Goal: Task Accomplishment & Management: Manage account settings

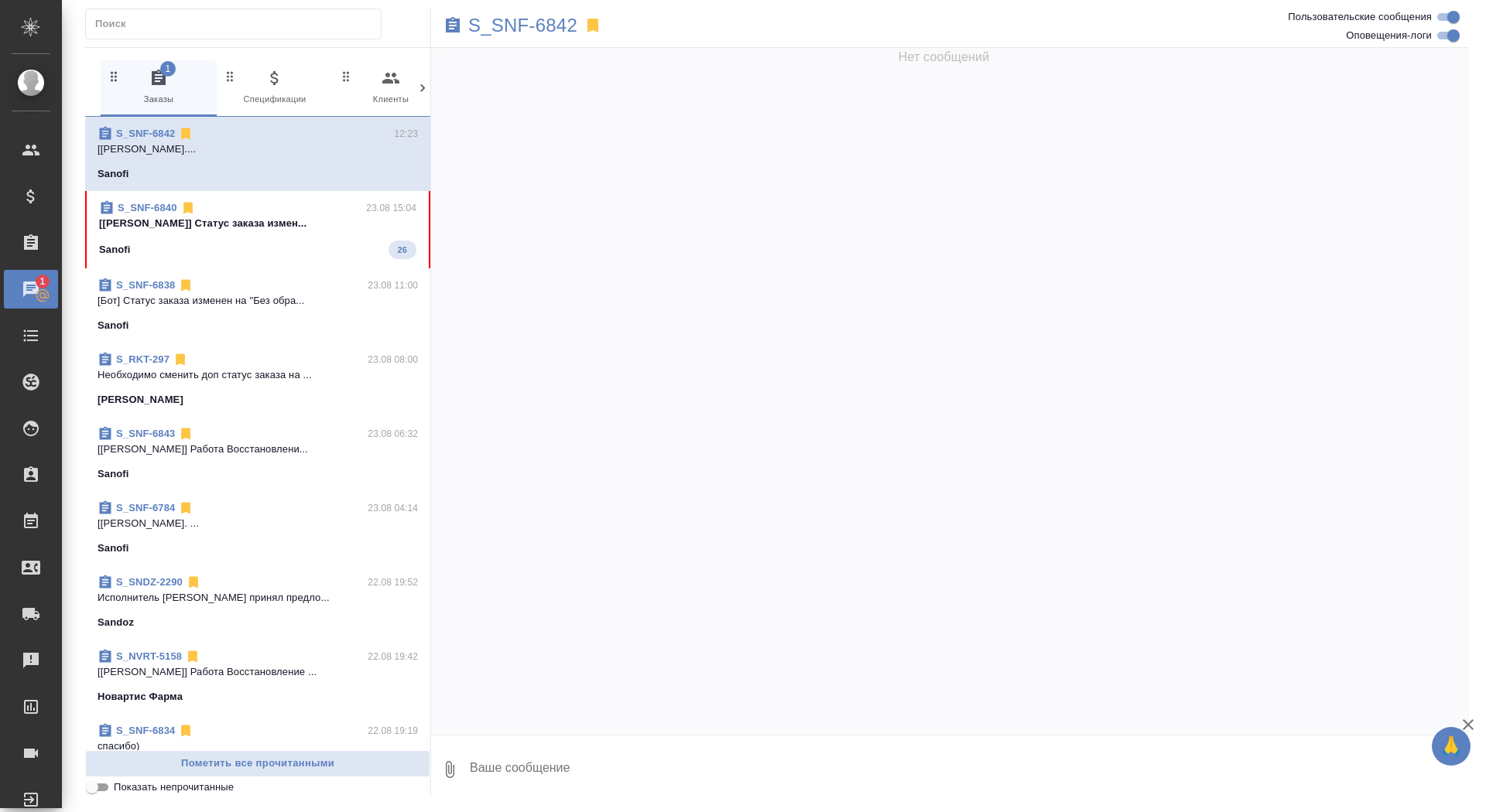
click at [274, 236] on span "S_SNF-6840 23.08 15:04 [[PERSON_NAME]] Статус заказа измен... Sanofi 26" at bounding box center [258, 229] width 317 height 59
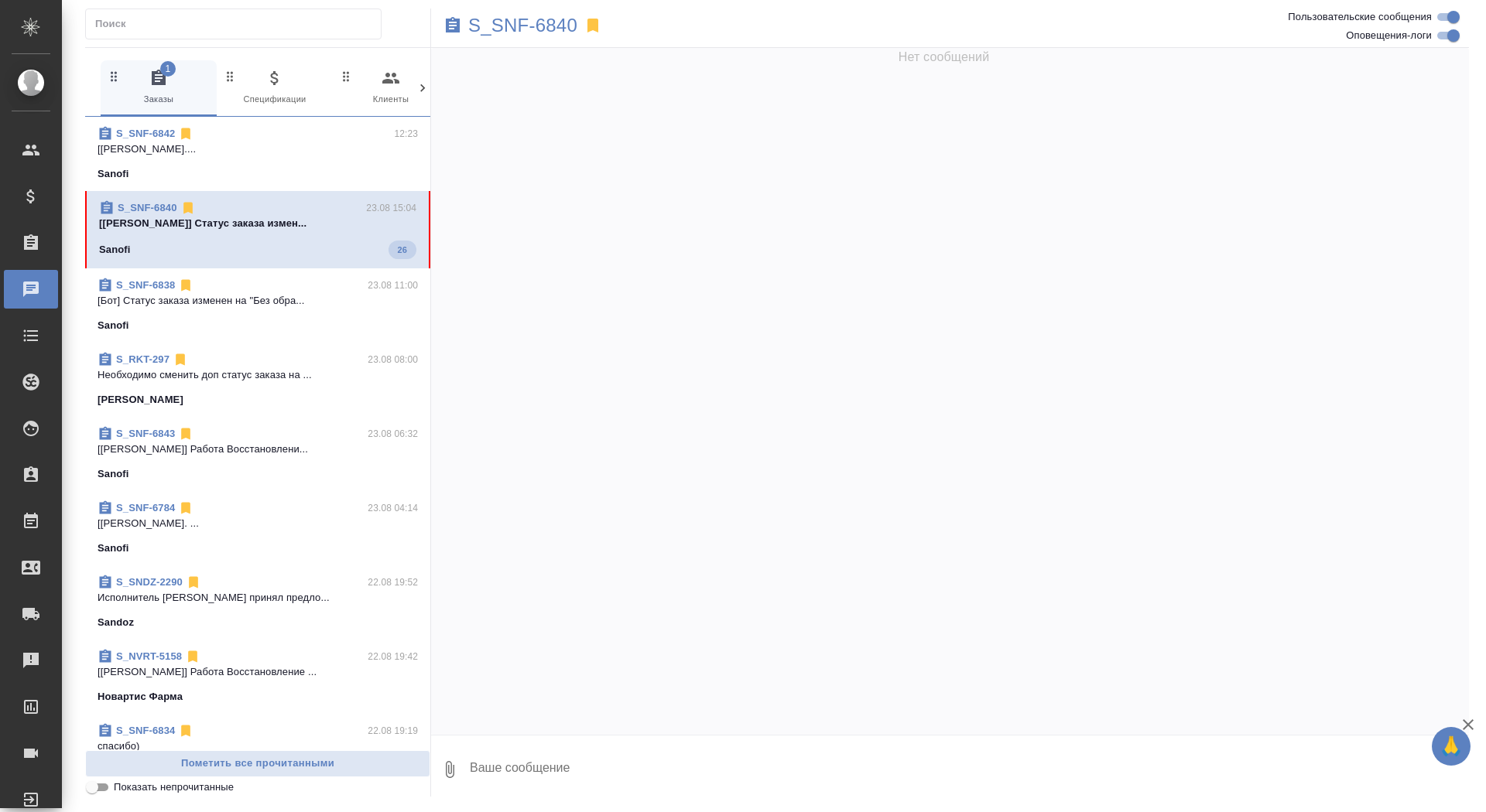
click at [327, 382] on p "Необходимо сменить доп статус заказа на ..." at bounding box center [258, 375] width 320 height 15
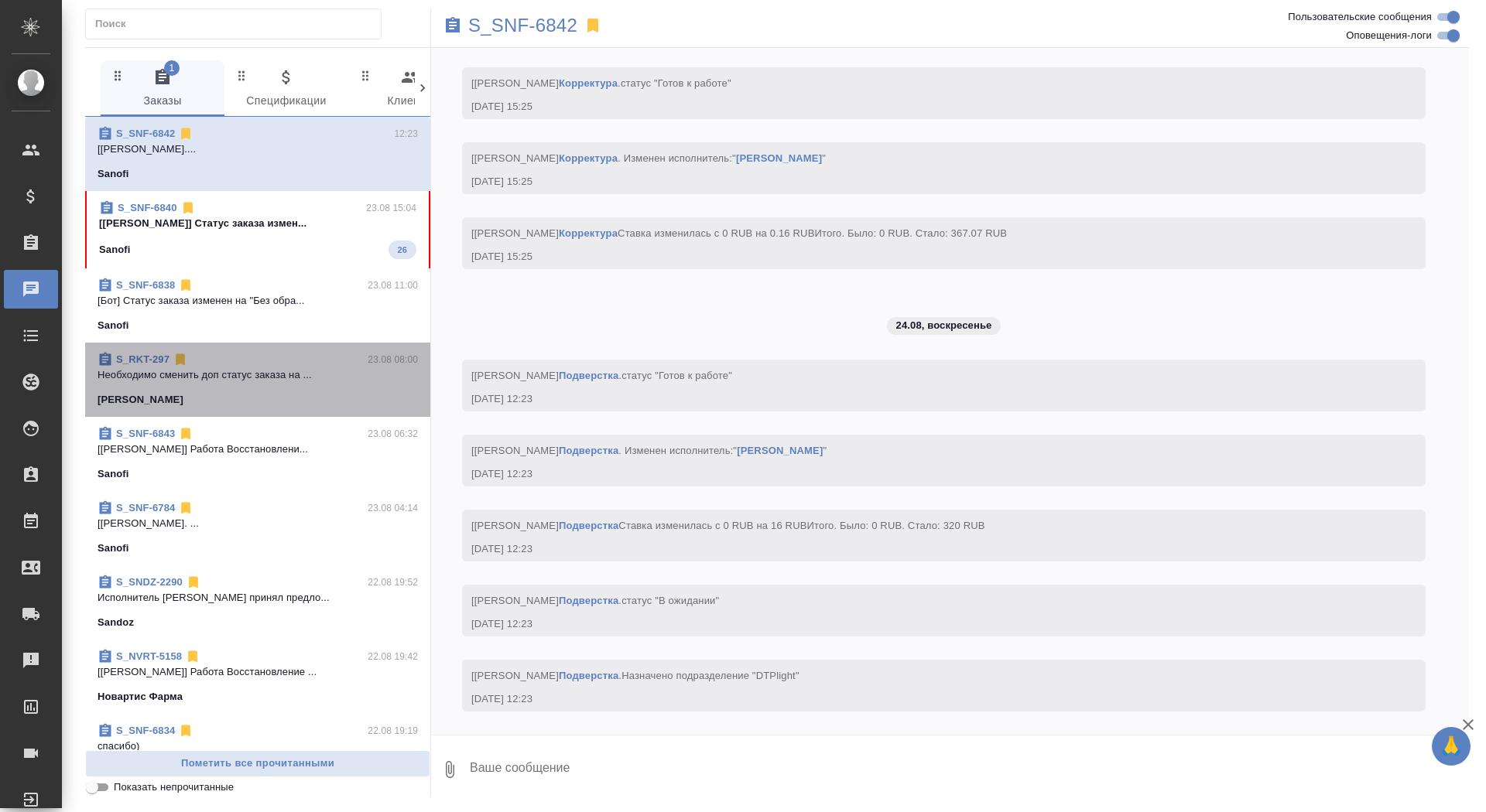
click at [245, 374] on p "Необходимо сменить доп статус заказа на ..." at bounding box center [258, 375] width 320 height 15
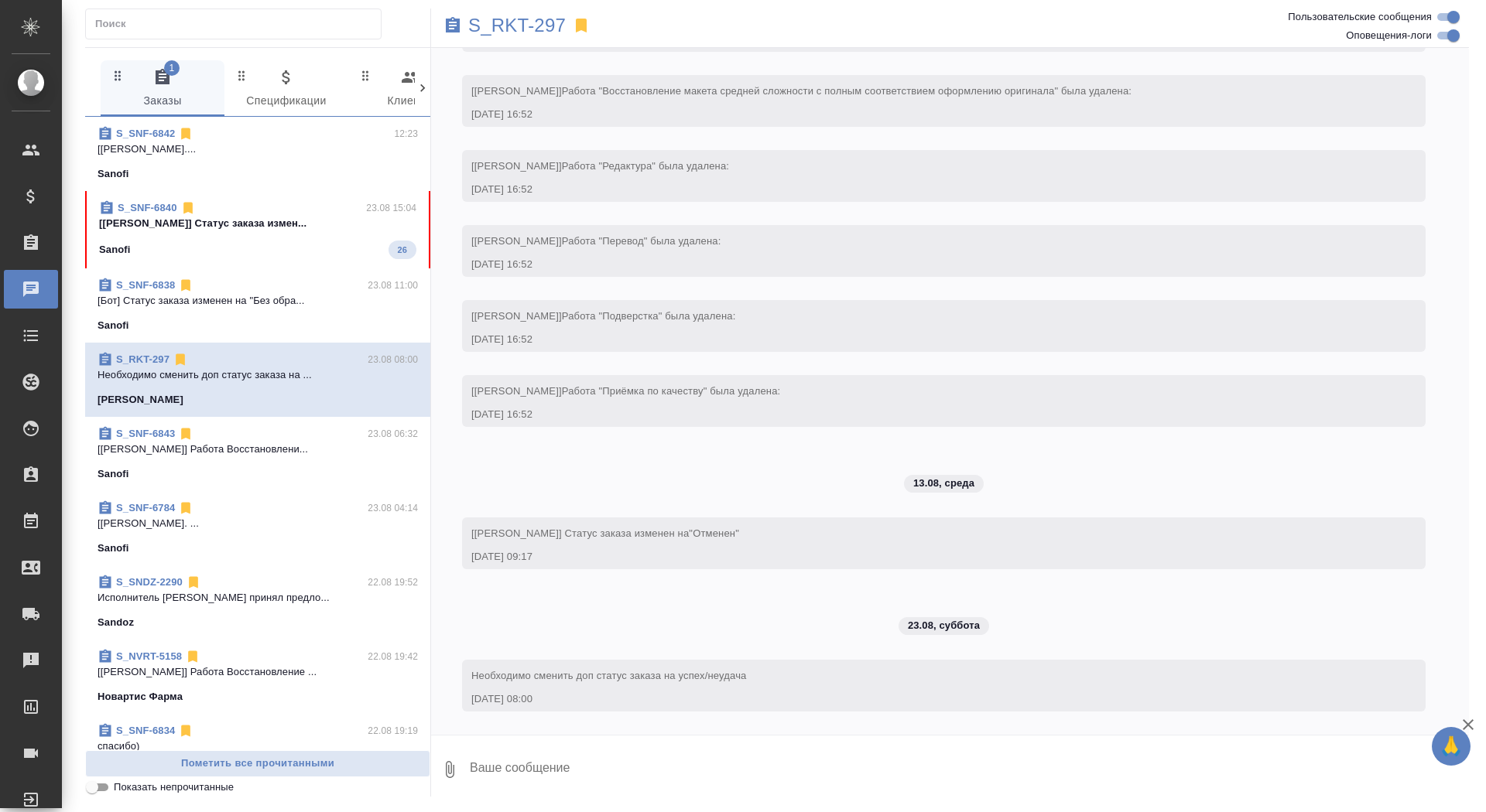
scroll to position [1605, 0]
click at [546, 30] on p "S_RKT-297" at bounding box center [517, 25] width 97 height 15
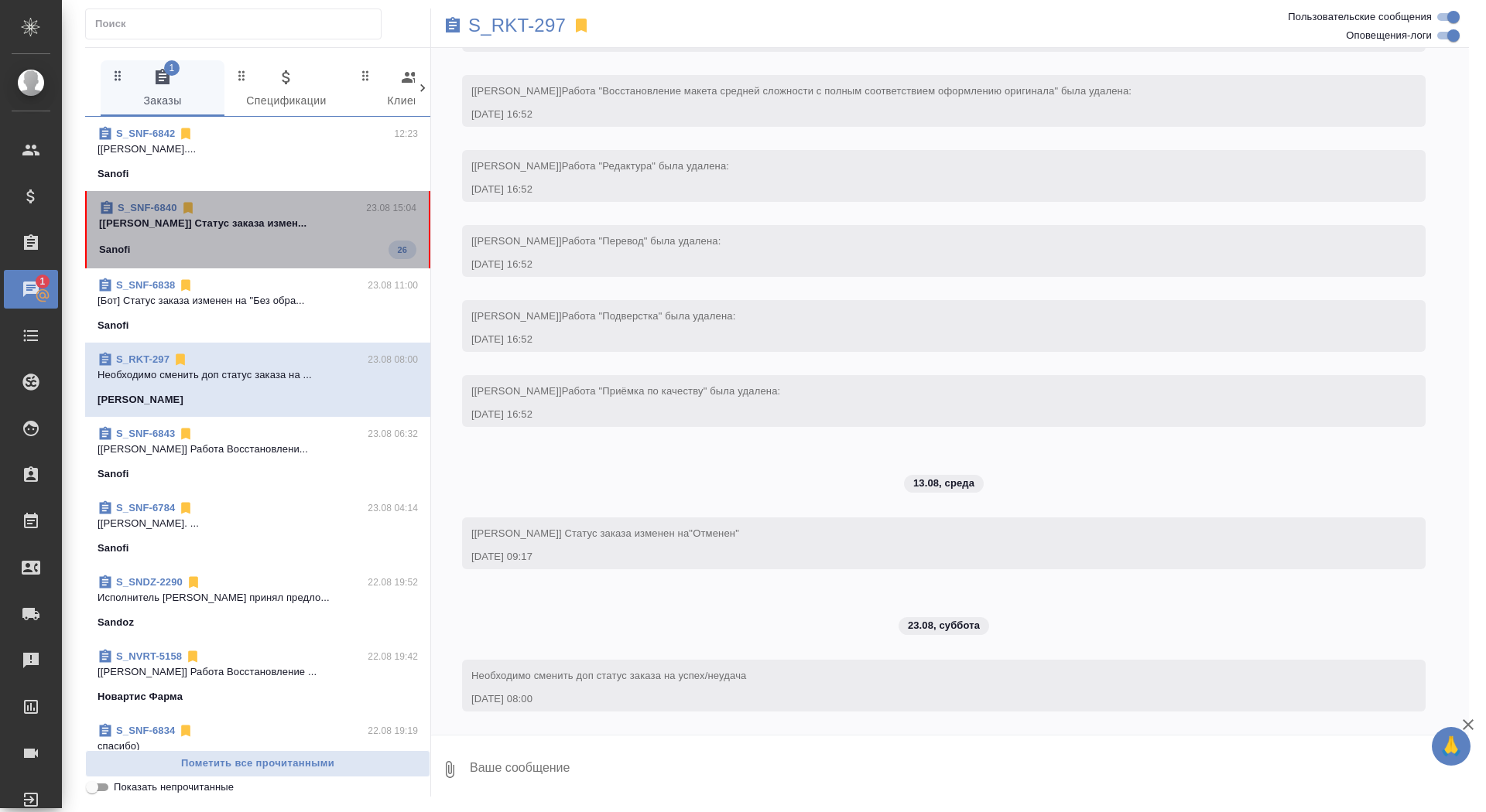
click at [318, 219] on p "[[PERSON_NAME]] Статус заказа измен..." at bounding box center [258, 223] width 317 height 15
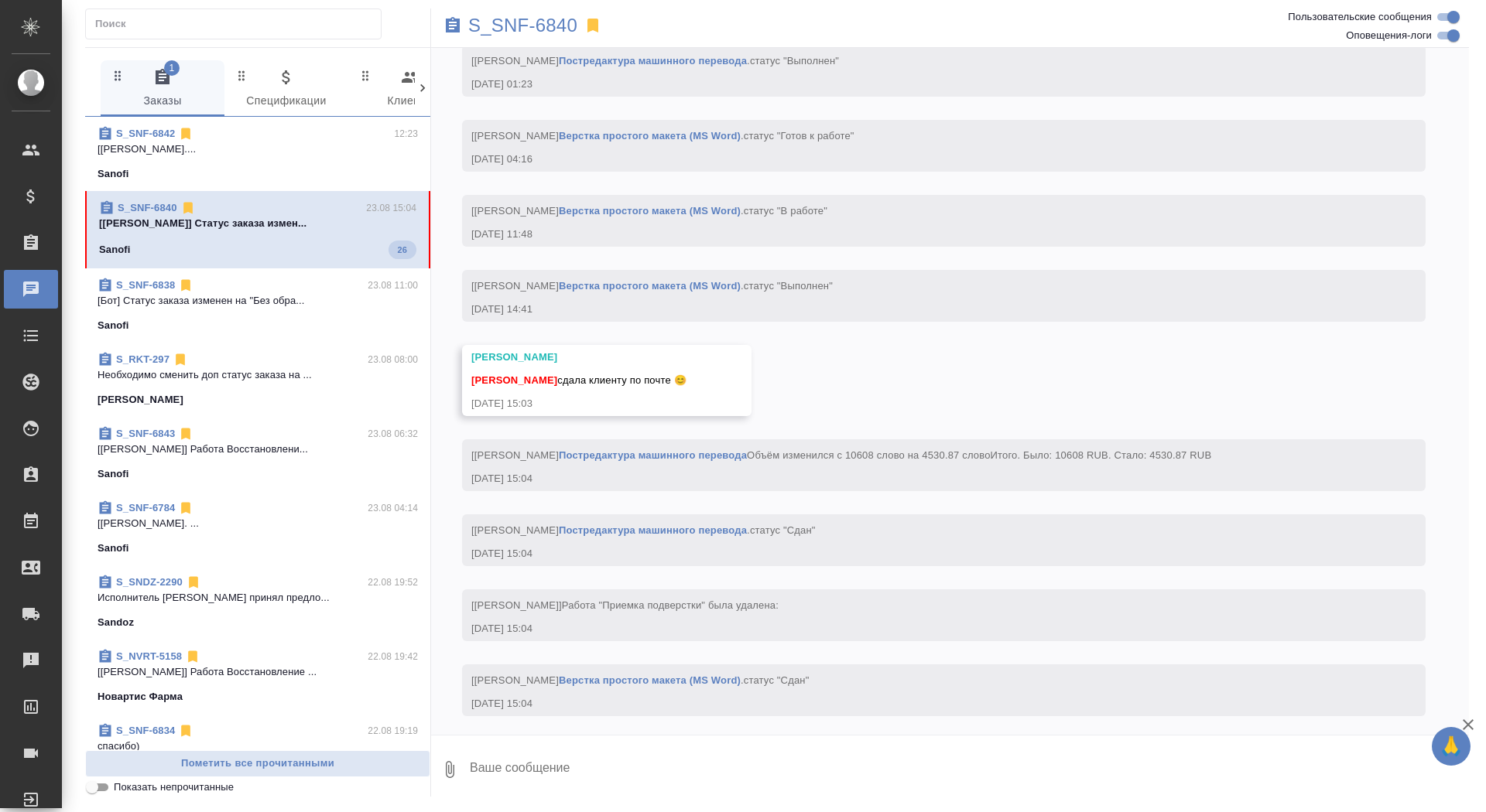
scroll to position [7598, 0]
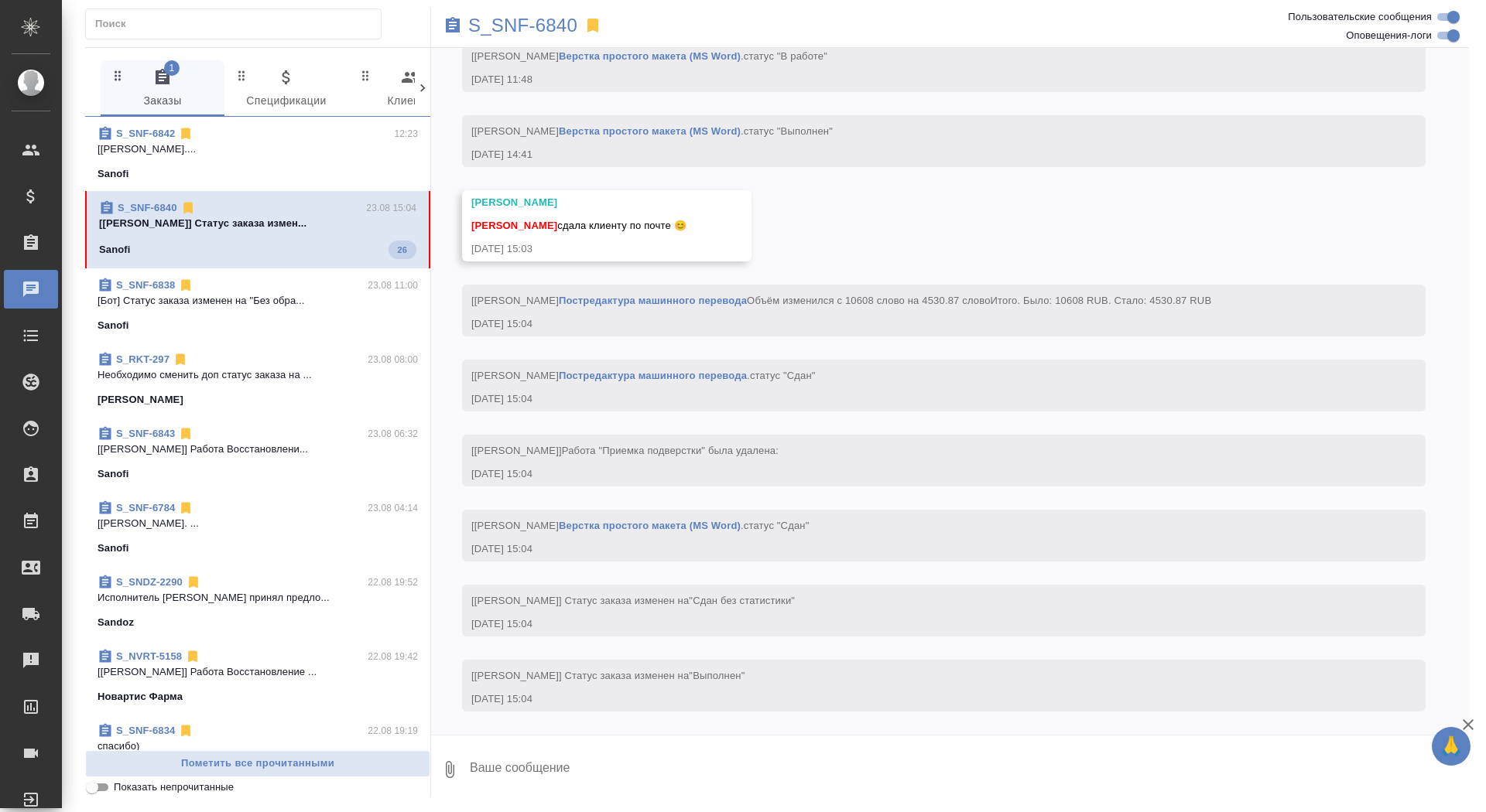
click at [638, 758] on textarea at bounding box center [968, 769] width 1001 height 52
type textarea "спасибо огромное, Валечка"
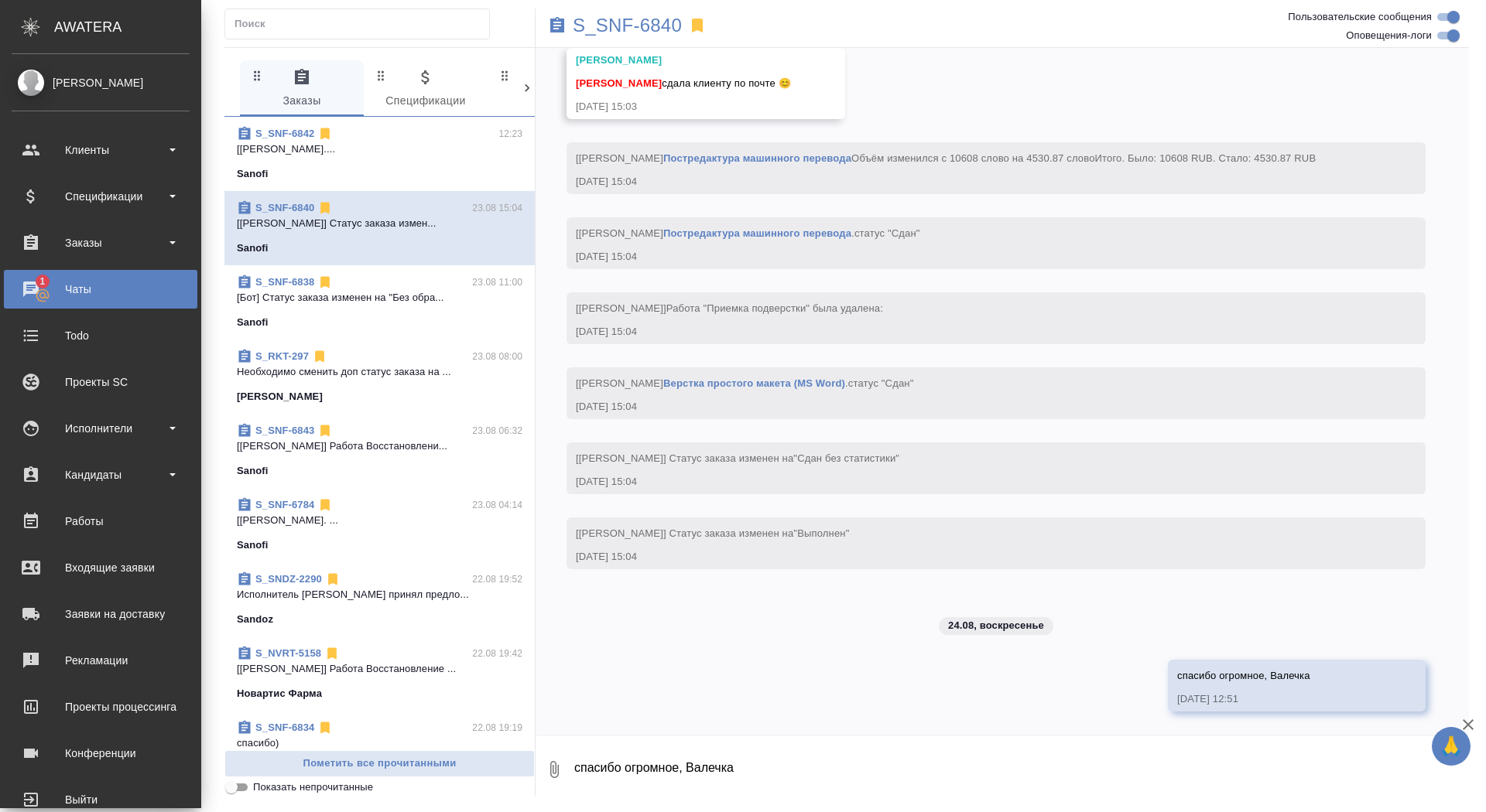
scroll to position [7848, 0]
click at [74, 243] on div "Заказы" at bounding box center [100, 242] width 178 height 23
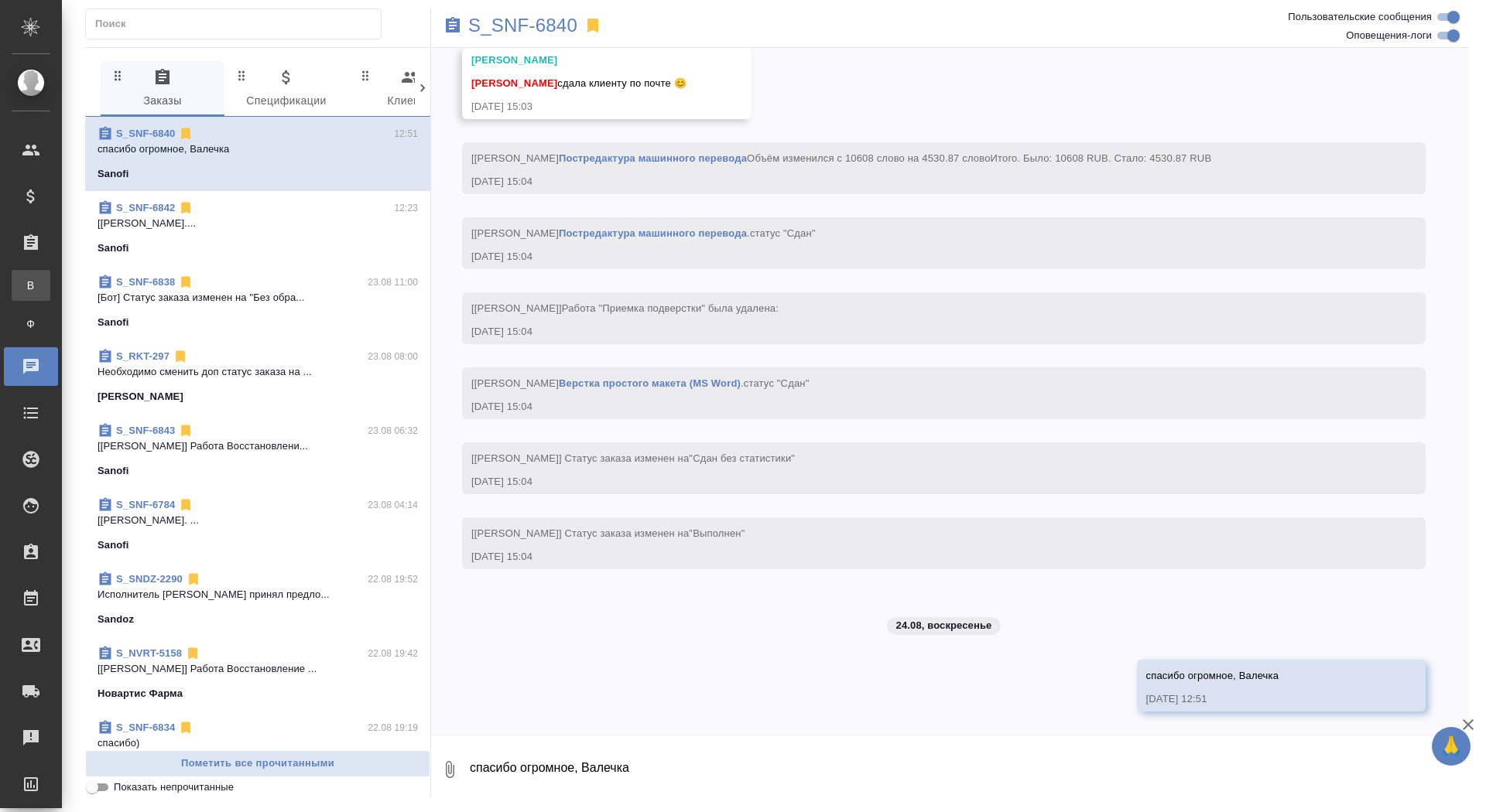
scroll to position [7740, 0]
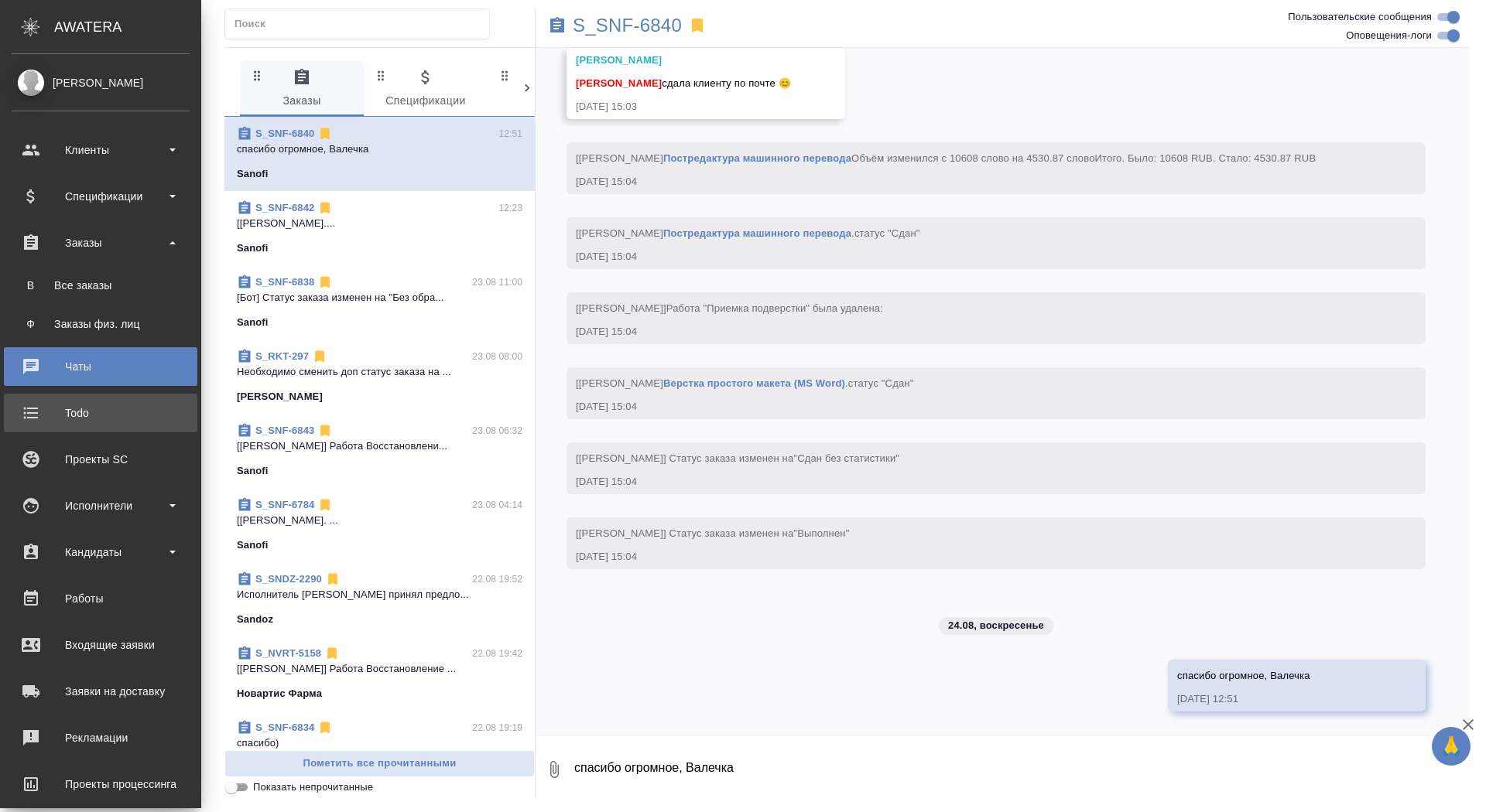
click at [59, 416] on div "Todo" at bounding box center [100, 413] width 178 height 23
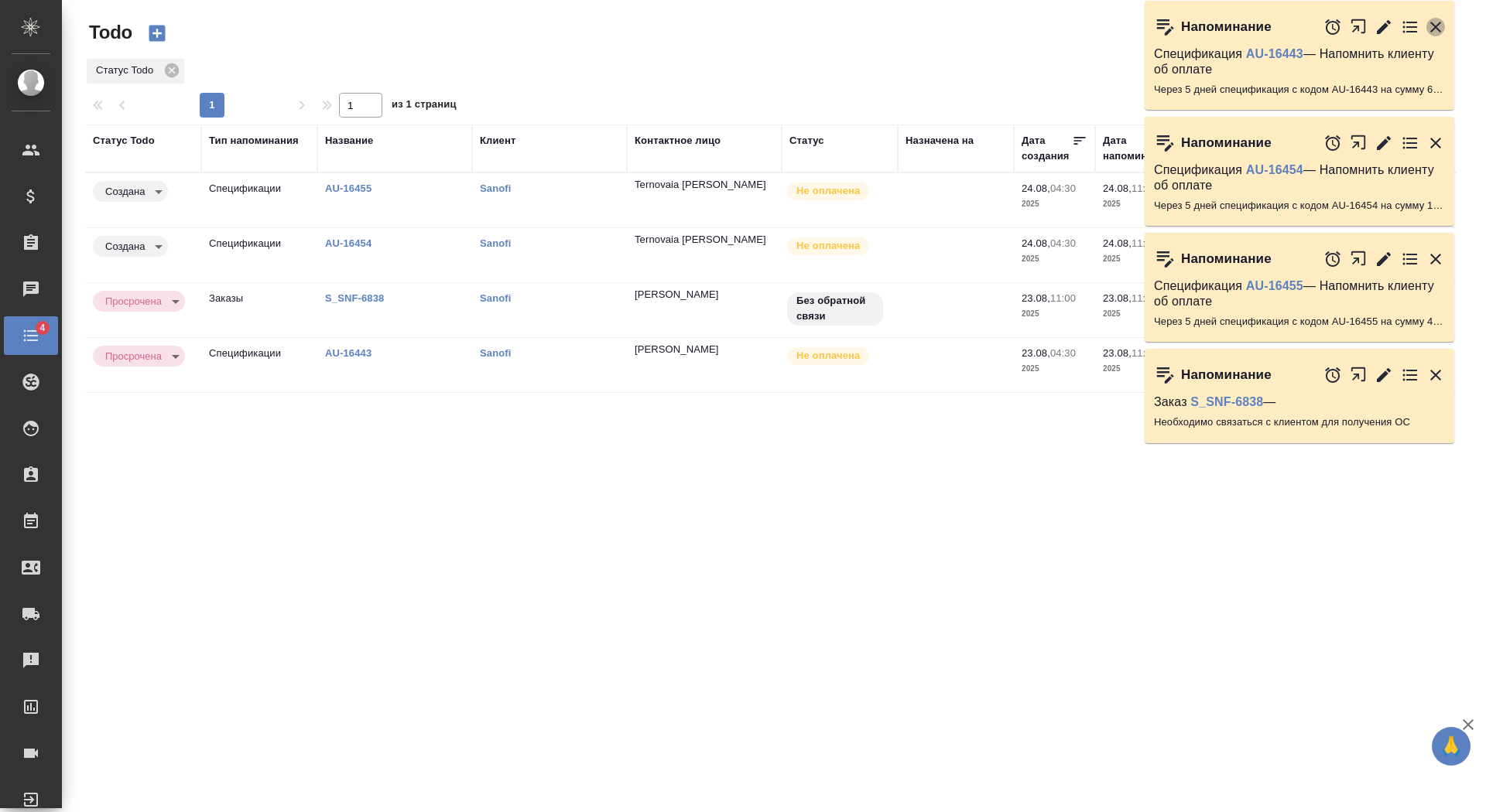
click at [1443, 26] on icon "button" at bounding box center [1435, 27] width 19 height 19
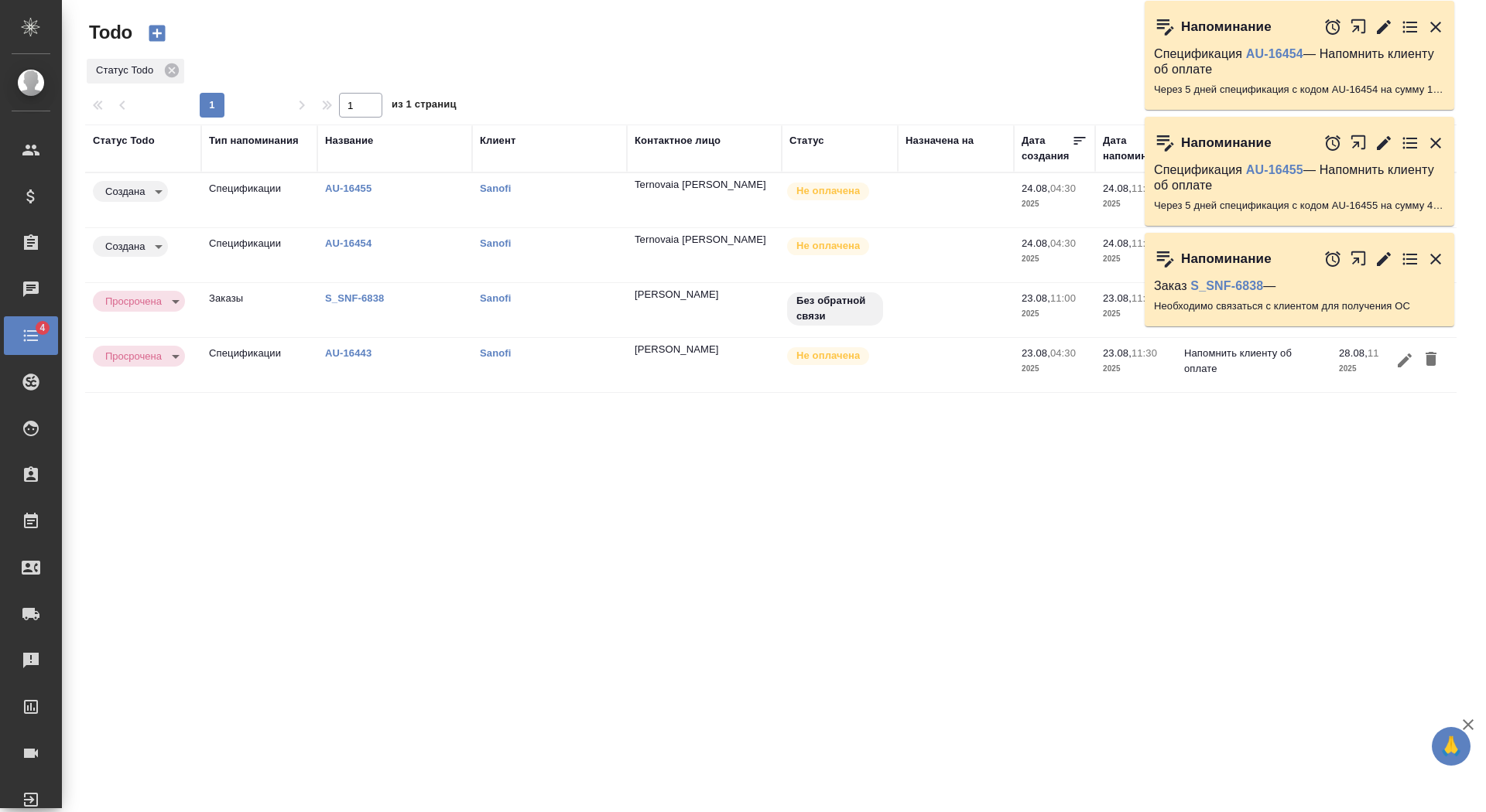
click at [1443, 30] on icon "button" at bounding box center [1435, 27] width 19 height 19
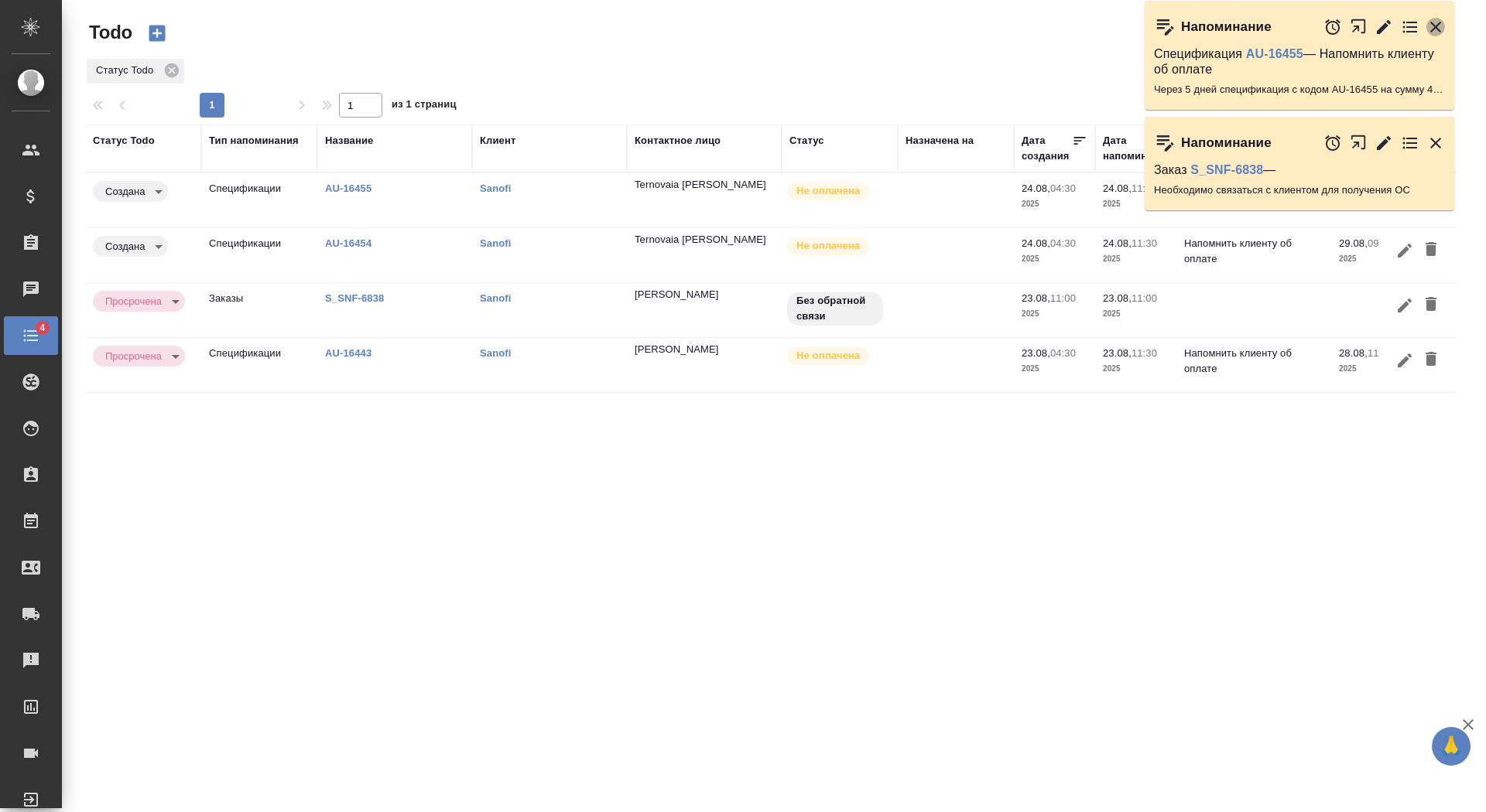
click at [1439, 31] on icon "button" at bounding box center [1435, 27] width 19 height 19
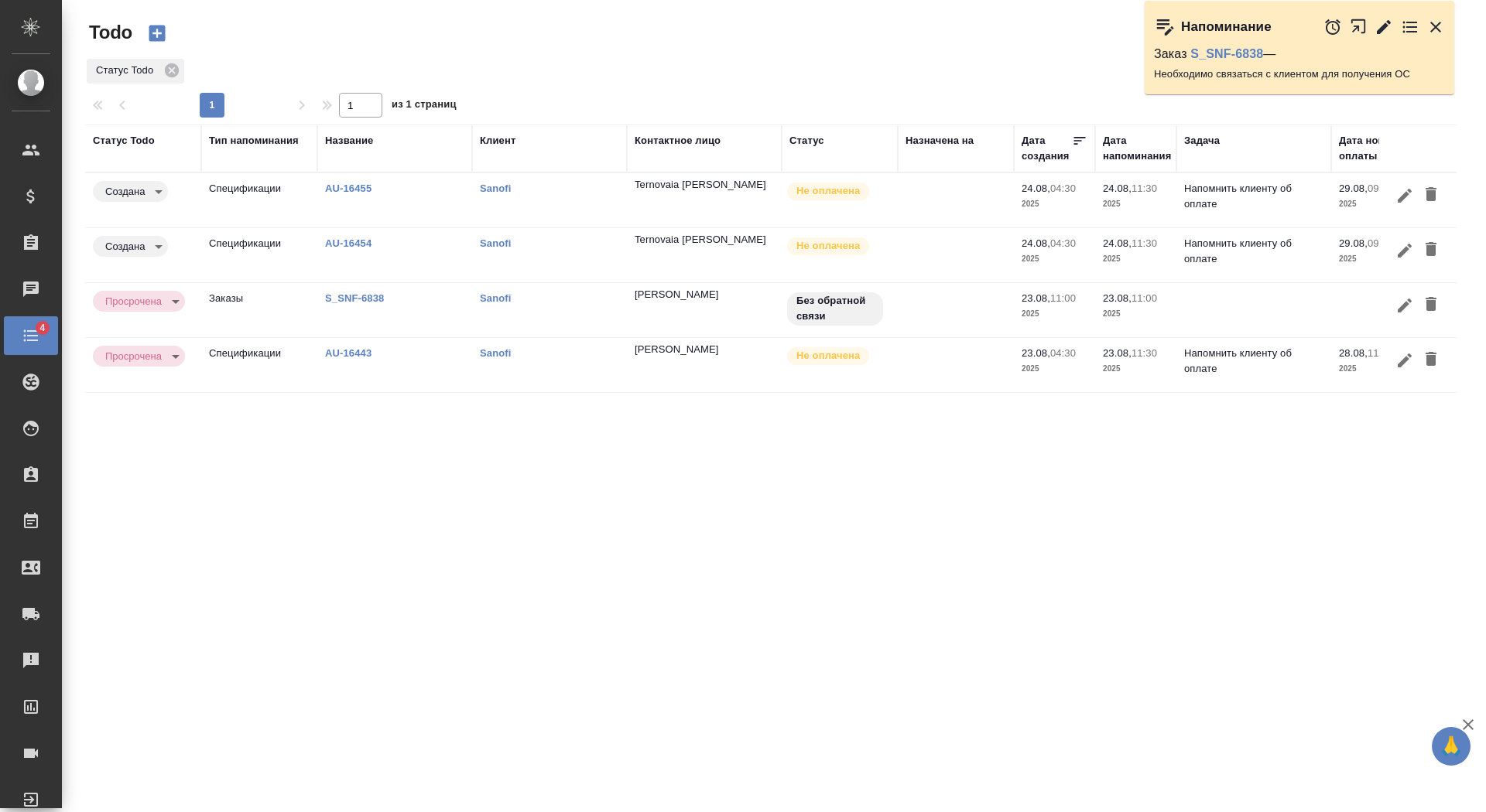
click at [1434, 30] on icon "button" at bounding box center [1435, 27] width 19 height 19
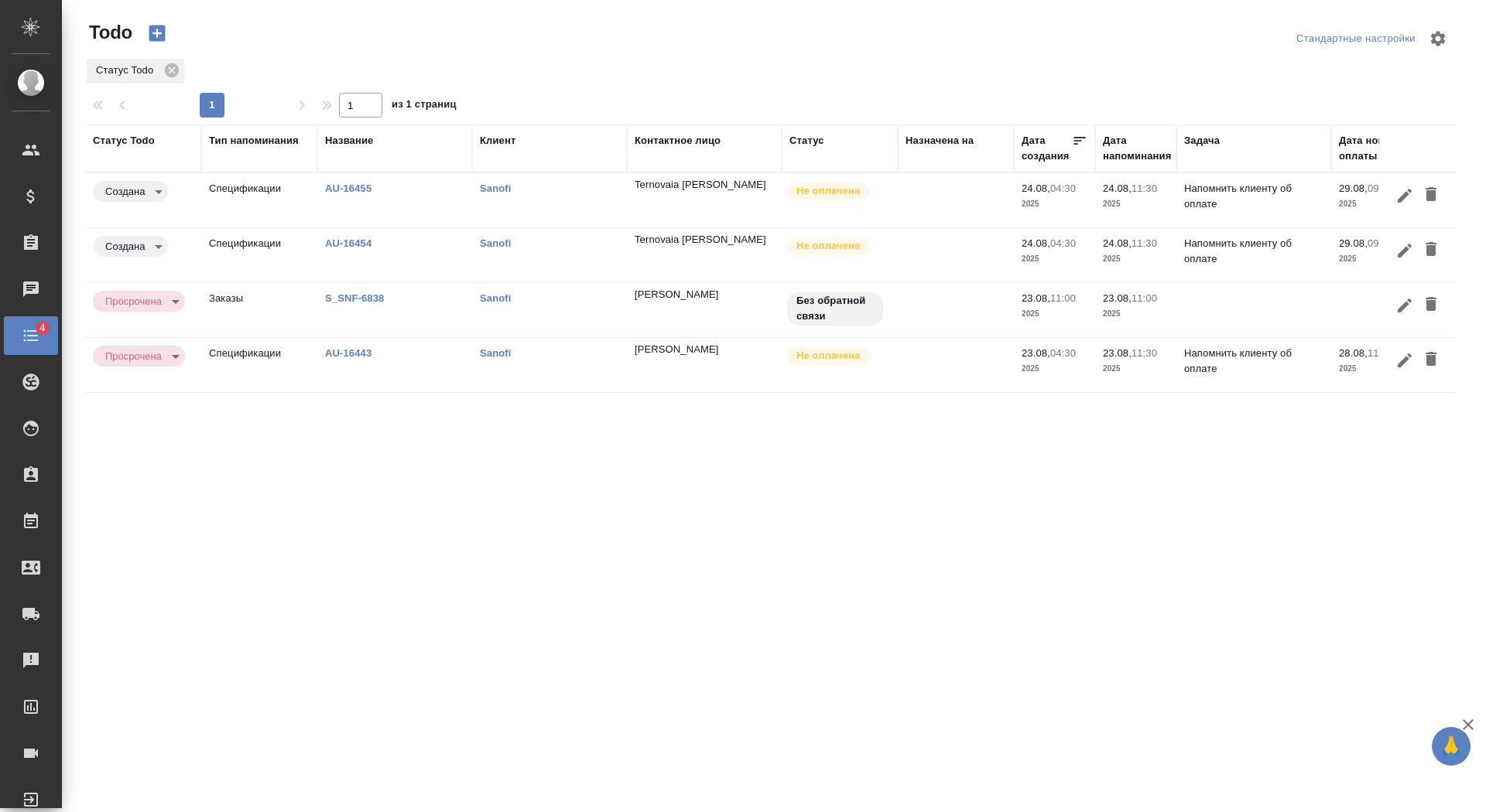
click at [365, 295] on link "S_SNF-6838" at bounding box center [354, 298] width 59 height 11
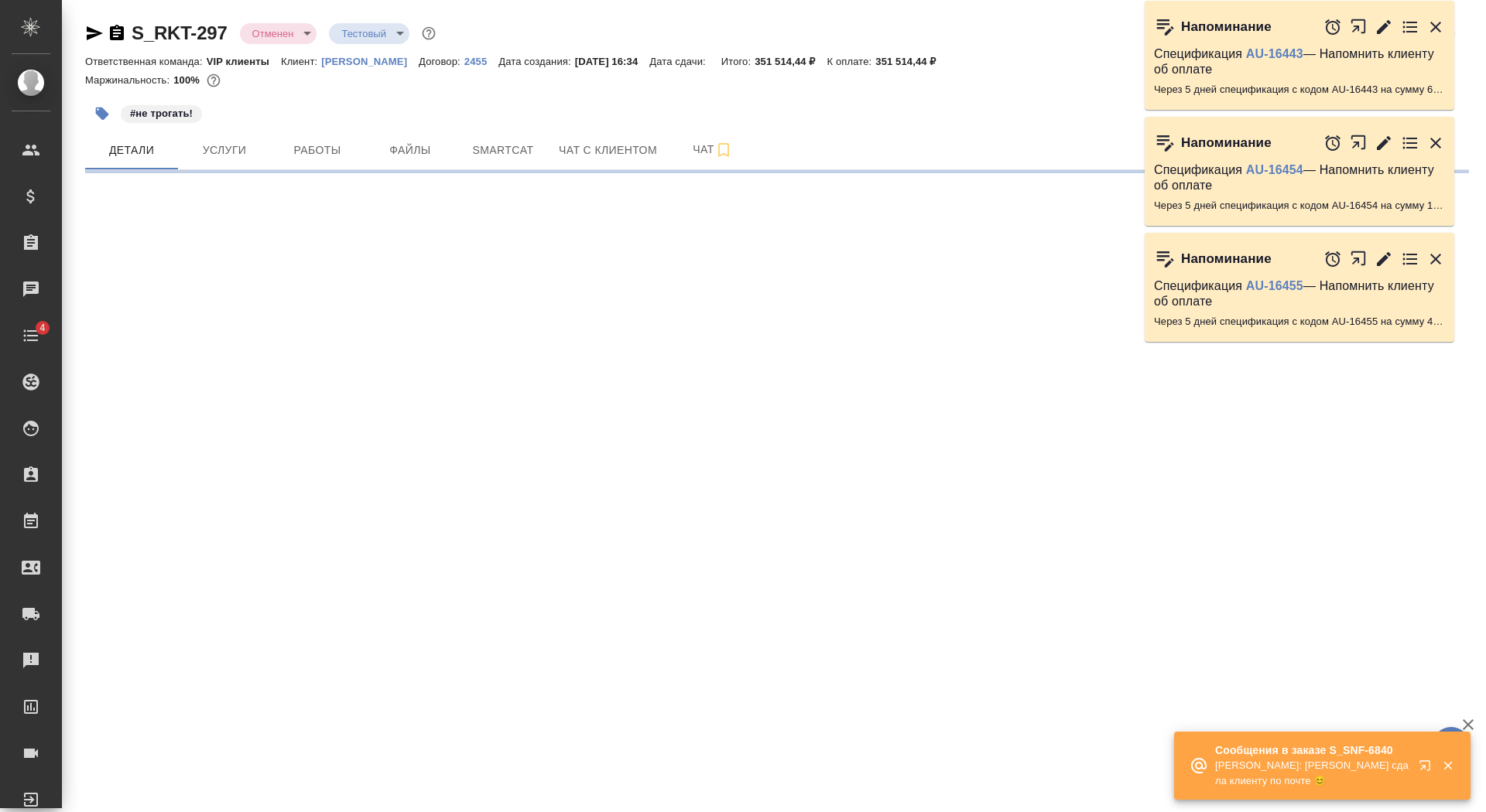
click at [365, 35] on body "🙏 .cls-1 fill:#fff; AWATERA Saydasheva Dilyara Клиенты Спецификации Заказы Чаты…" at bounding box center [743, 406] width 1486 height 812
select select "RU"
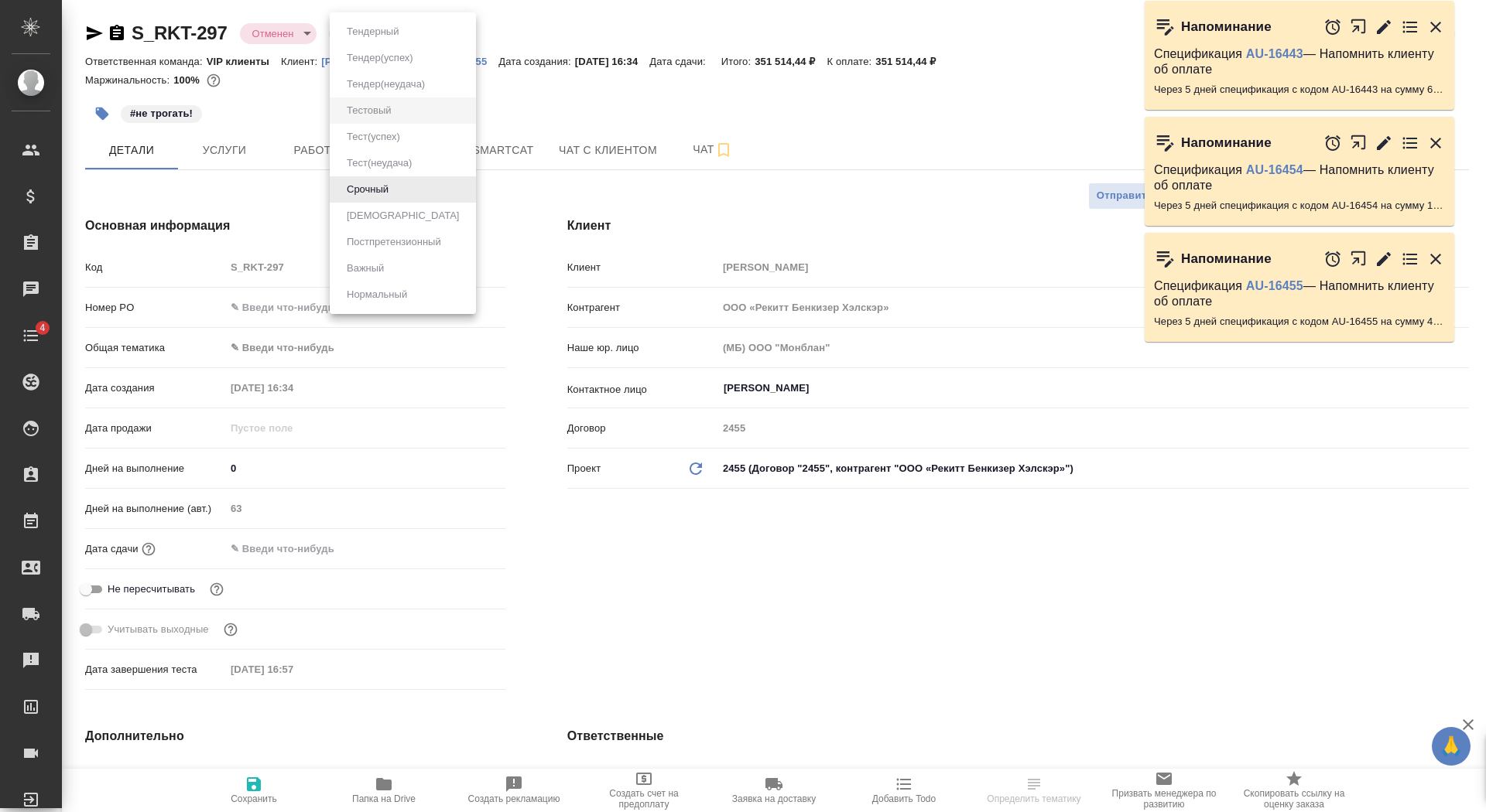
type textarea "x"
type input "[PERSON_NAME]"
type input "Каирова Бэлла"
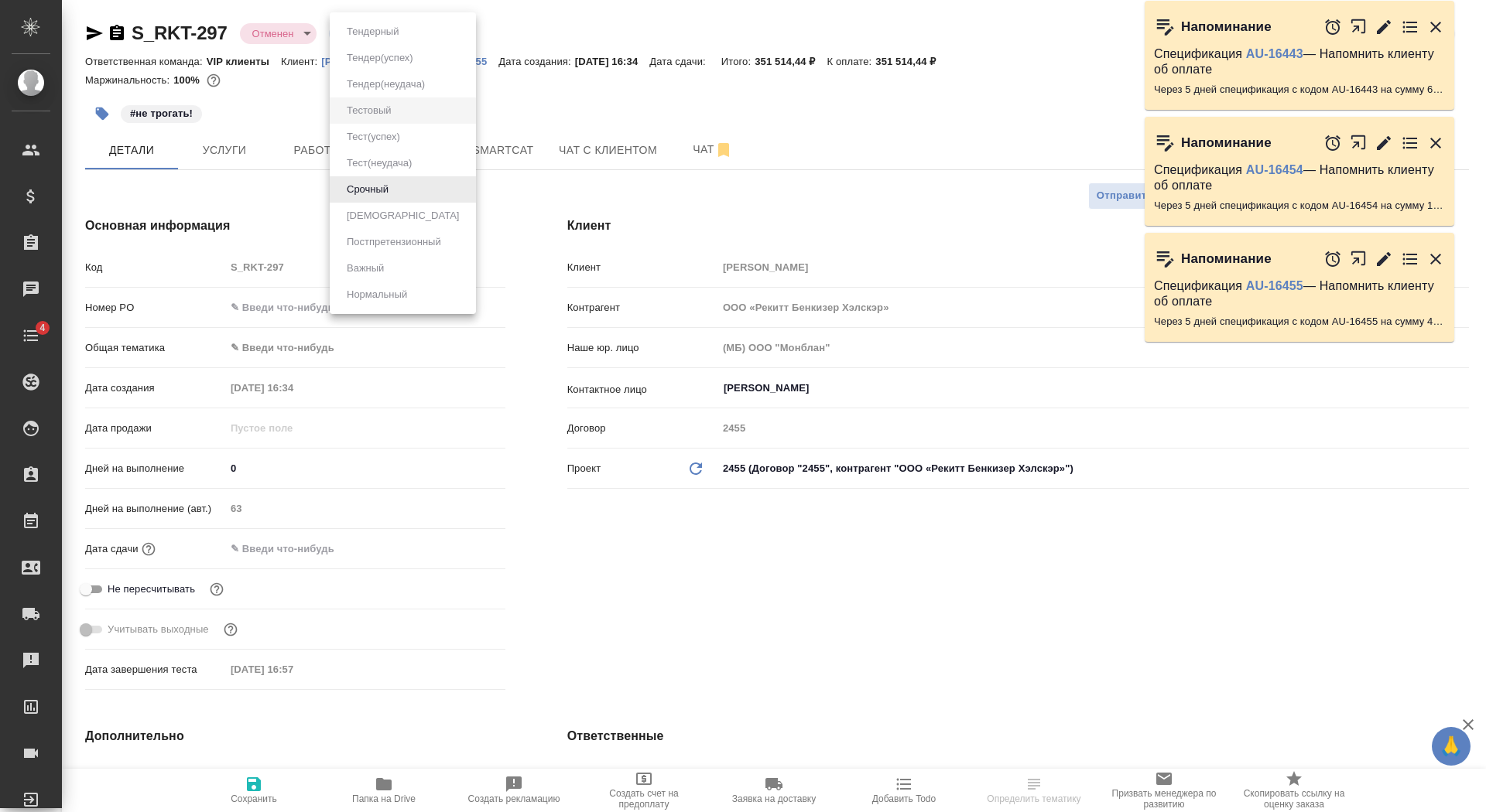
type textarea "x"
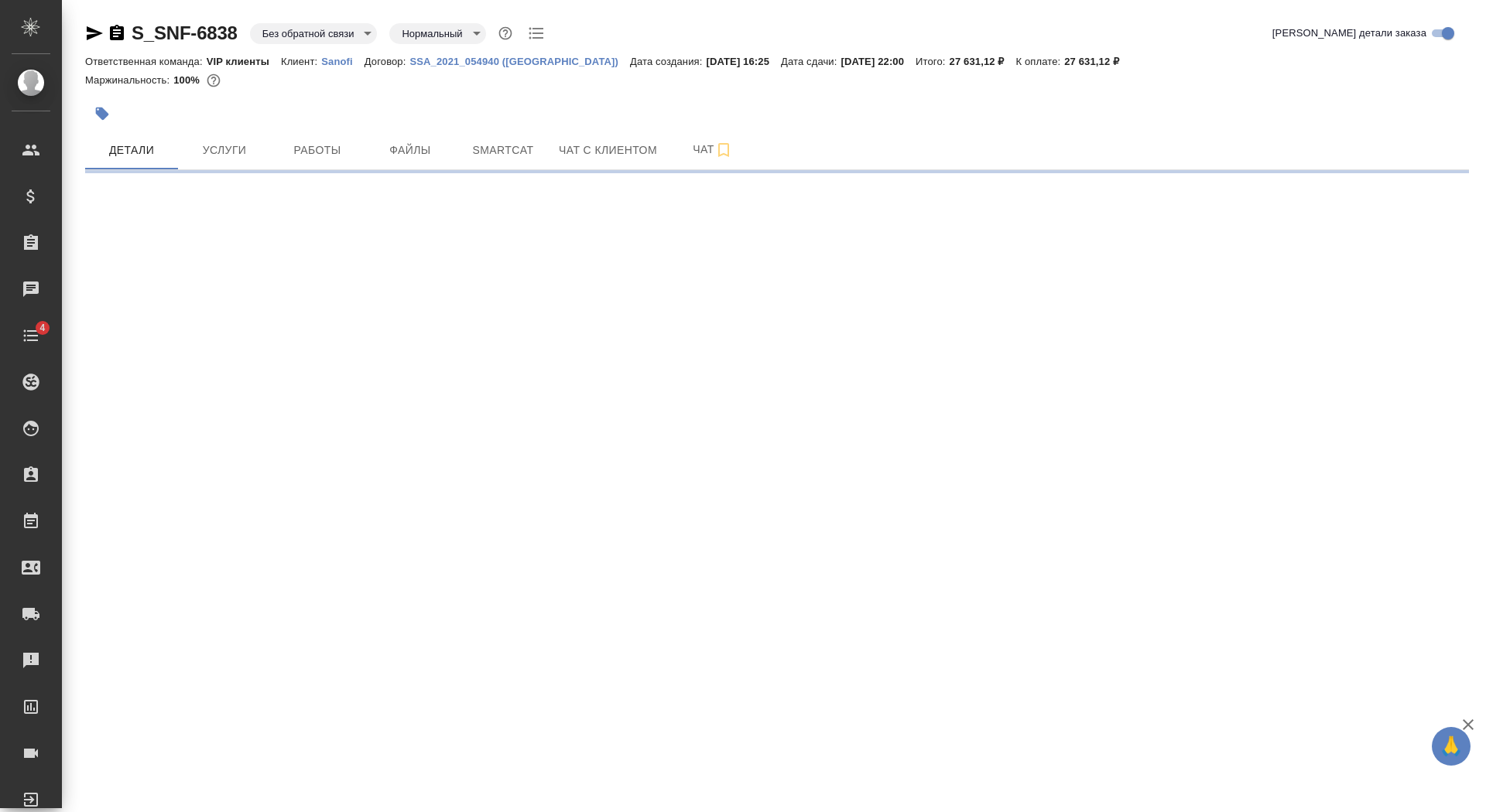
select select "RU"
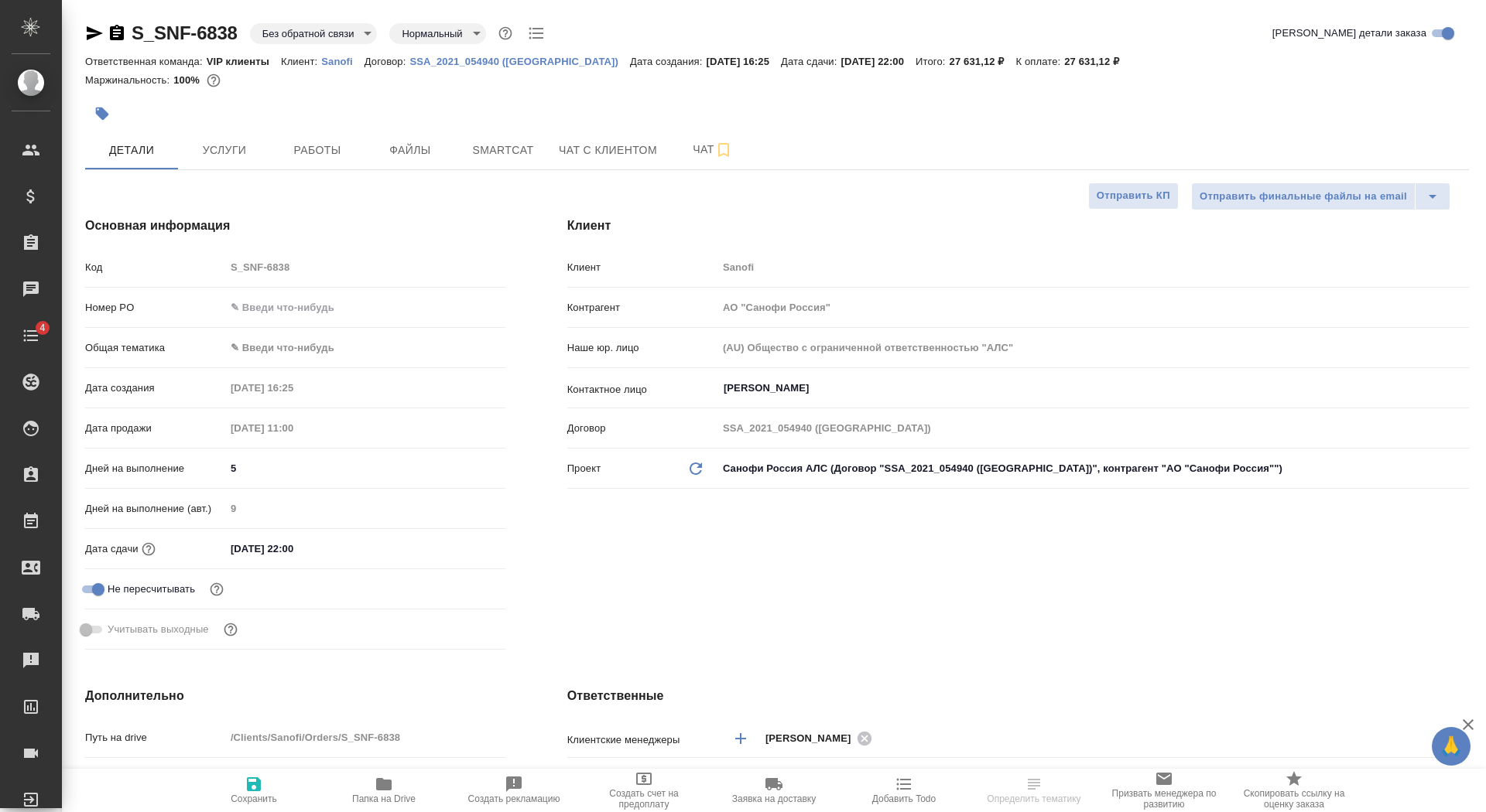
type textarea "x"
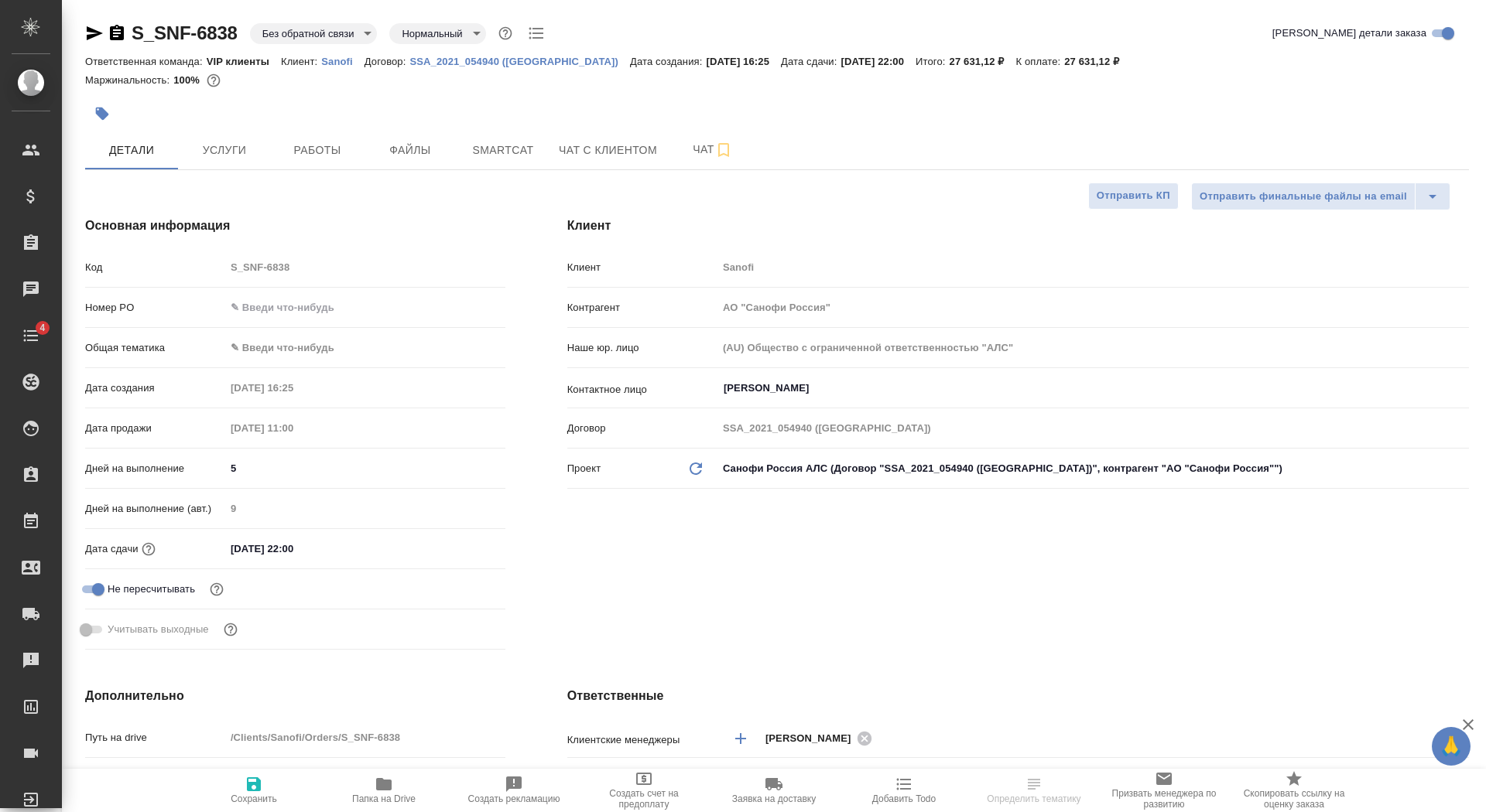
type textarea "x"
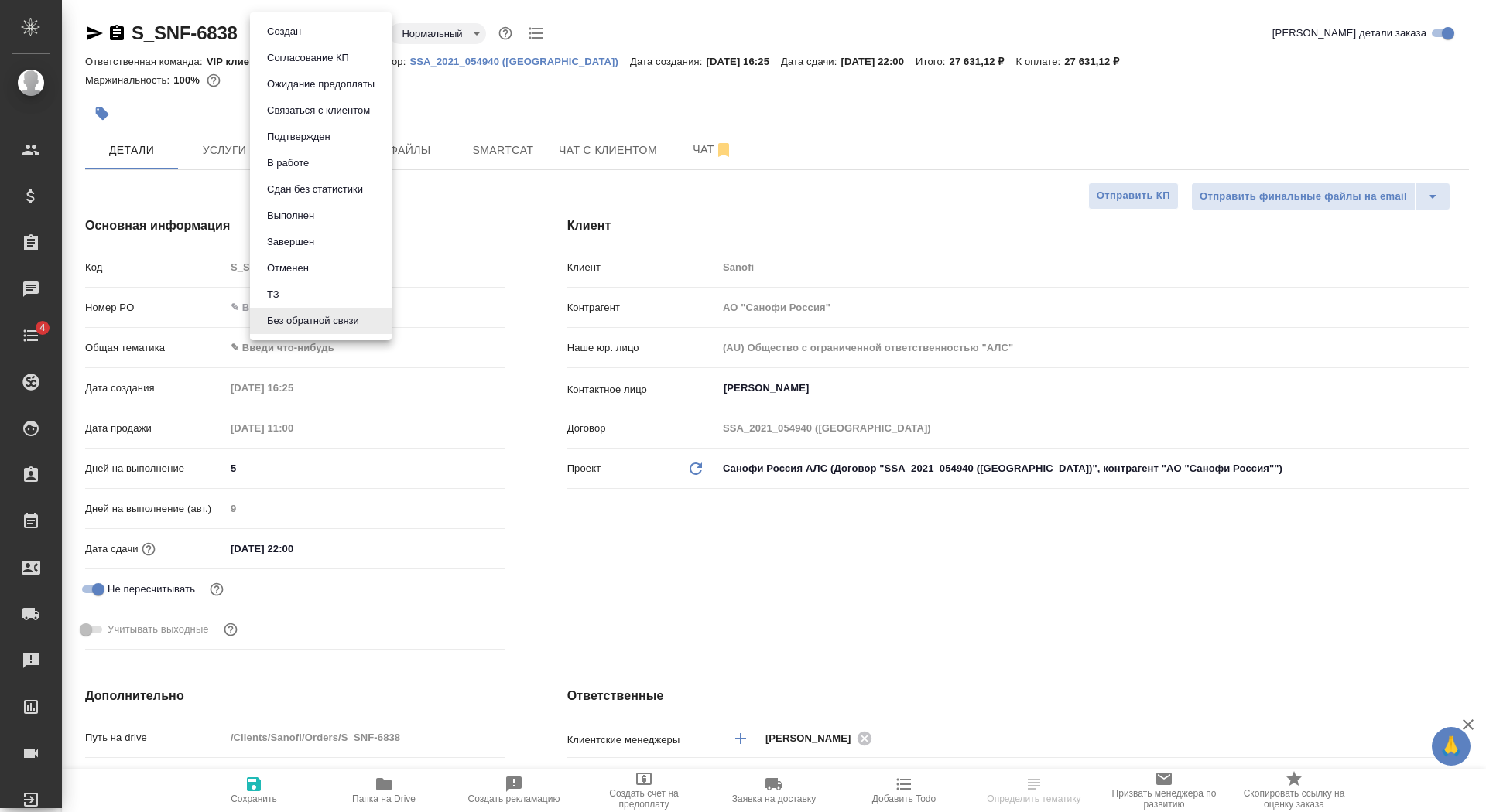
click at [299, 38] on body "🙏 .cls-1 fill:#fff; AWATERA Saydasheva Dilyara Клиенты Спецификации Заказы Чаты…" at bounding box center [743, 406] width 1486 height 812
click at [356, 59] on li "Согласование КП" at bounding box center [320, 58] width 142 height 27
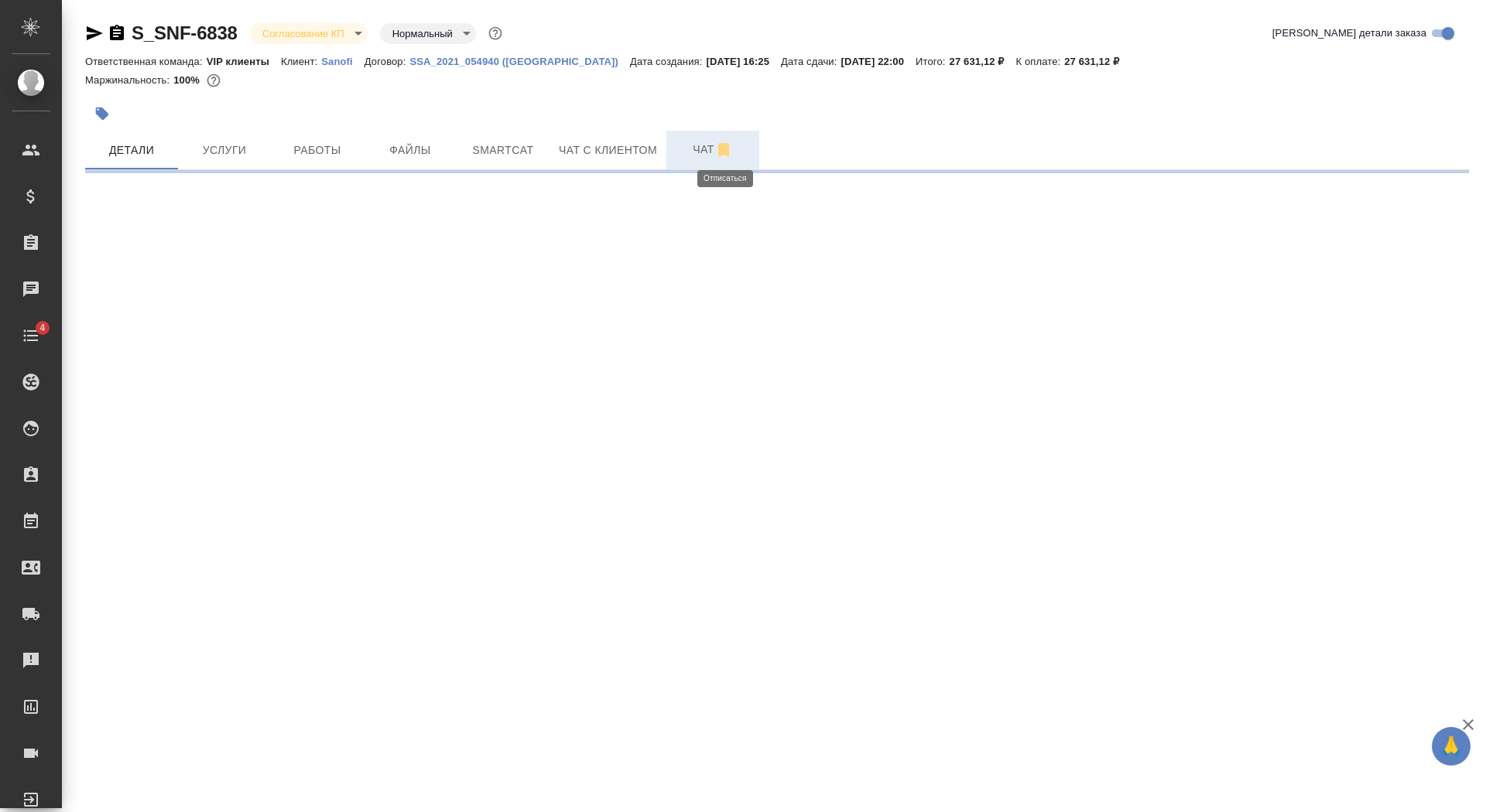
select select "RU"
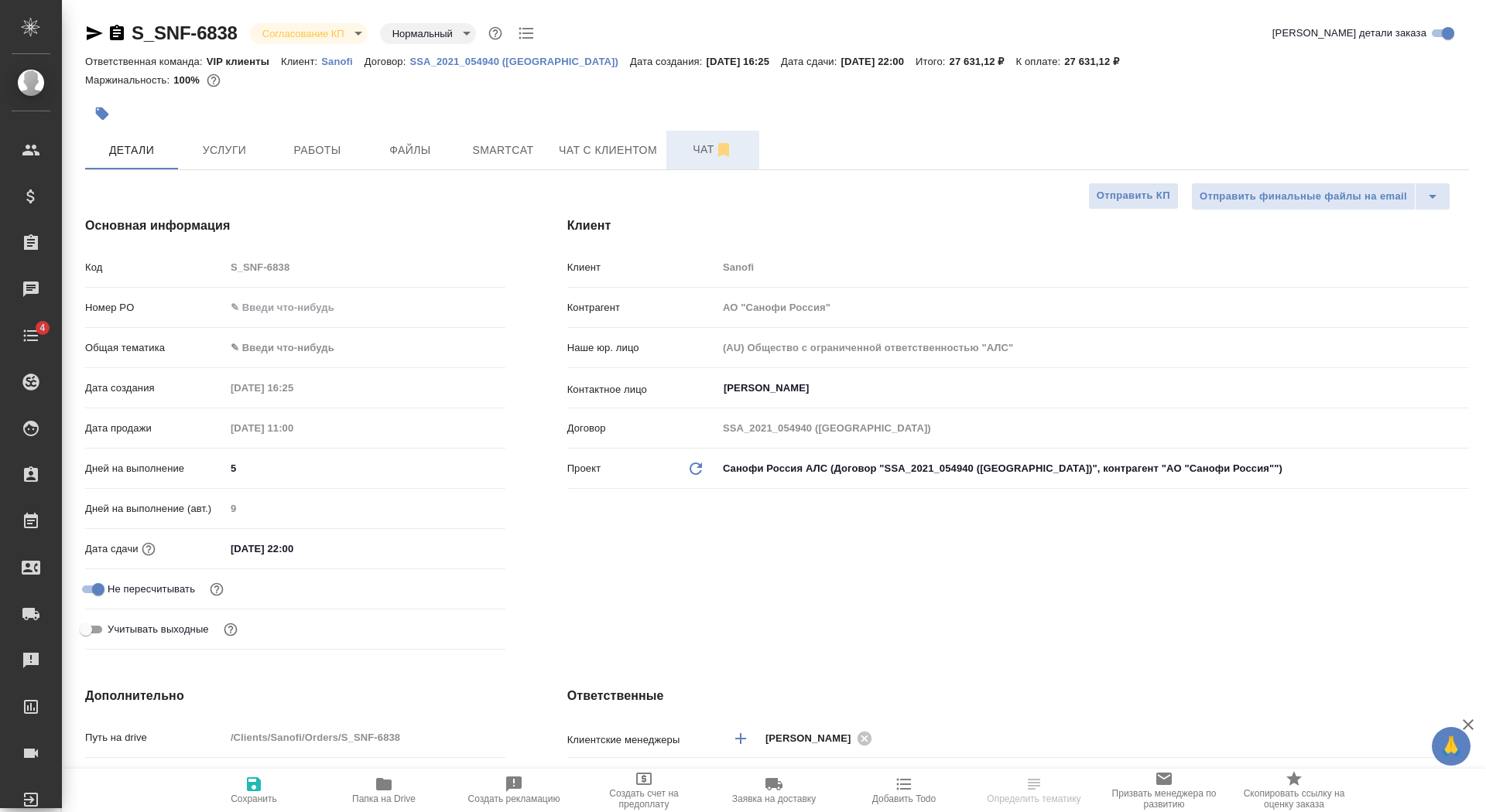
type textarea "x"
click at [688, 154] on span "Чат" at bounding box center [712, 150] width 74 height 19
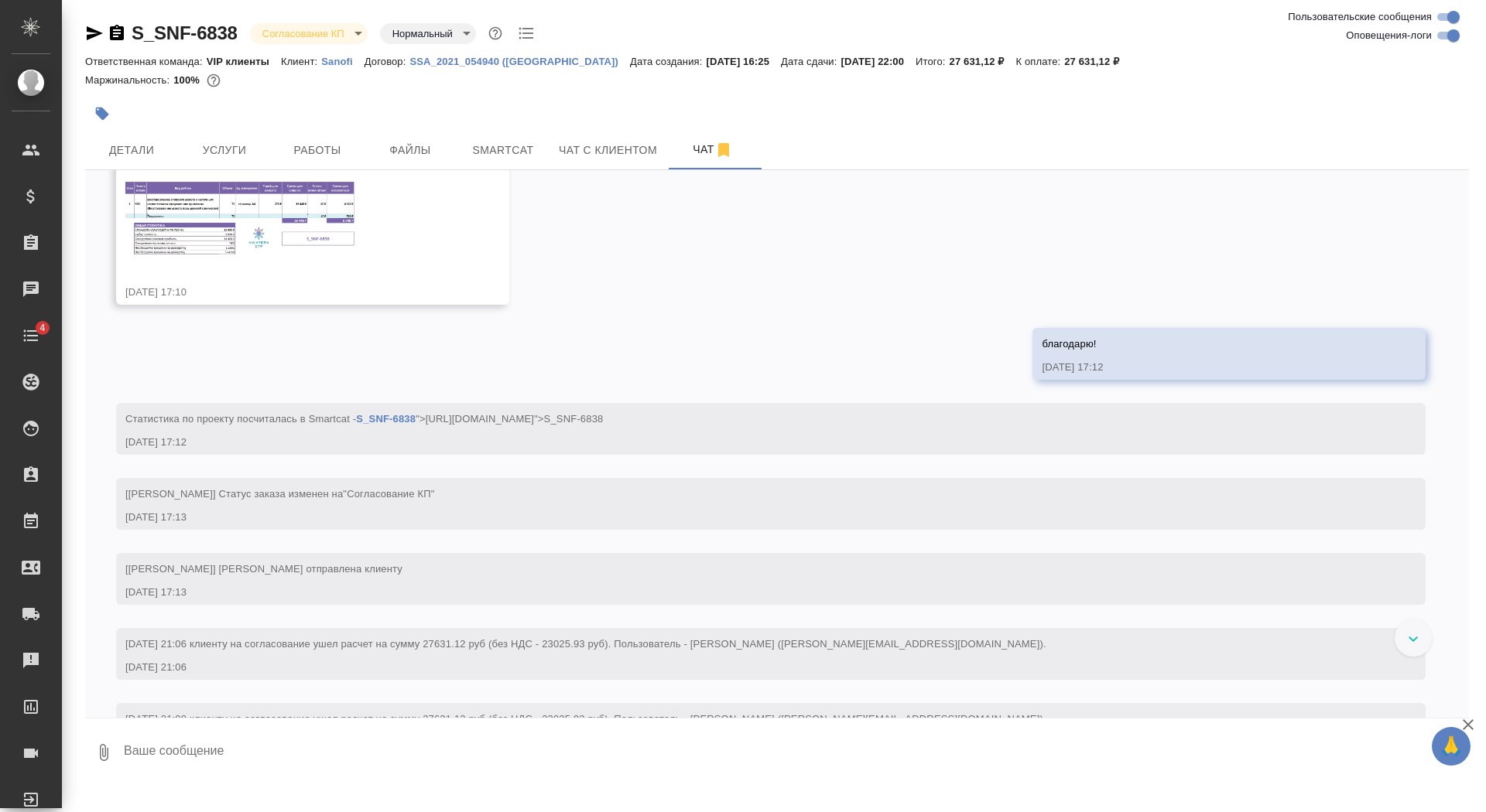
scroll to position [745, 0]
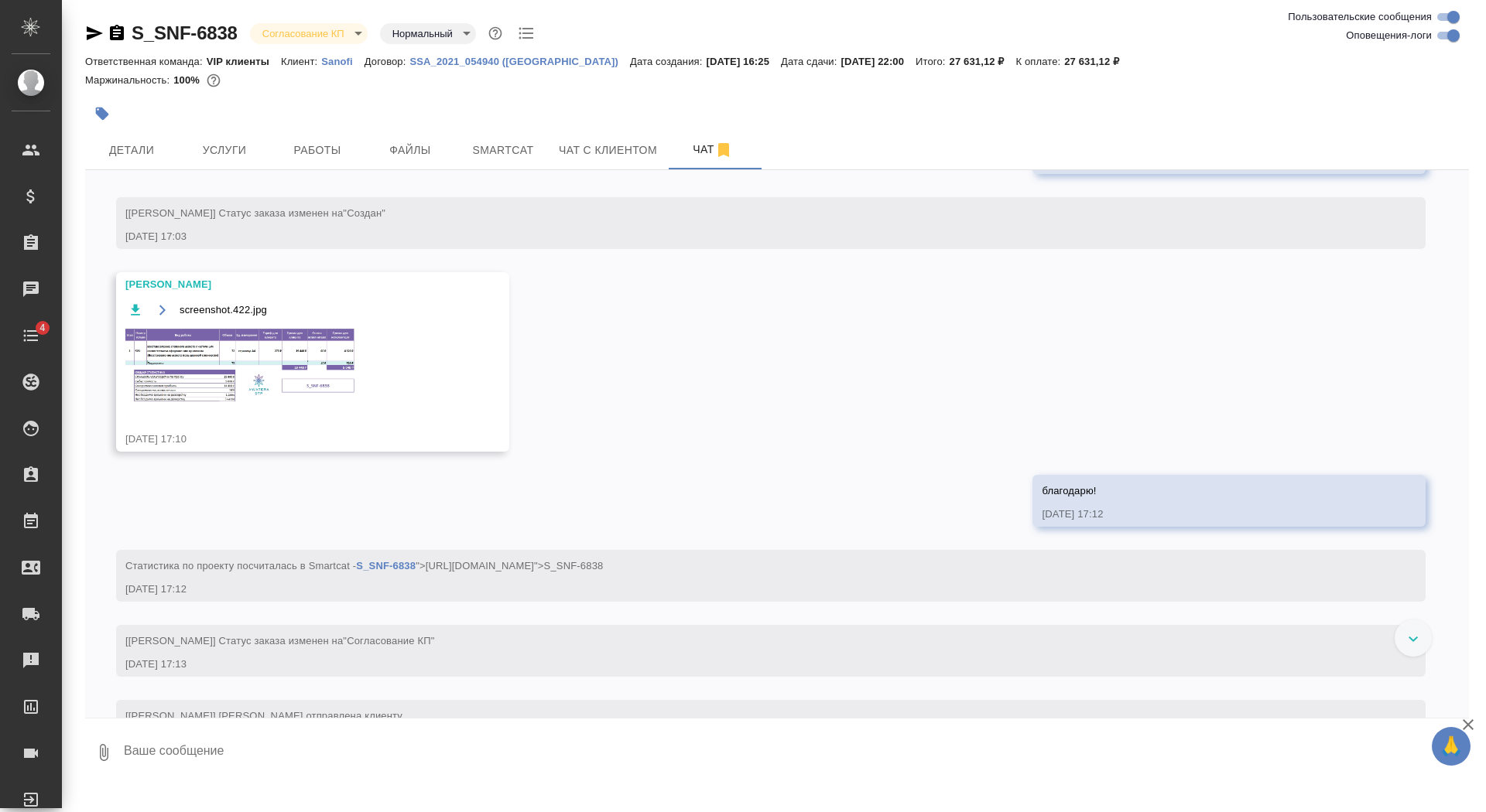
click at [282, 405] on img at bounding box center [241, 366] width 232 height 77
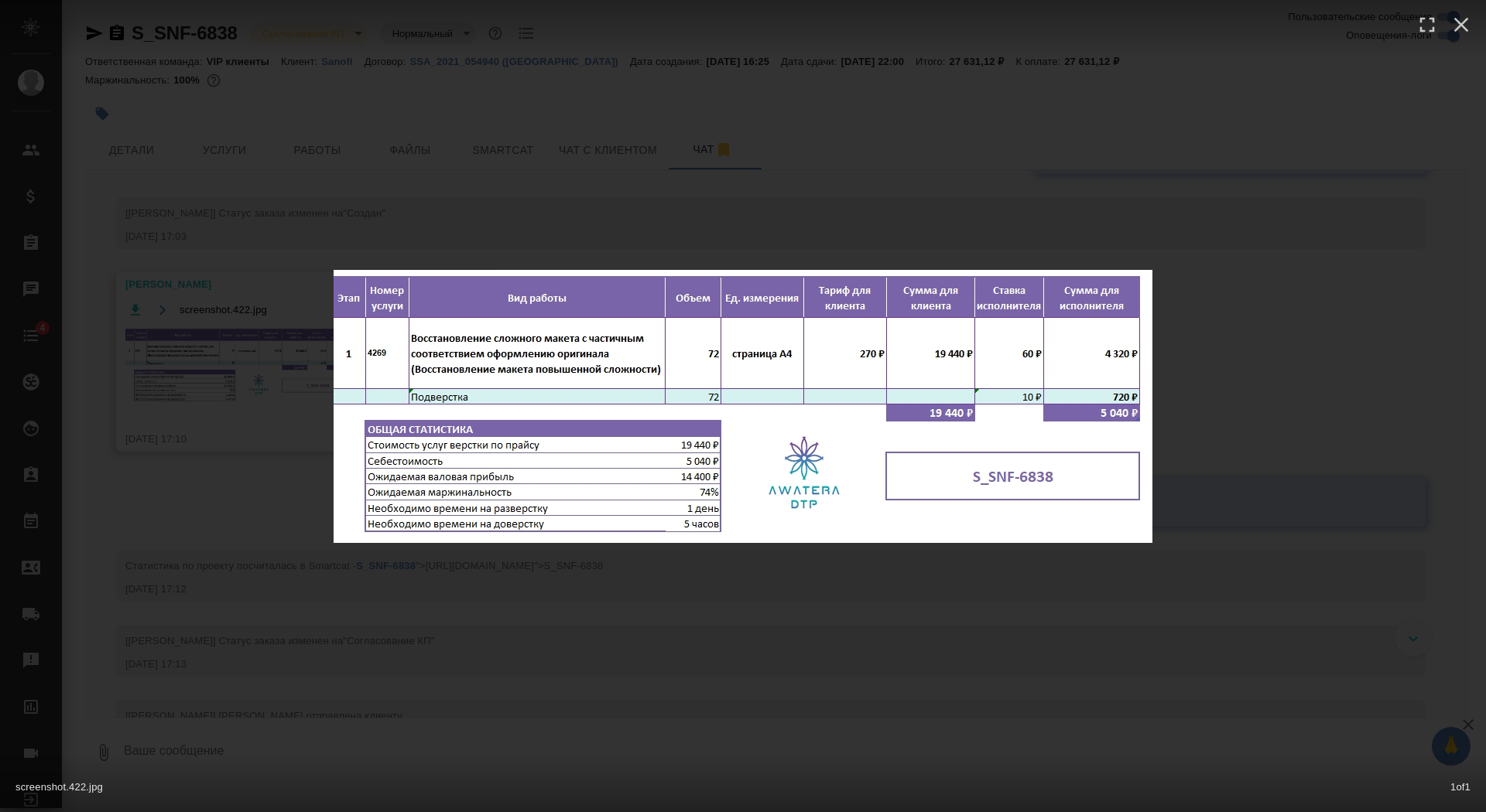
click at [216, 418] on div "screenshot.422.jpg 1 of 1" at bounding box center [743, 406] width 1486 height 812
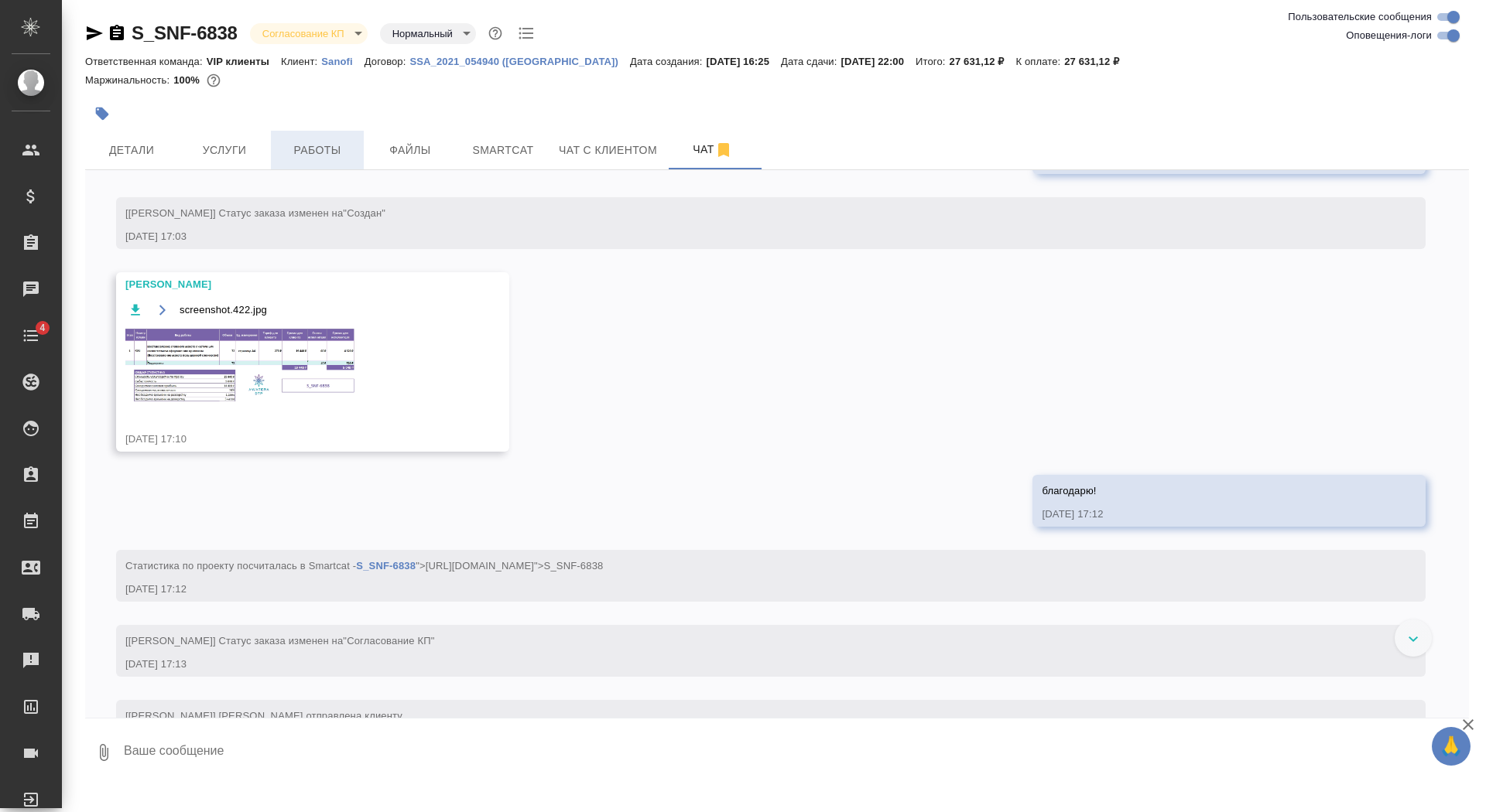
click at [316, 142] on span "Работы" at bounding box center [317, 150] width 74 height 19
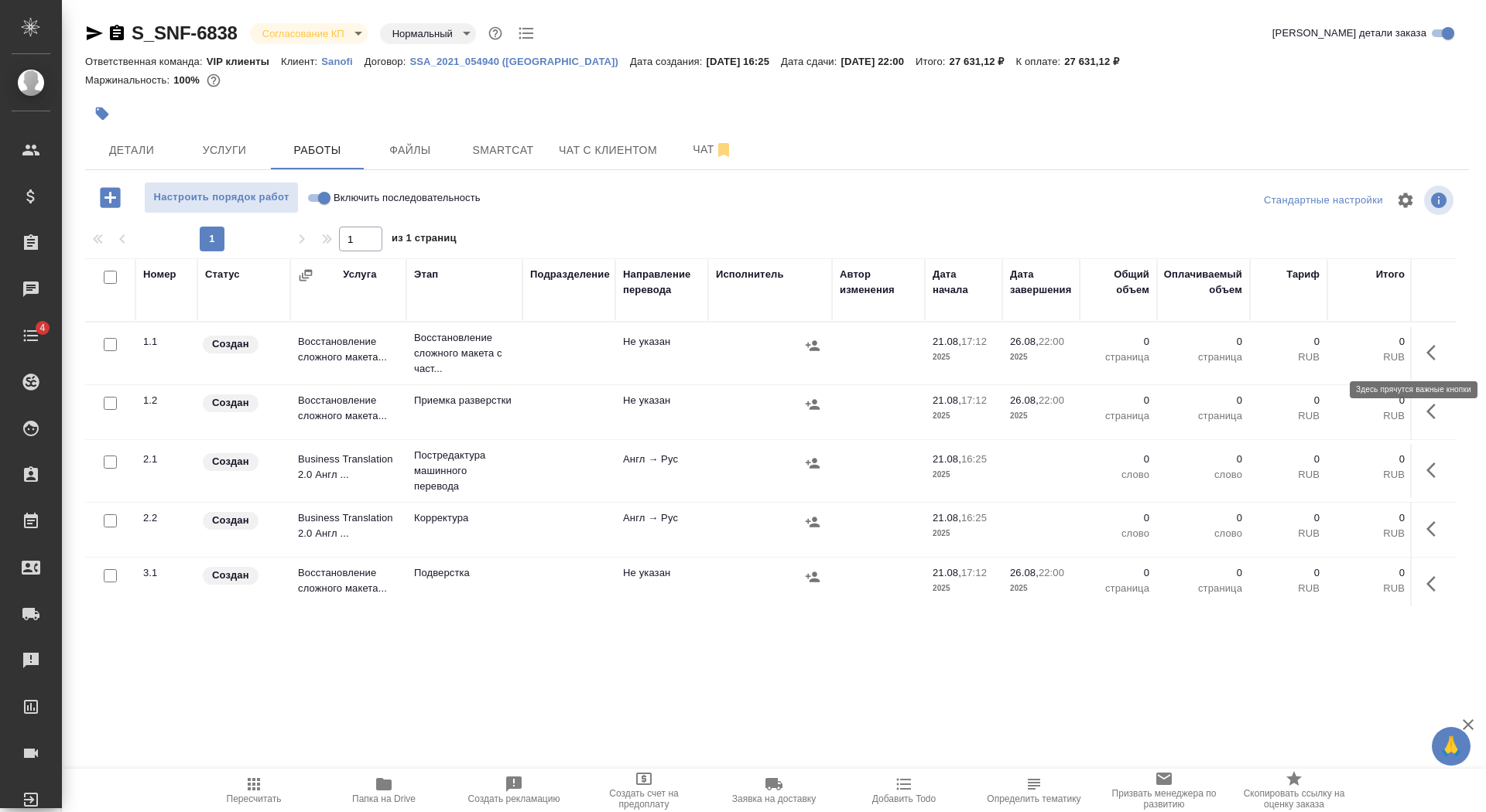
click at [1426, 353] on icon "button" at bounding box center [1435, 352] width 19 height 19
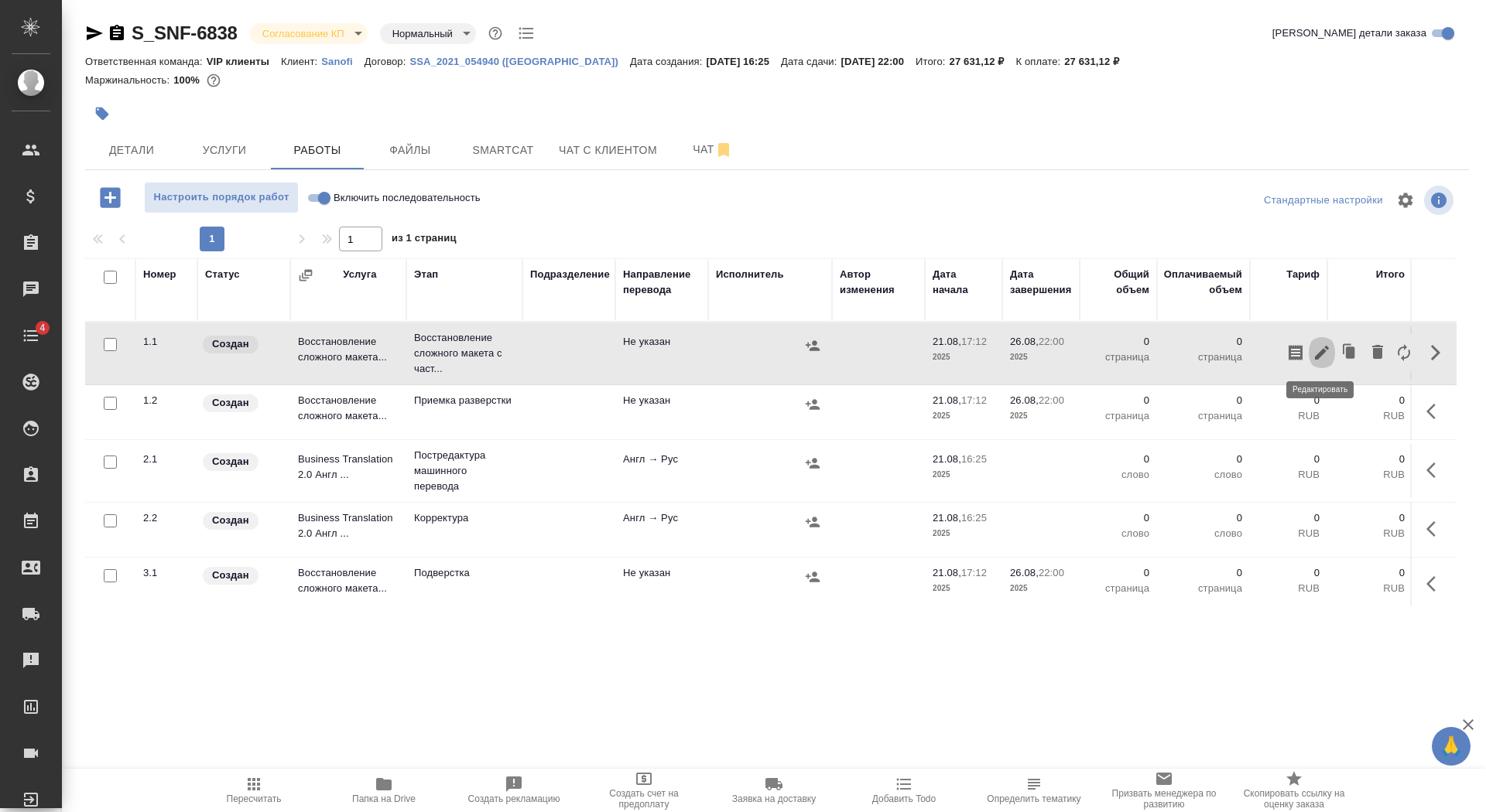
click at [1318, 349] on icon "button" at bounding box center [1321, 352] width 19 height 19
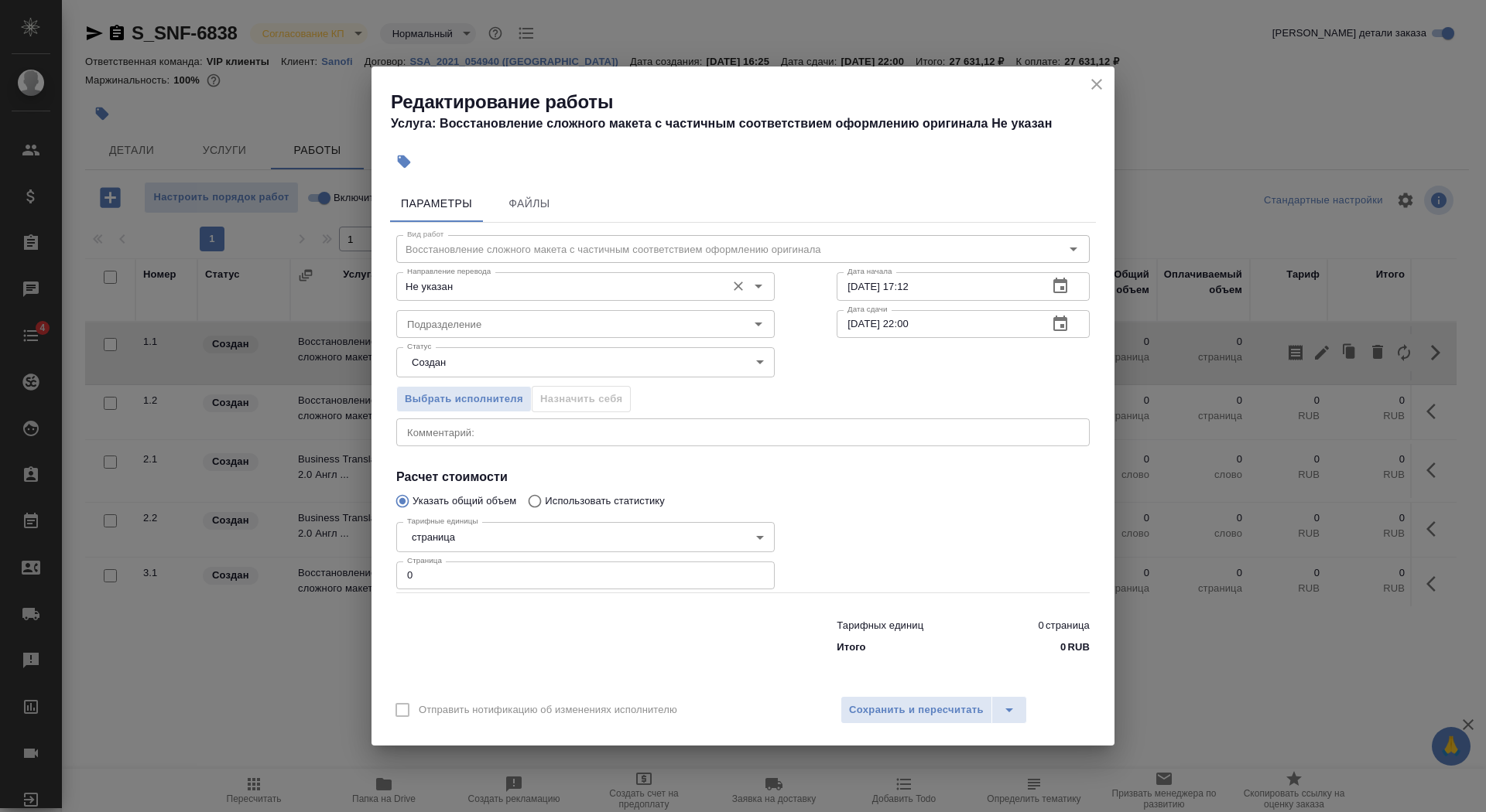
click at [520, 274] on div "Не указан Направление перевода" at bounding box center [585, 286] width 378 height 28
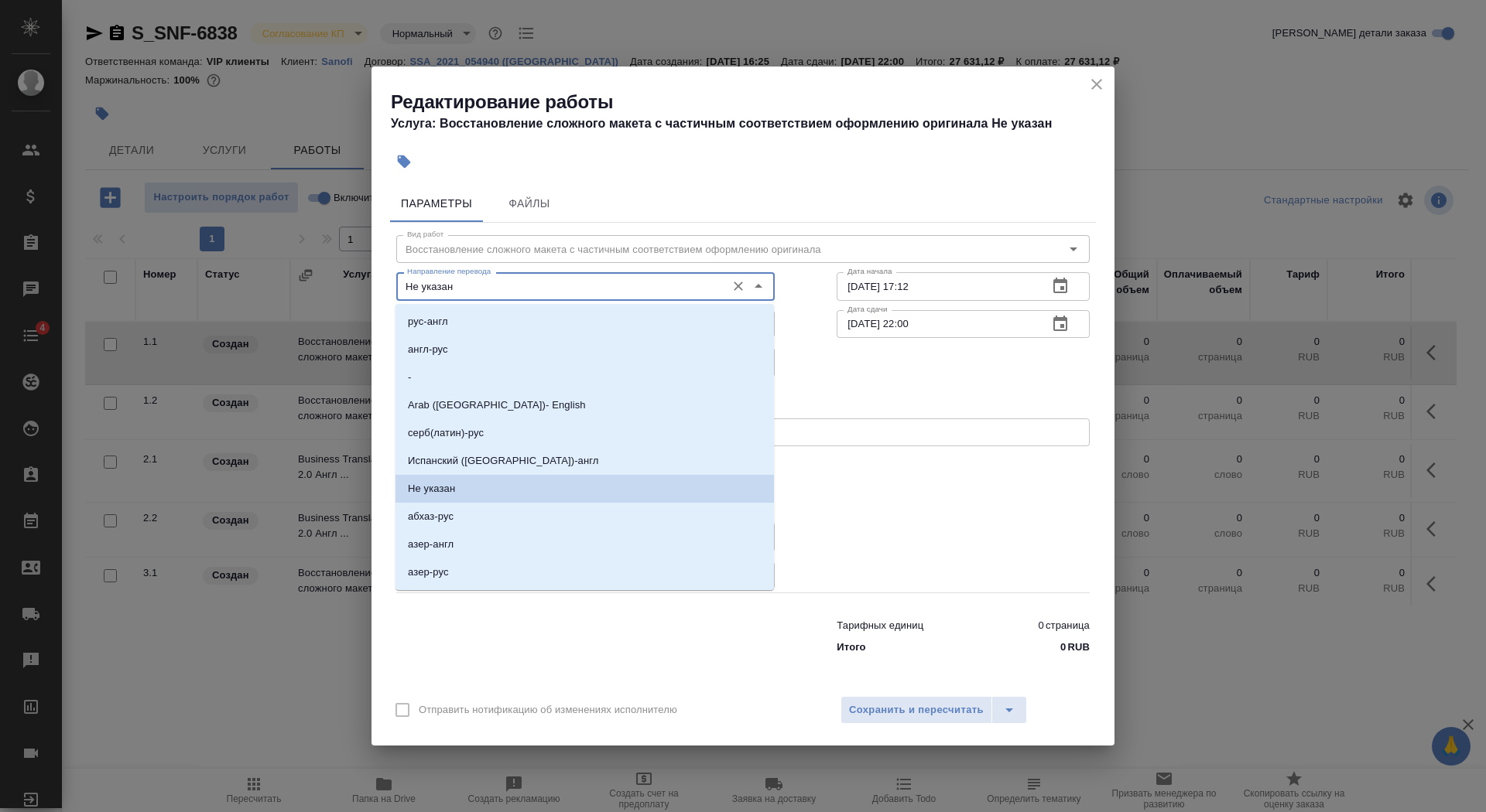
click at [522, 289] on input "Не указан" at bounding box center [559, 286] width 317 height 19
click at [514, 356] on li "англ-рус" at bounding box center [584, 349] width 378 height 28
type input "англ-рус"
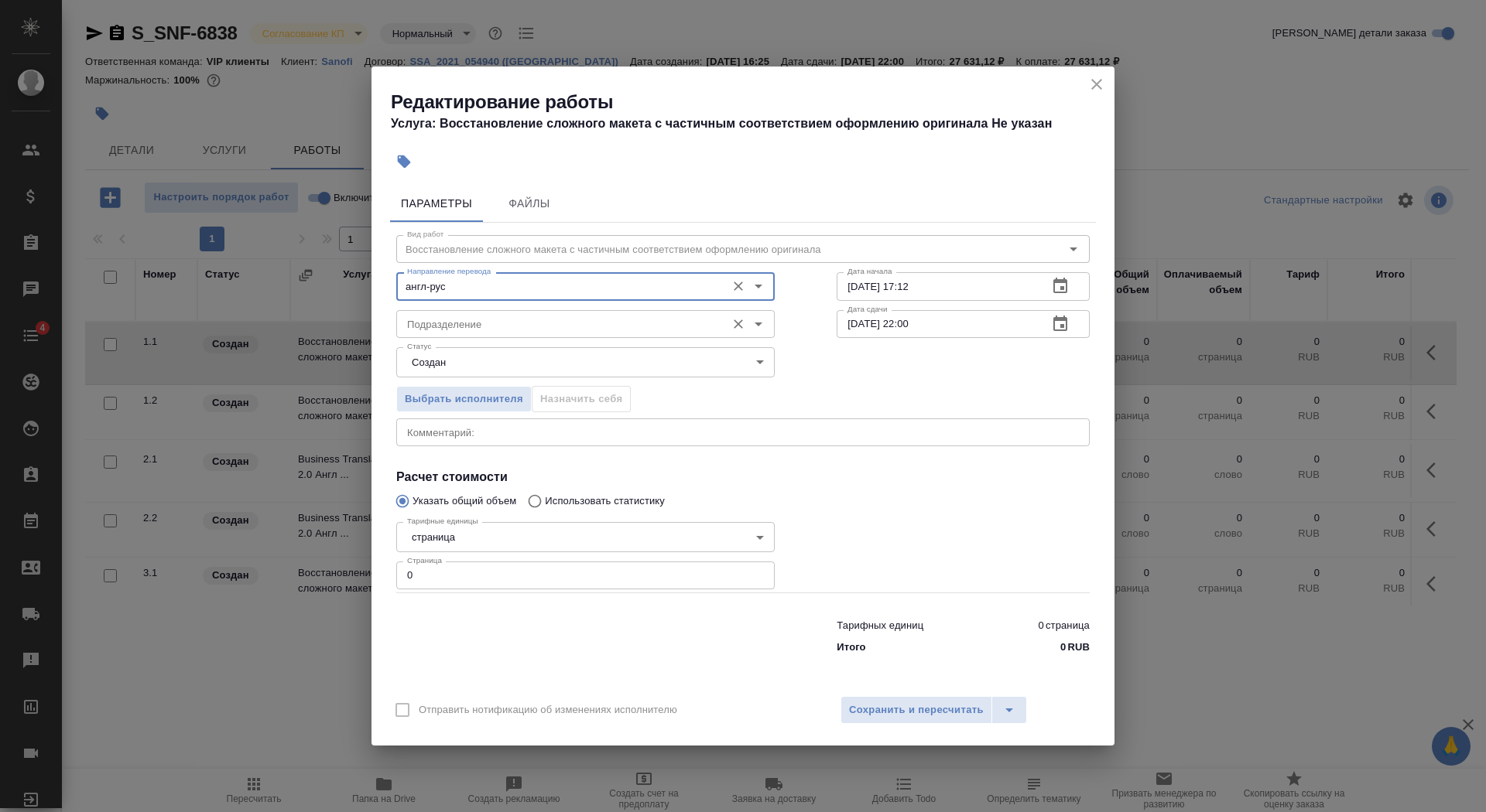
click at [555, 324] on input "Подразделение" at bounding box center [559, 324] width 317 height 19
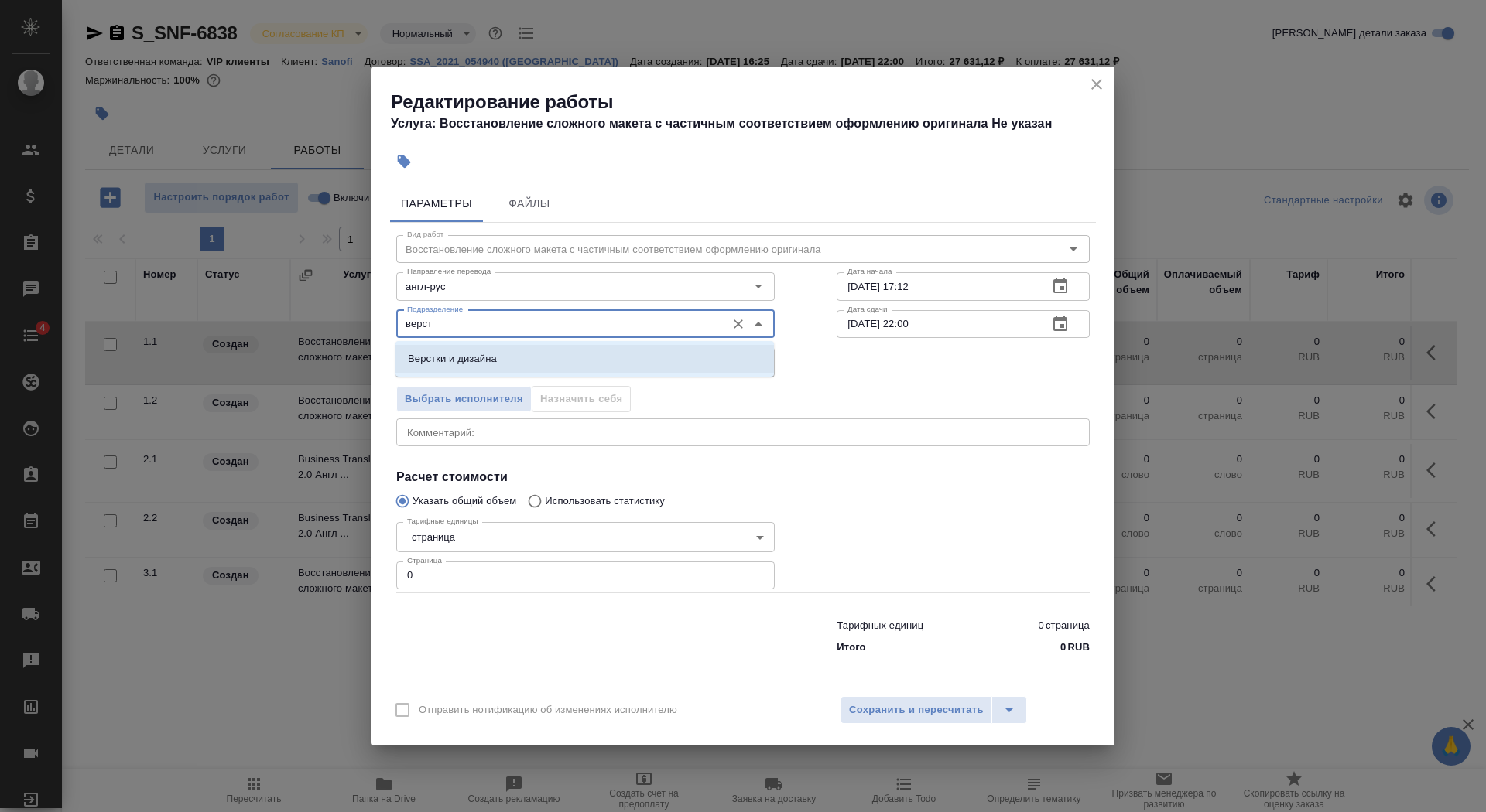
click at [548, 369] on li "Верстки и дизайна" at bounding box center [584, 359] width 378 height 28
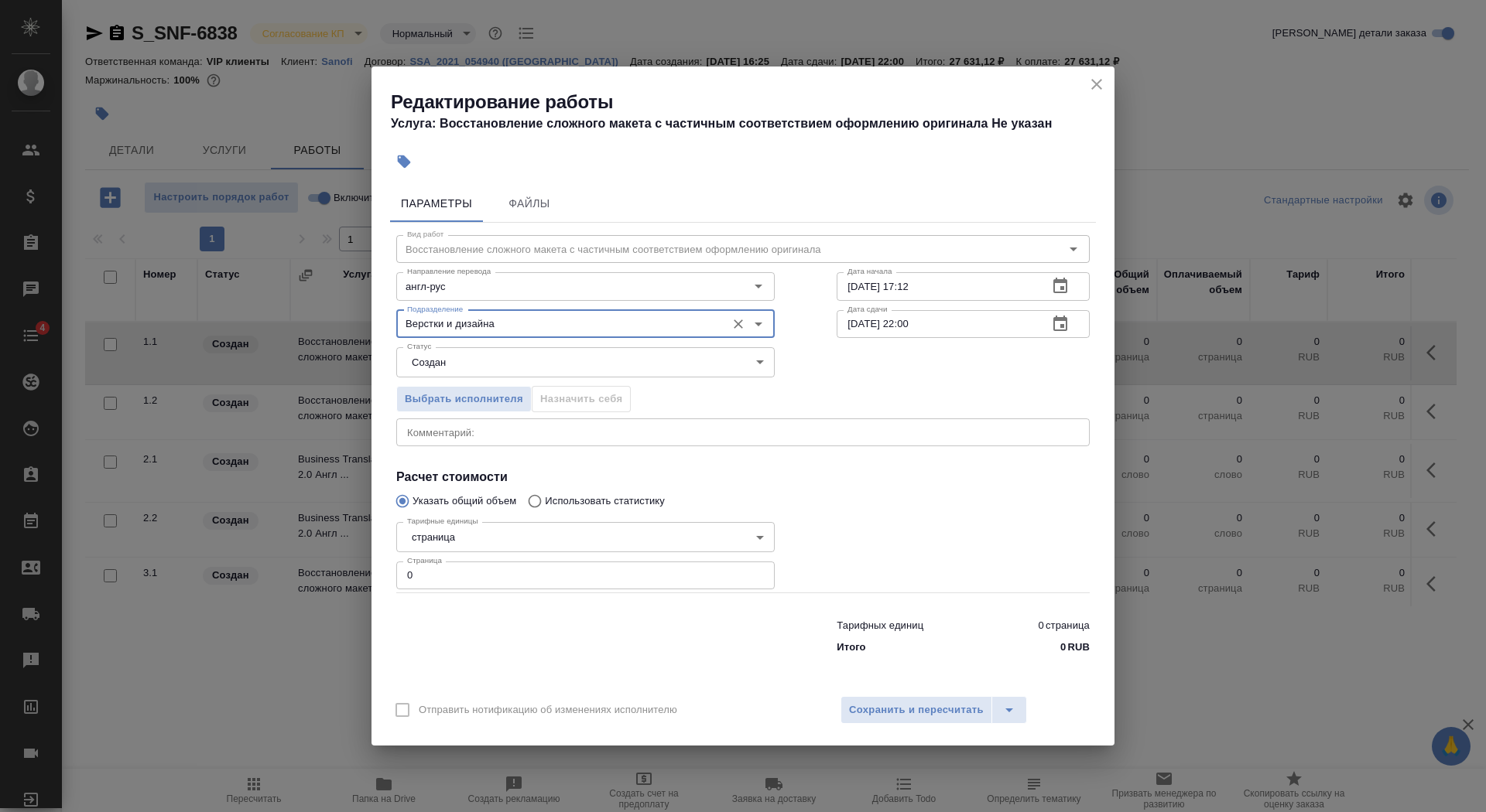
type input "Верстки и дизайна"
click at [544, 369] on body "🙏 .cls-1 fill:#fff; AWATERA Saydasheva Dilyara Клиенты Спецификации Заказы 0 Ча…" at bounding box center [743, 406] width 1486 height 812
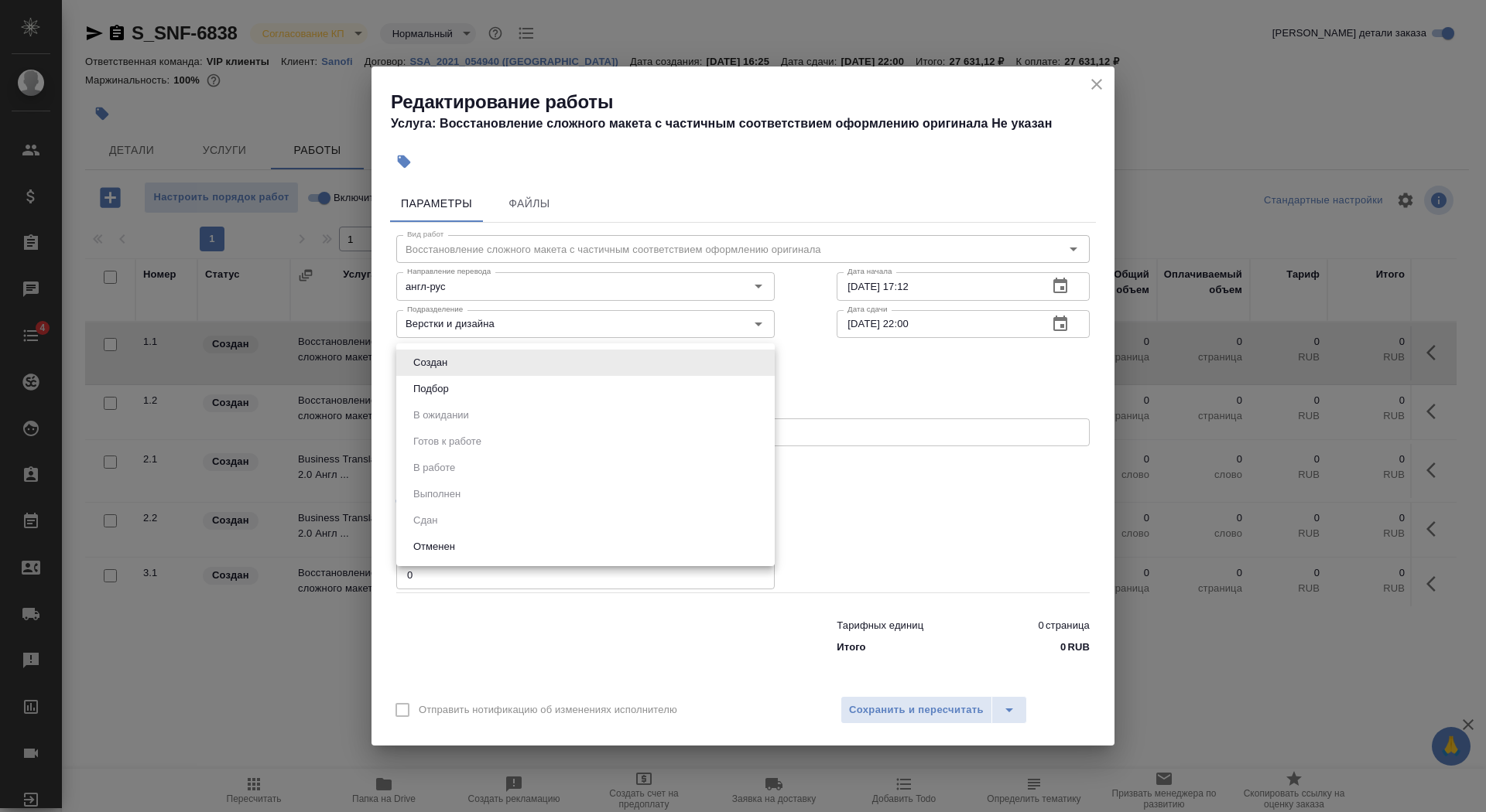
click at [549, 390] on li "Подбор" at bounding box center [585, 389] width 378 height 27
type input "recruiting"
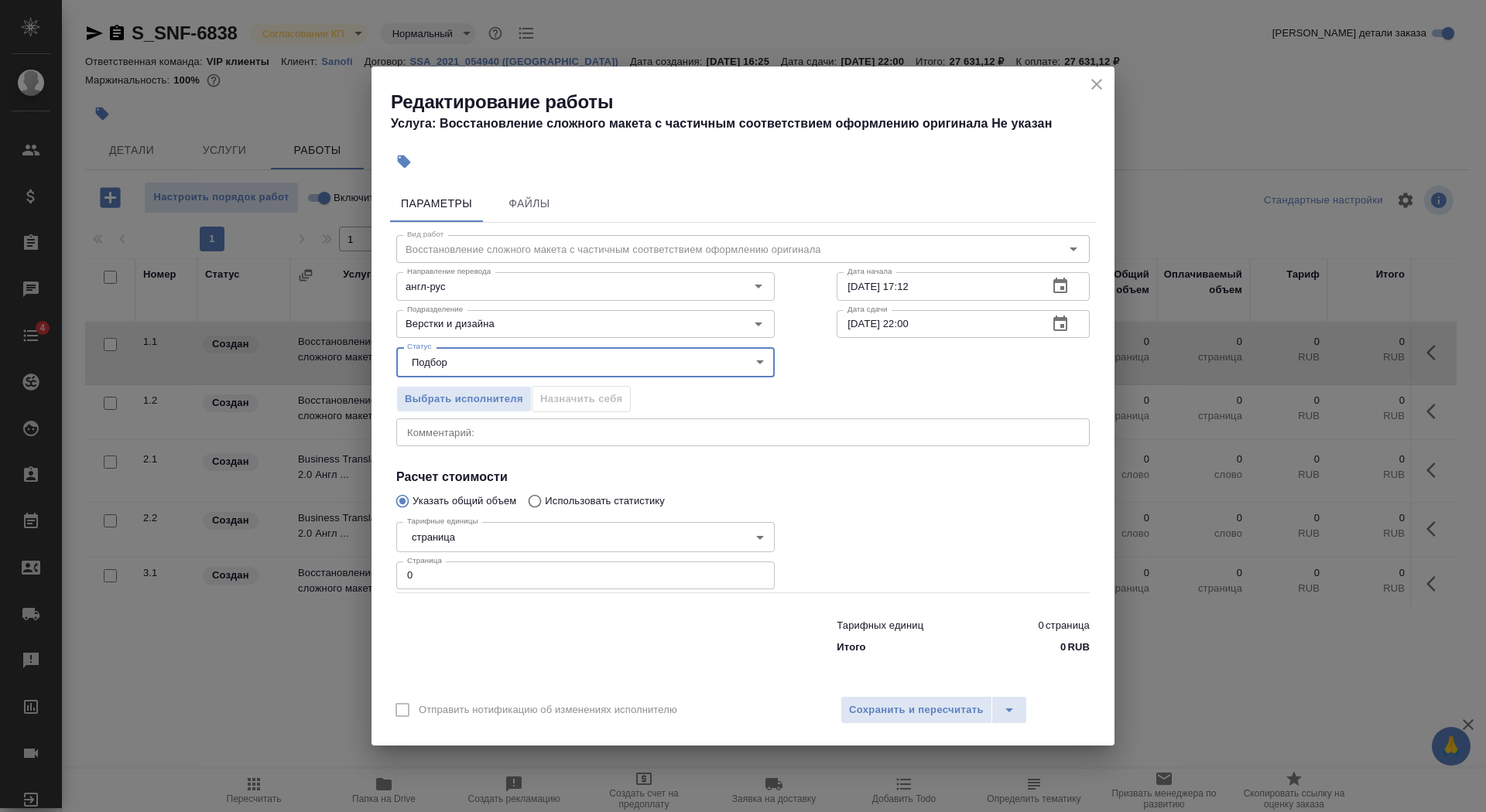
click at [525, 542] on body "🙏 .cls-1 fill:#fff; AWATERA Saydasheva Dilyara Клиенты Спецификации Заказы 0 Ча…" at bounding box center [743, 406] width 1486 height 812
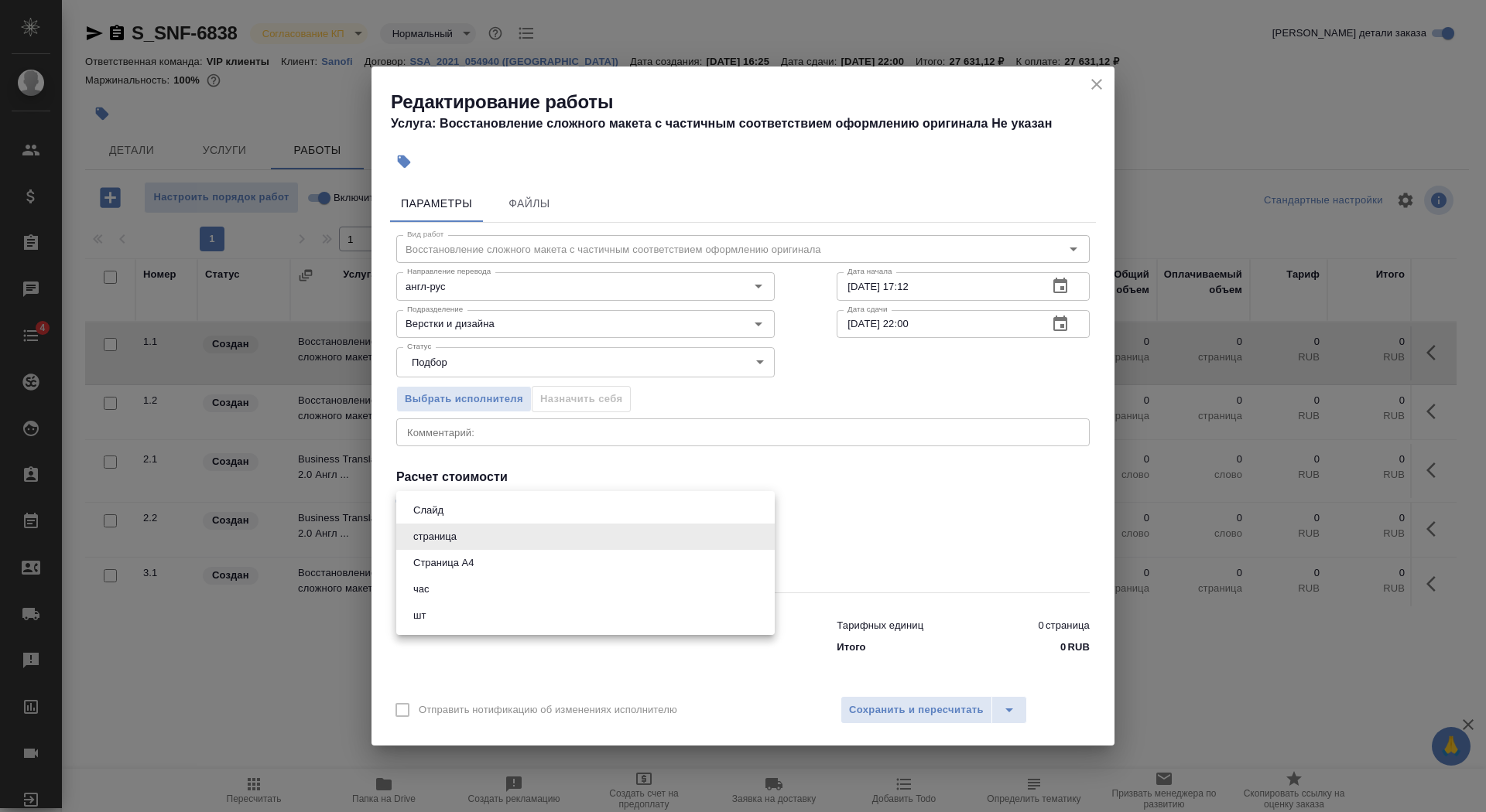
click at [526, 578] on li "час" at bounding box center [585, 589] width 378 height 27
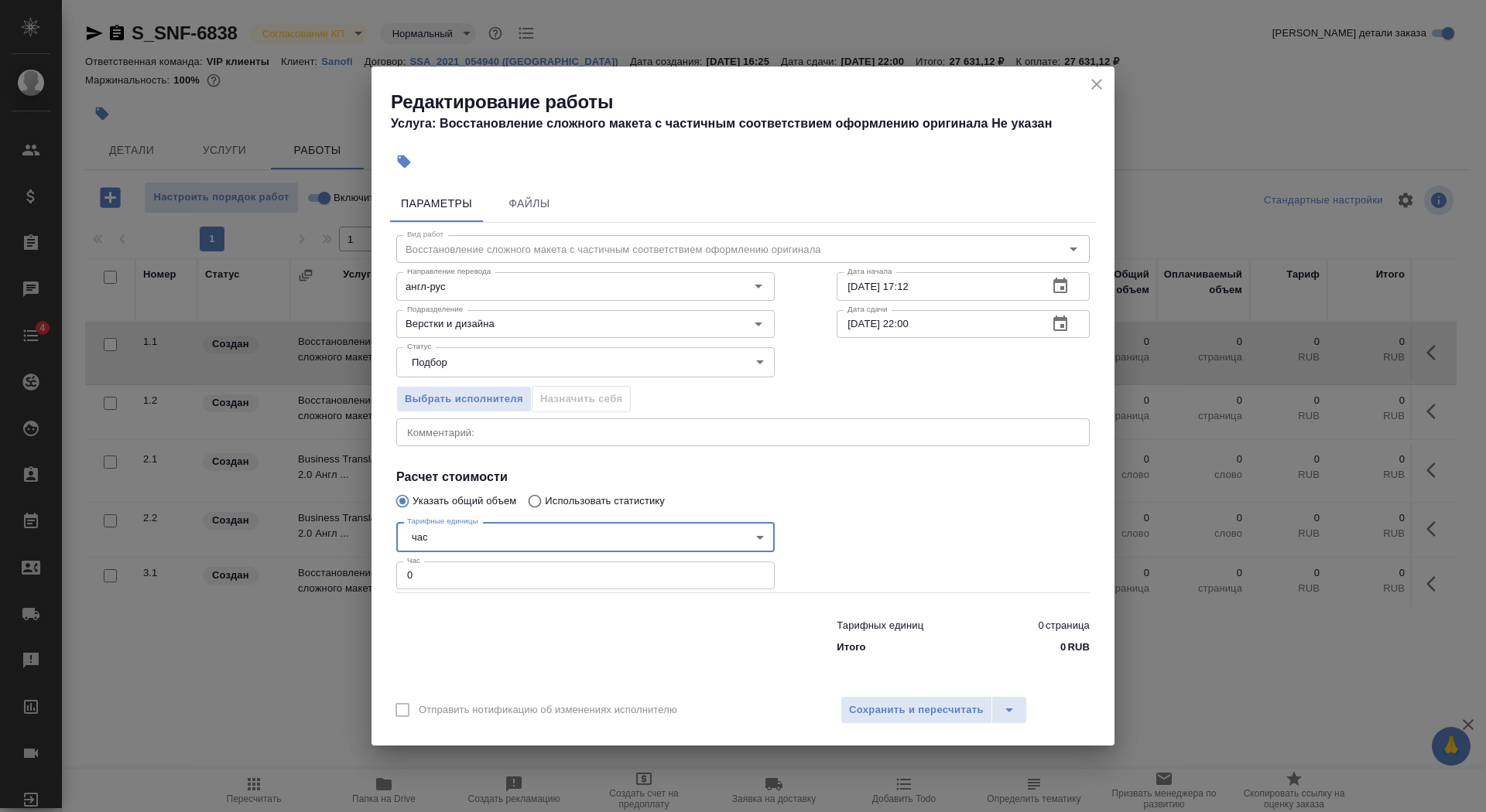
click at [513, 536] on body "🙏 .cls-1 fill:#fff; AWATERA Saydasheva Dilyara Клиенты Спецификации Заказы 0 Ча…" at bounding box center [743, 406] width 1486 height 812
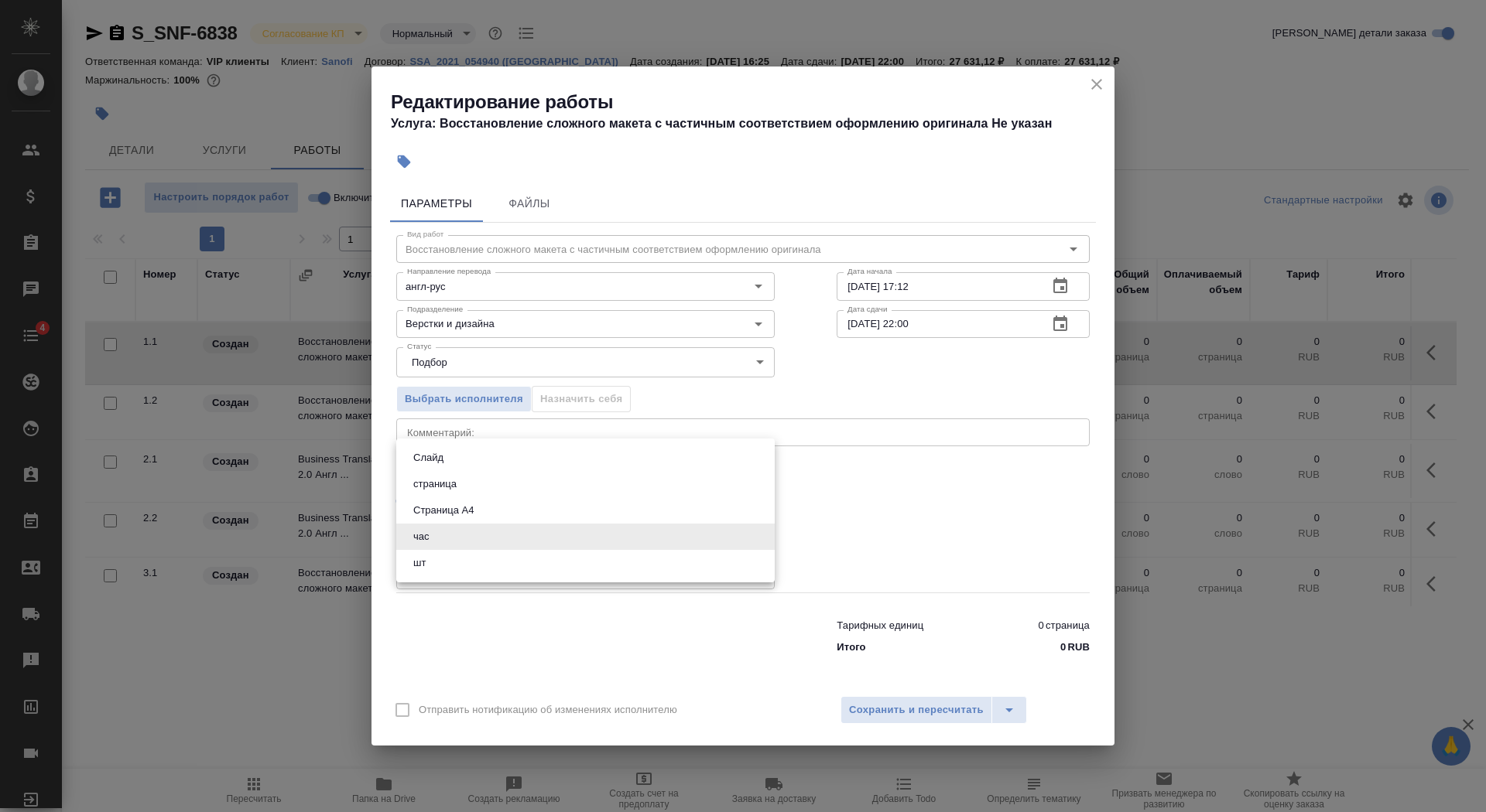
click at [508, 515] on li "Страница А4" at bounding box center [585, 510] width 378 height 27
type input "5f036ec4e16dec2d6b59c8ff"
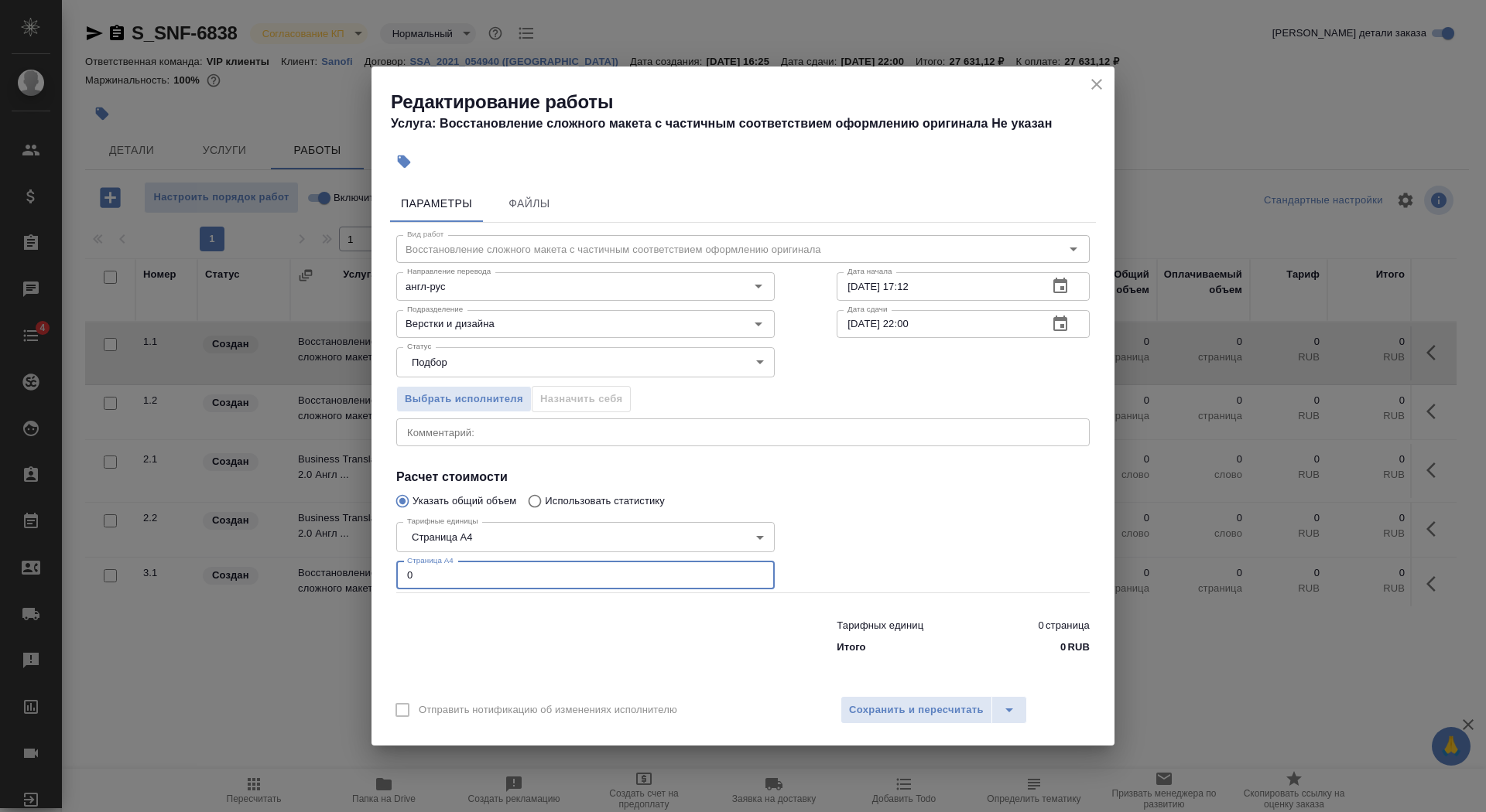
click at [497, 569] on input "0" at bounding box center [585, 575] width 378 height 28
type input "72"
click at [981, 279] on input "21.08.2025 17:12" at bounding box center [935, 286] width 199 height 28
click at [1057, 282] on icon "button" at bounding box center [1059, 285] width 14 height 15
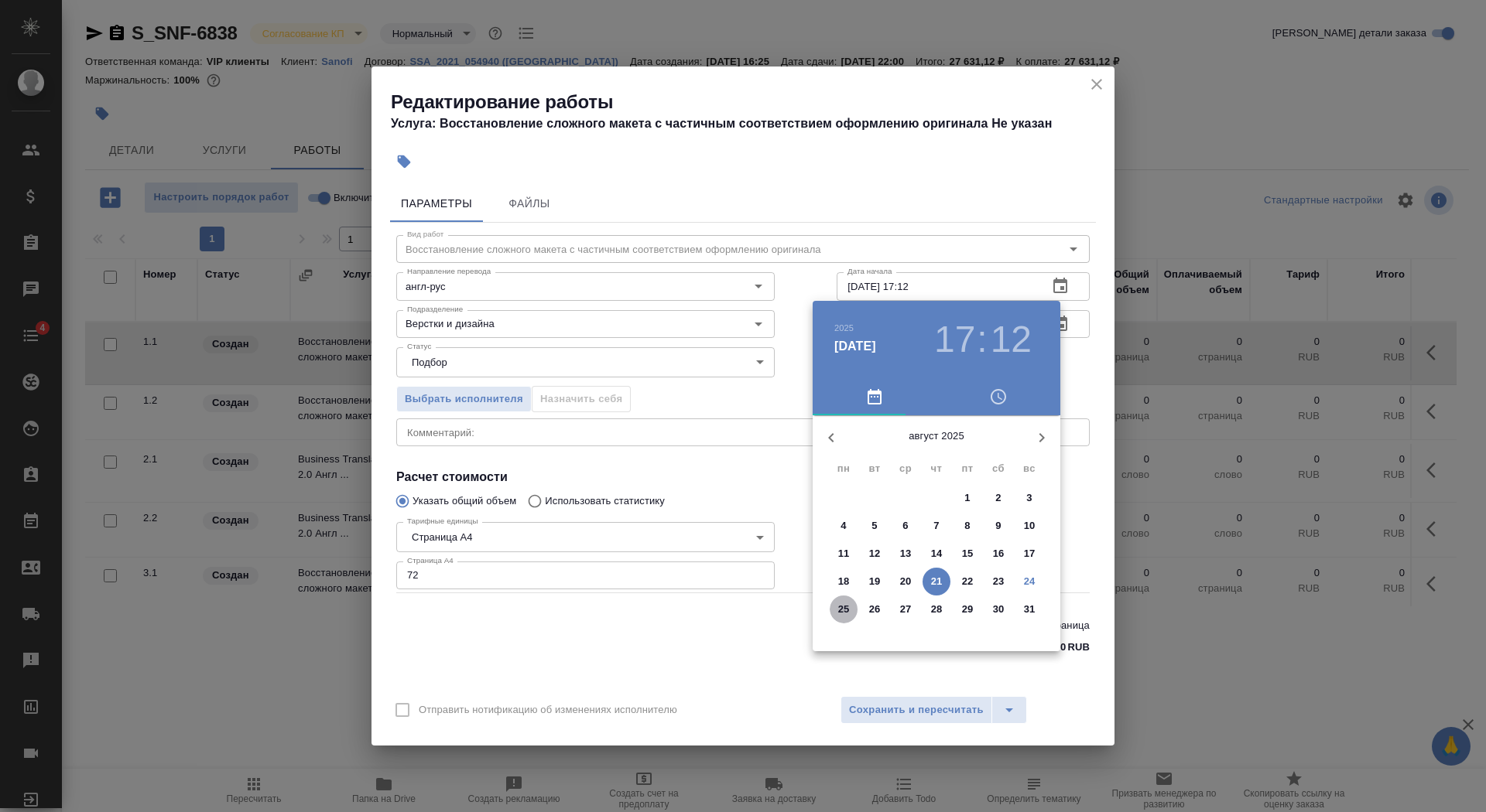
click at [848, 608] on p "25" at bounding box center [844, 609] width 11 height 15
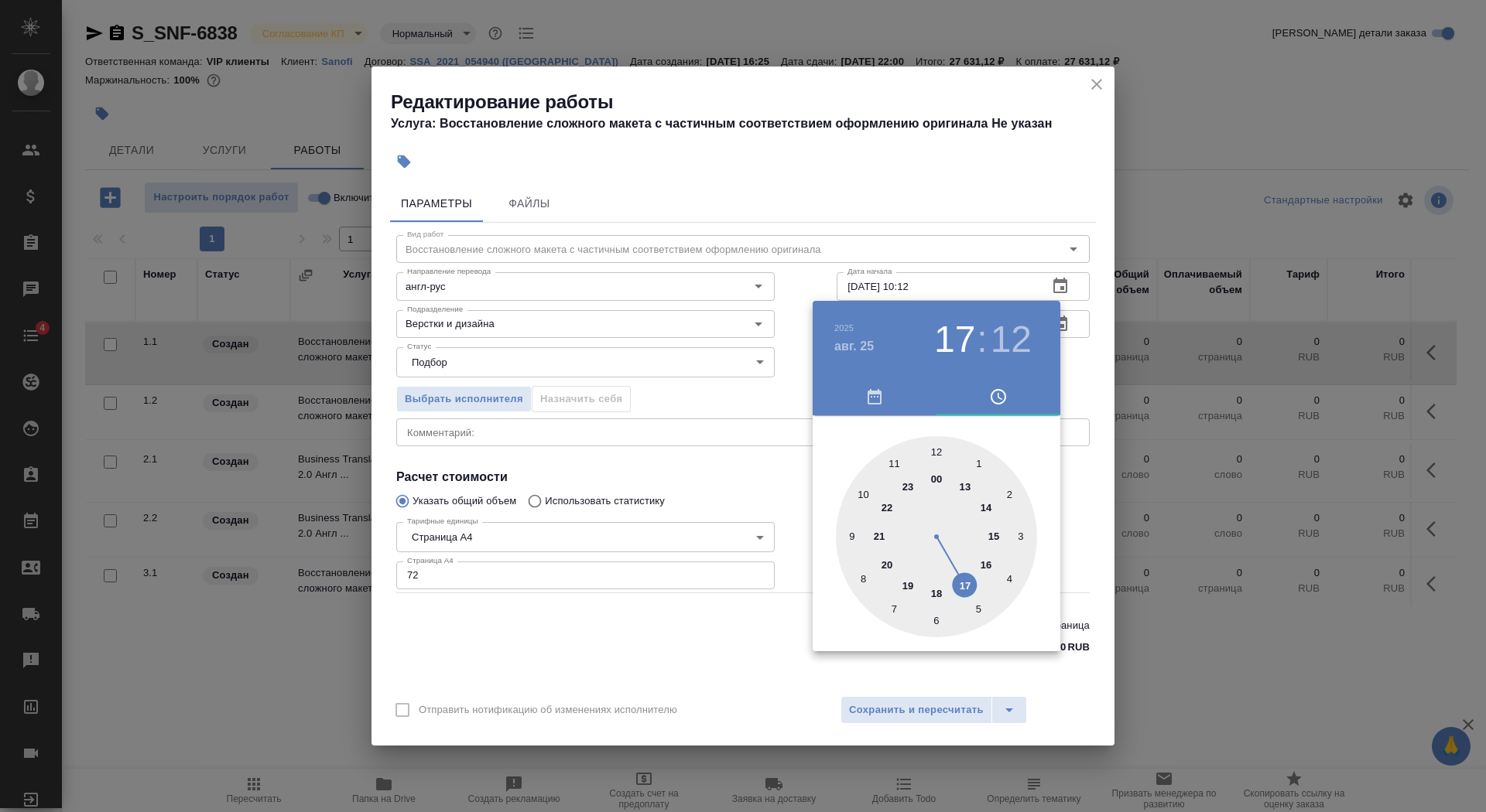
click at [865, 494] on div at bounding box center [936, 537] width 201 height 201
click at [934, 453] on div at bounding box center [936, 537] width 201 height 201
type input "25.08.2025 10:00"
click at [621, 545] on div at bounding box center [743, 406] width 1486 height 812
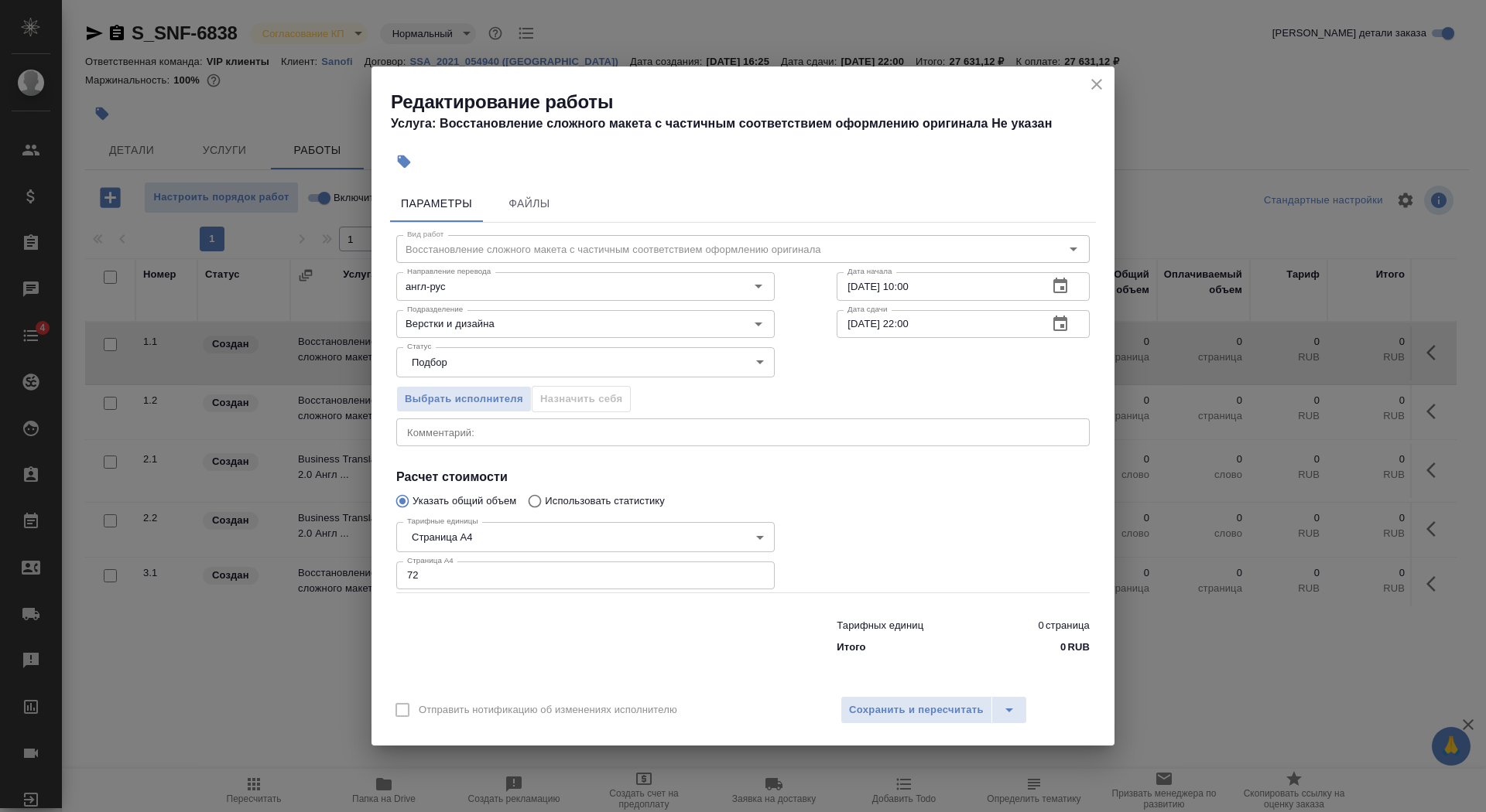
click at [1064, 318] on icon "button" at bounding box center [1059, 323] width 14 height 15
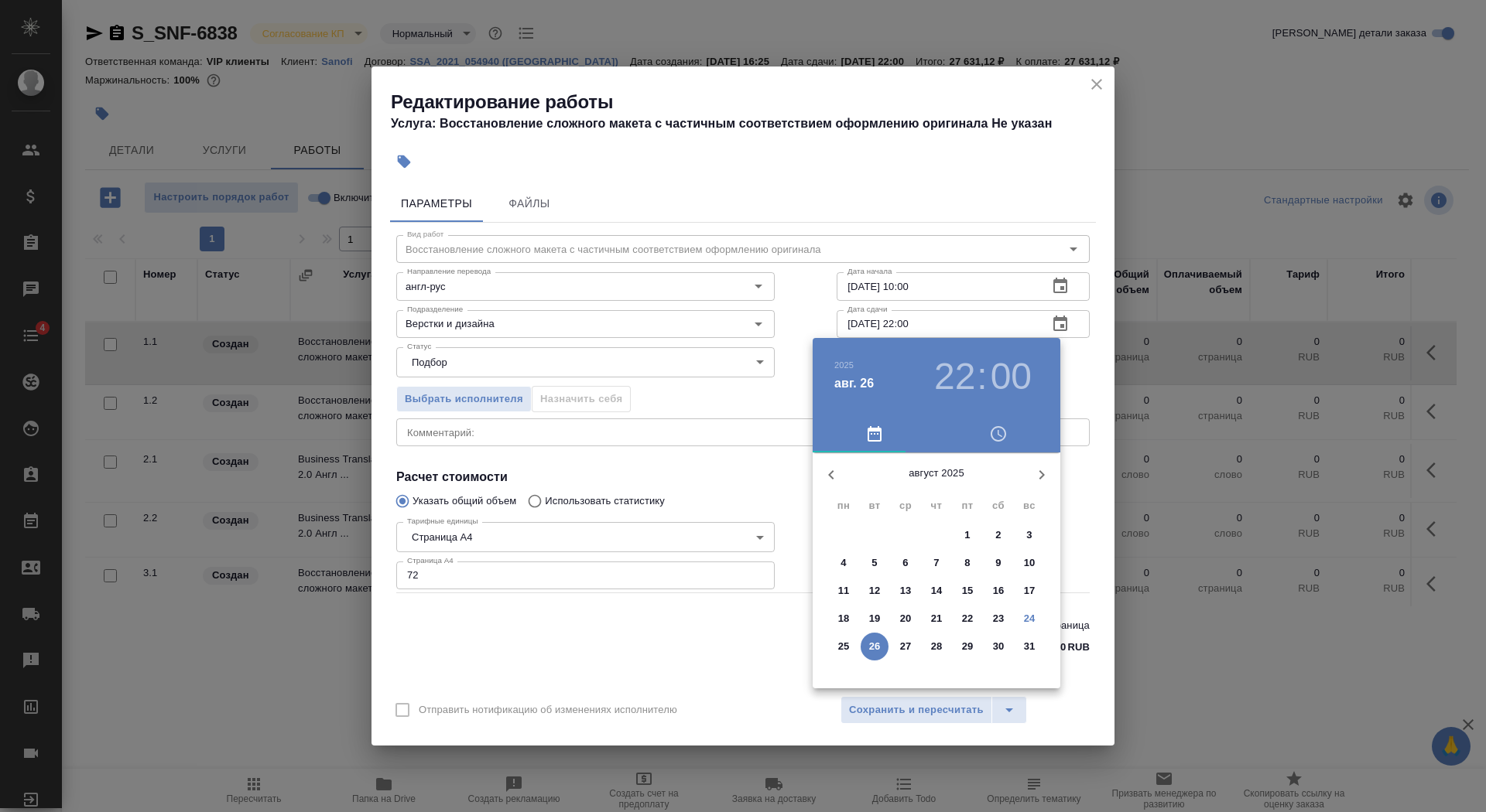
click at [845, 654] on button "25" at bounding box center [843, 646] width 28 height 28
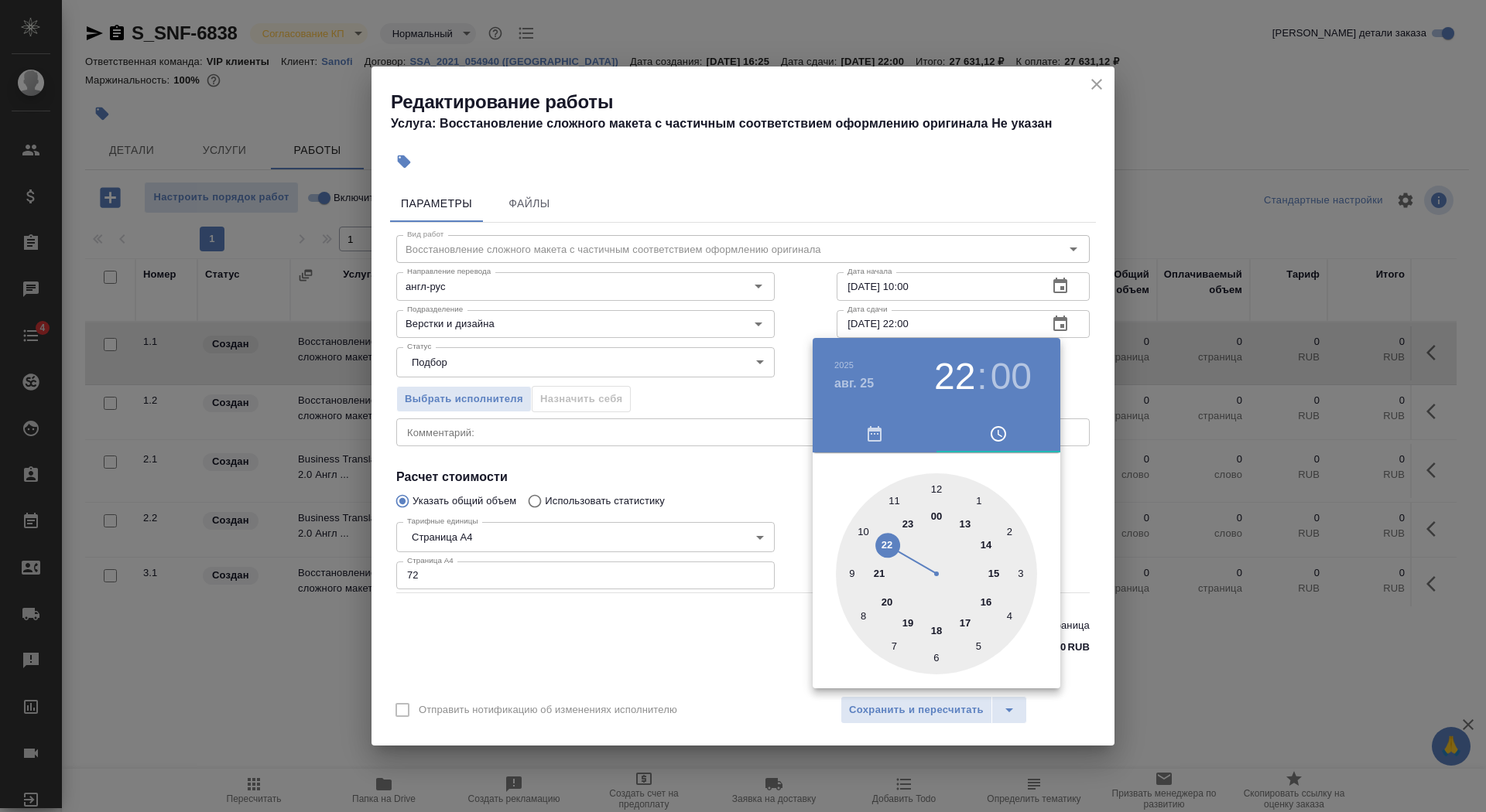
type input "25.08.2025 15:00"
click at [993, 574] on div at bounding box center [936, 574] width 201 height 201
click at [696, 467] on div at bounding box center [743, 406] width 1486 height 812
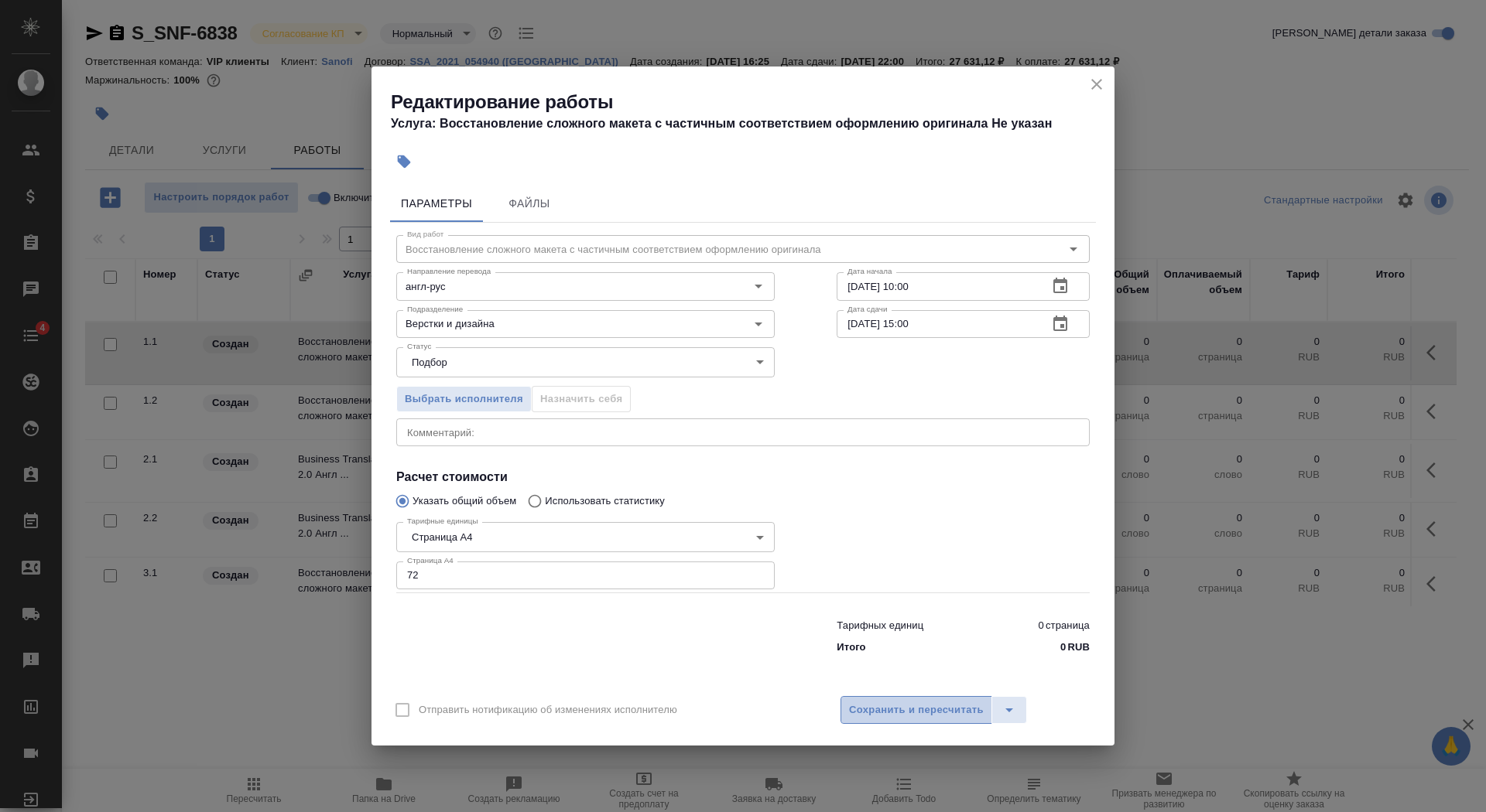
click at [898, 723] on button "Сохранить и пересчитать" at bounding box center [916, 710] width 151 height 28
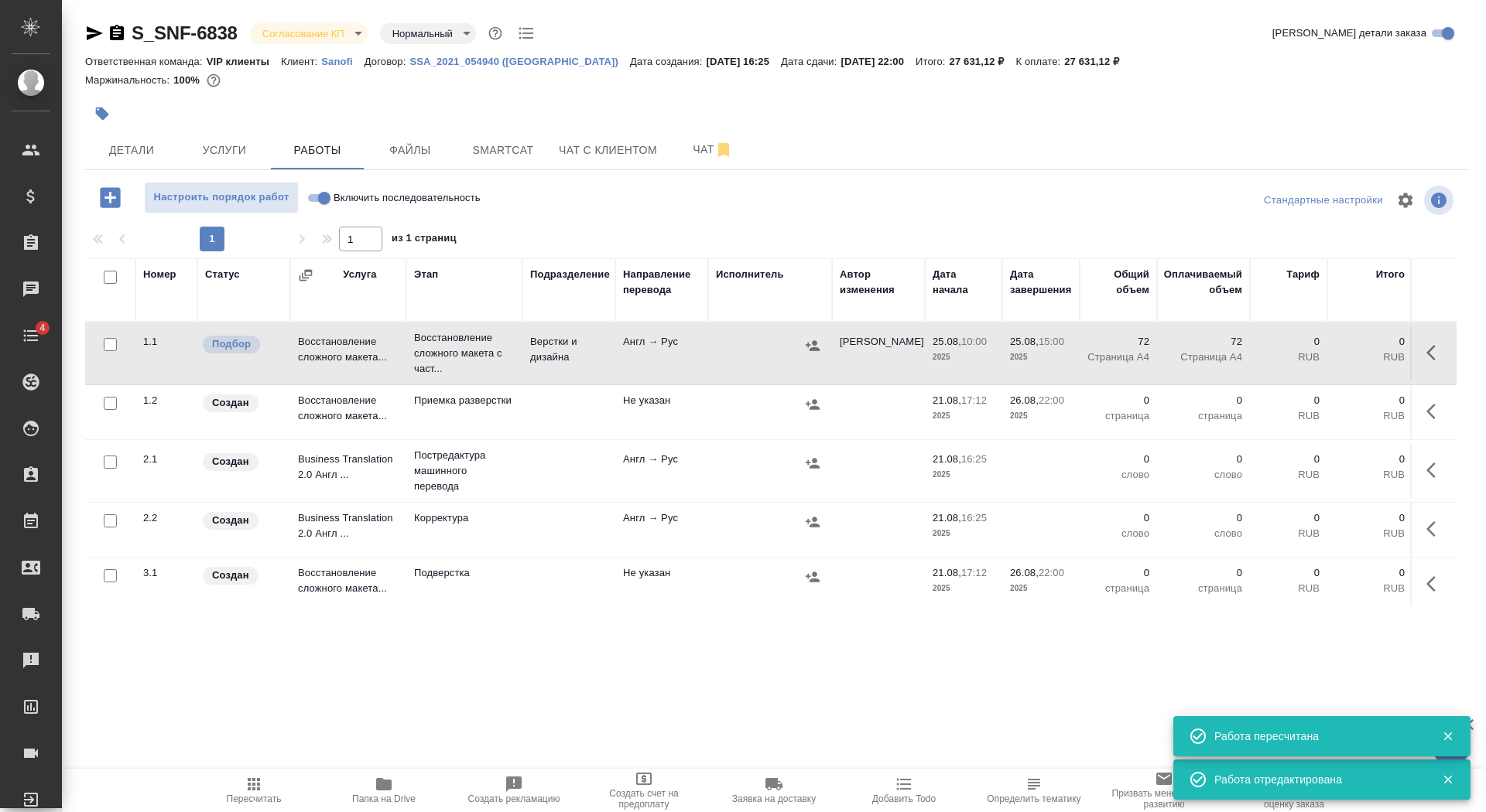
click at [97, 113] on icon "button" at bounding box center [102, 114] width 13 height 13
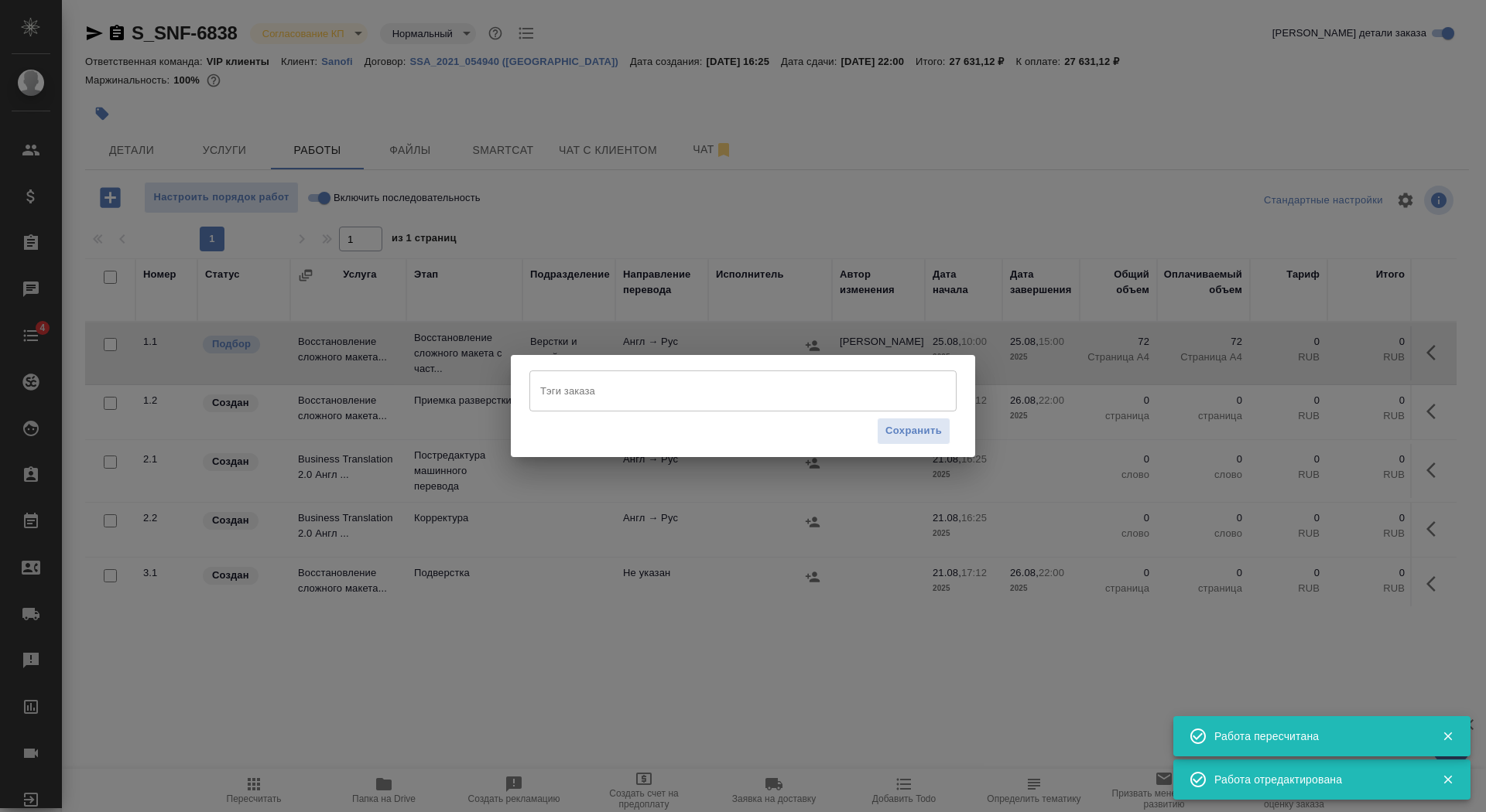
click at [629, 397] on input "Тэги заказа" at bounding box center [728, 390] width 384 height 27
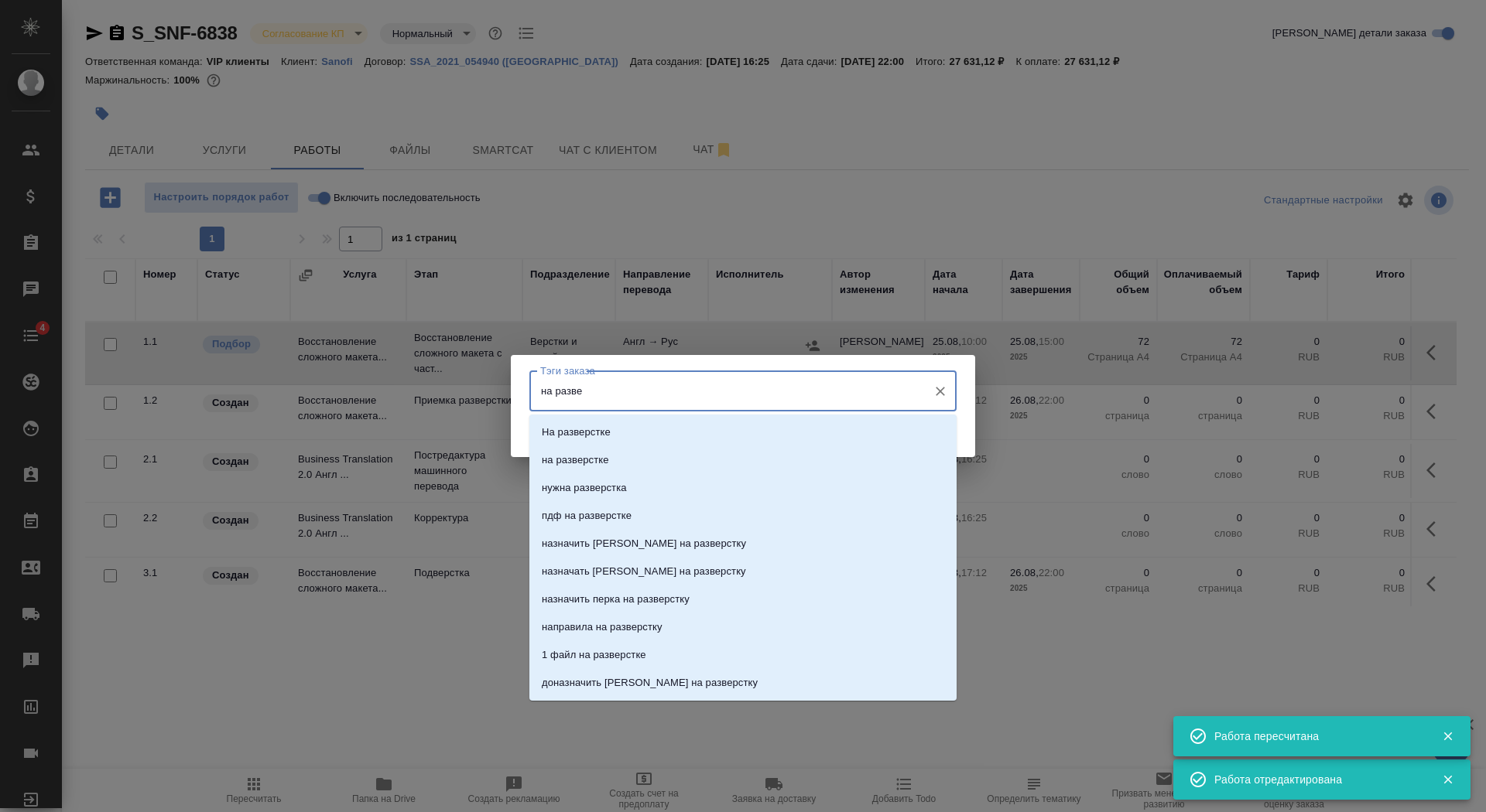
type input "на развер"
click at [643, 455] on li "на разверстке" at bounding box center [742, 460] width 427 height 28
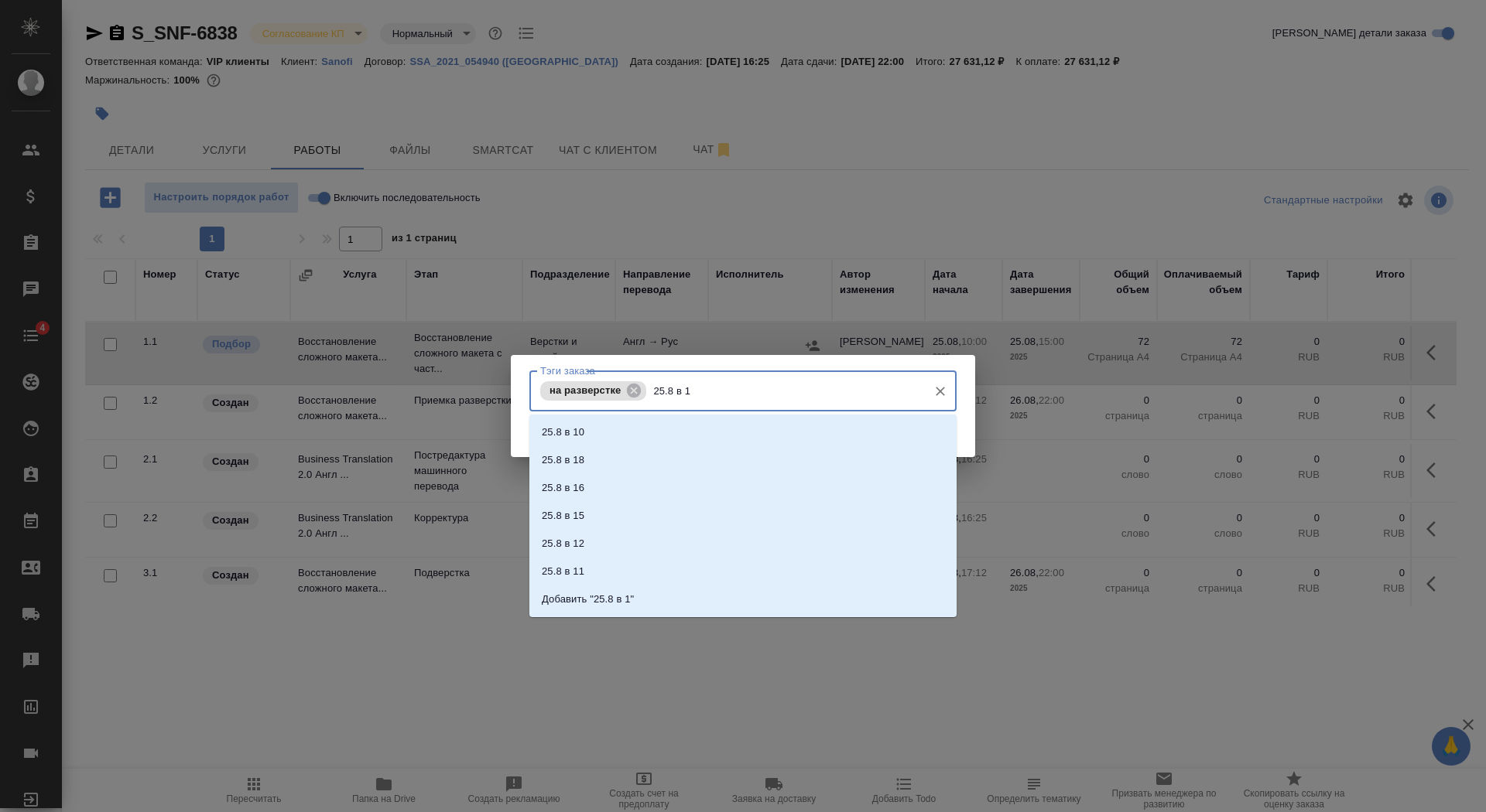
type input "25.8 в 15"
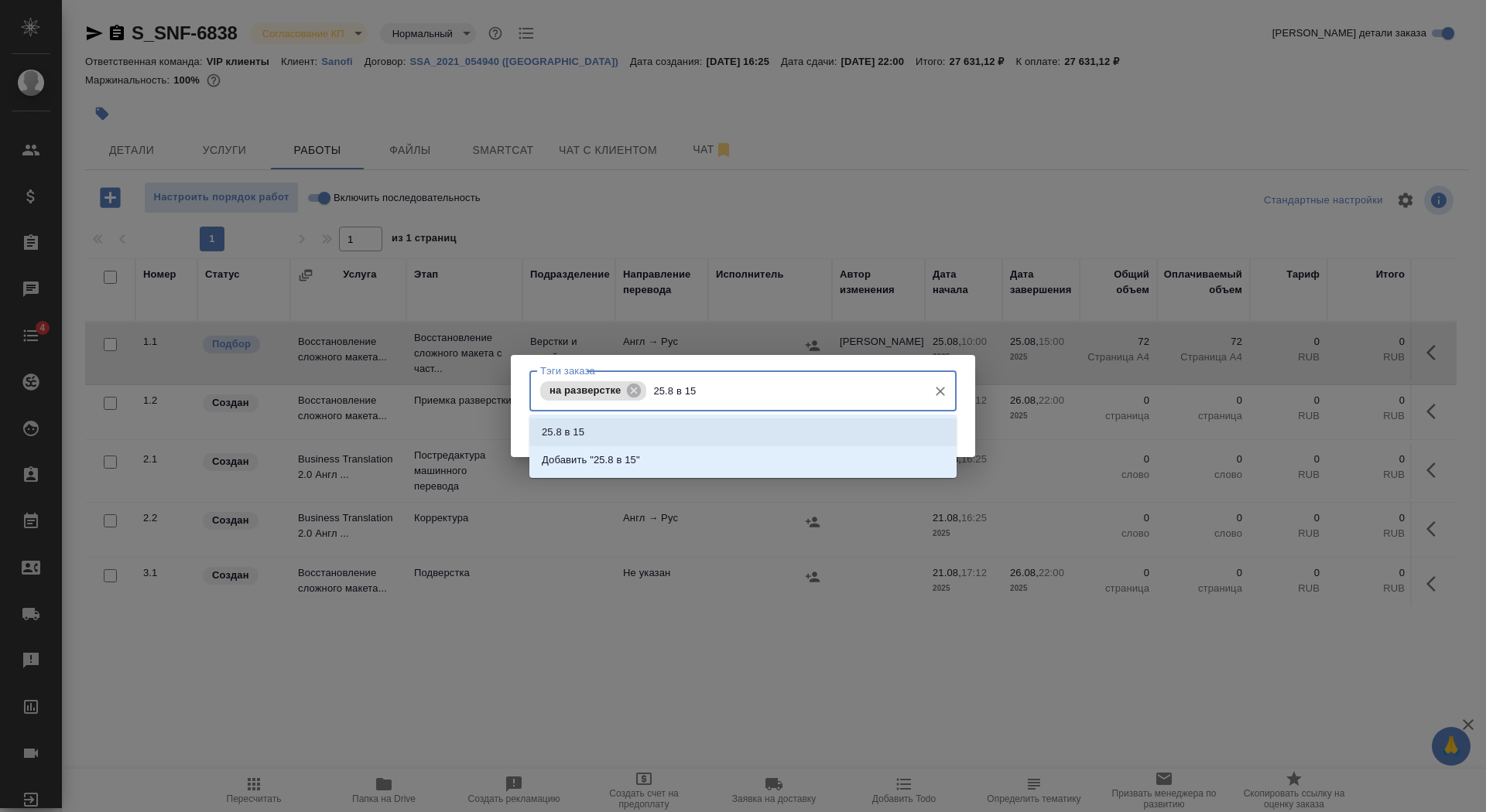
click at [687, 432] on li "25.8 в 15" at bounding box center [742, 432] width 427 height 28
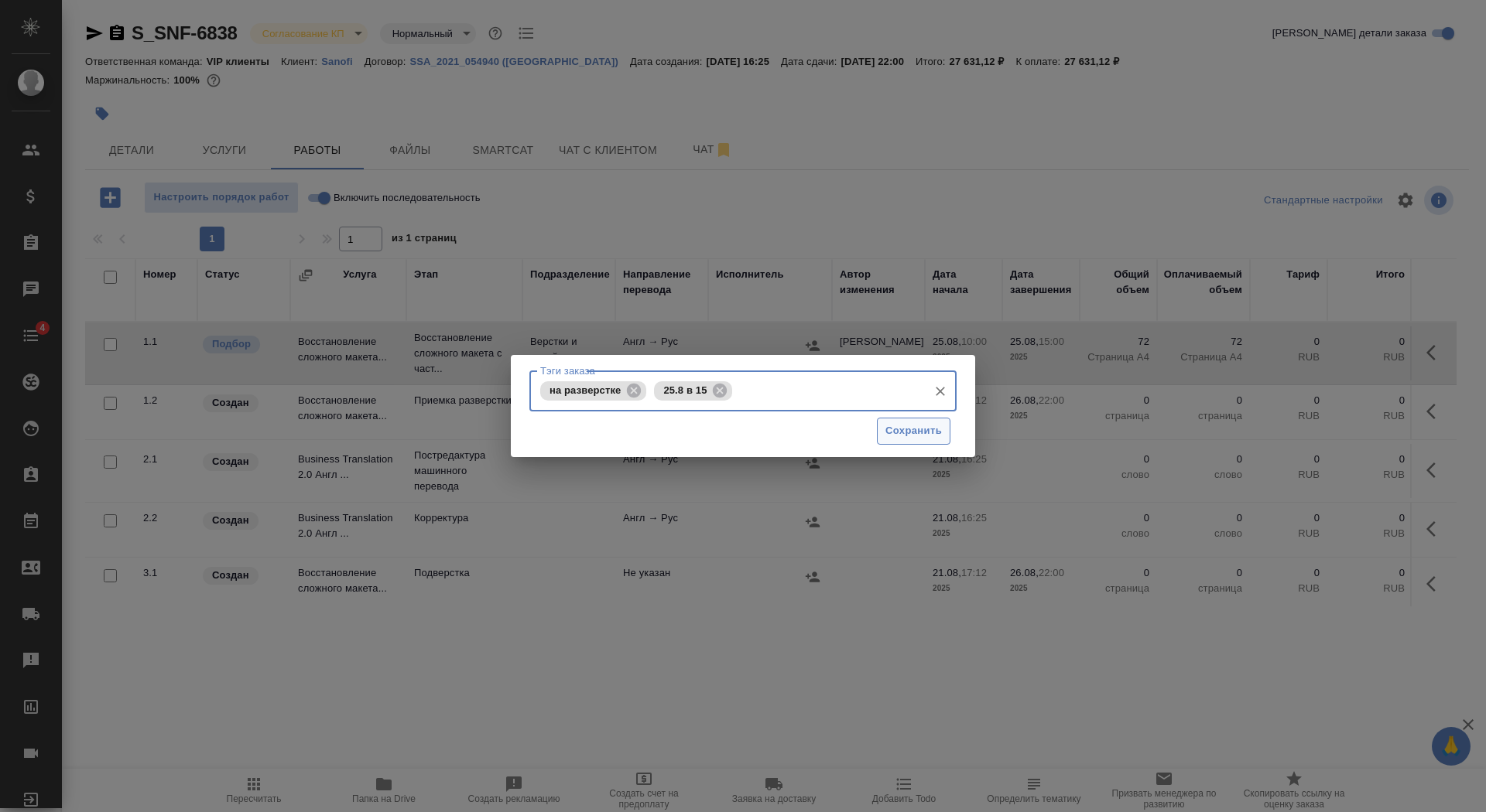
click at [910, 434] on span "Сохранить" at bounding box center [914, 431] width 56 height 18
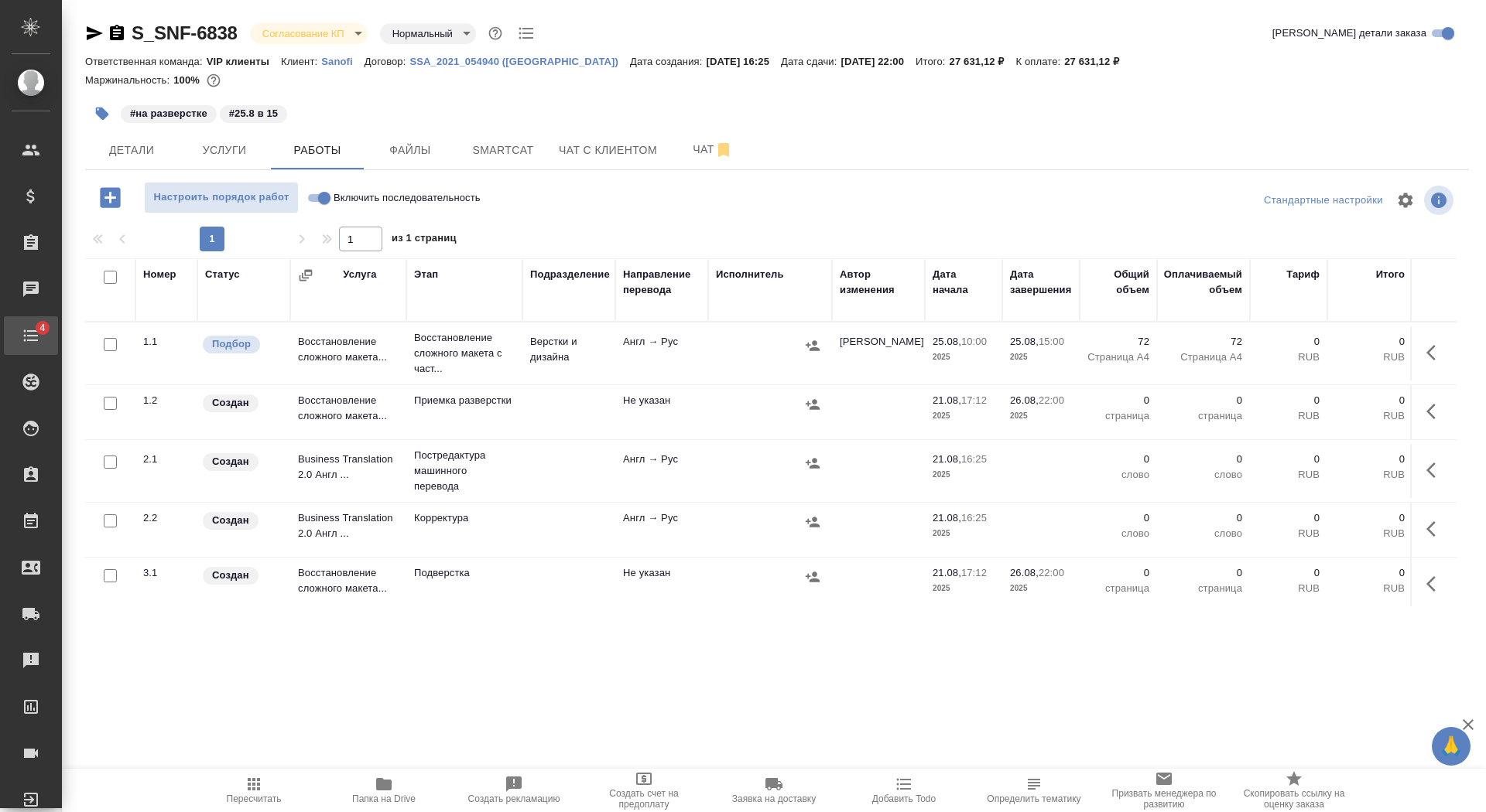
click at [31, 333] on div "Todo" at bounding box center [11, 336] width 39 height 23
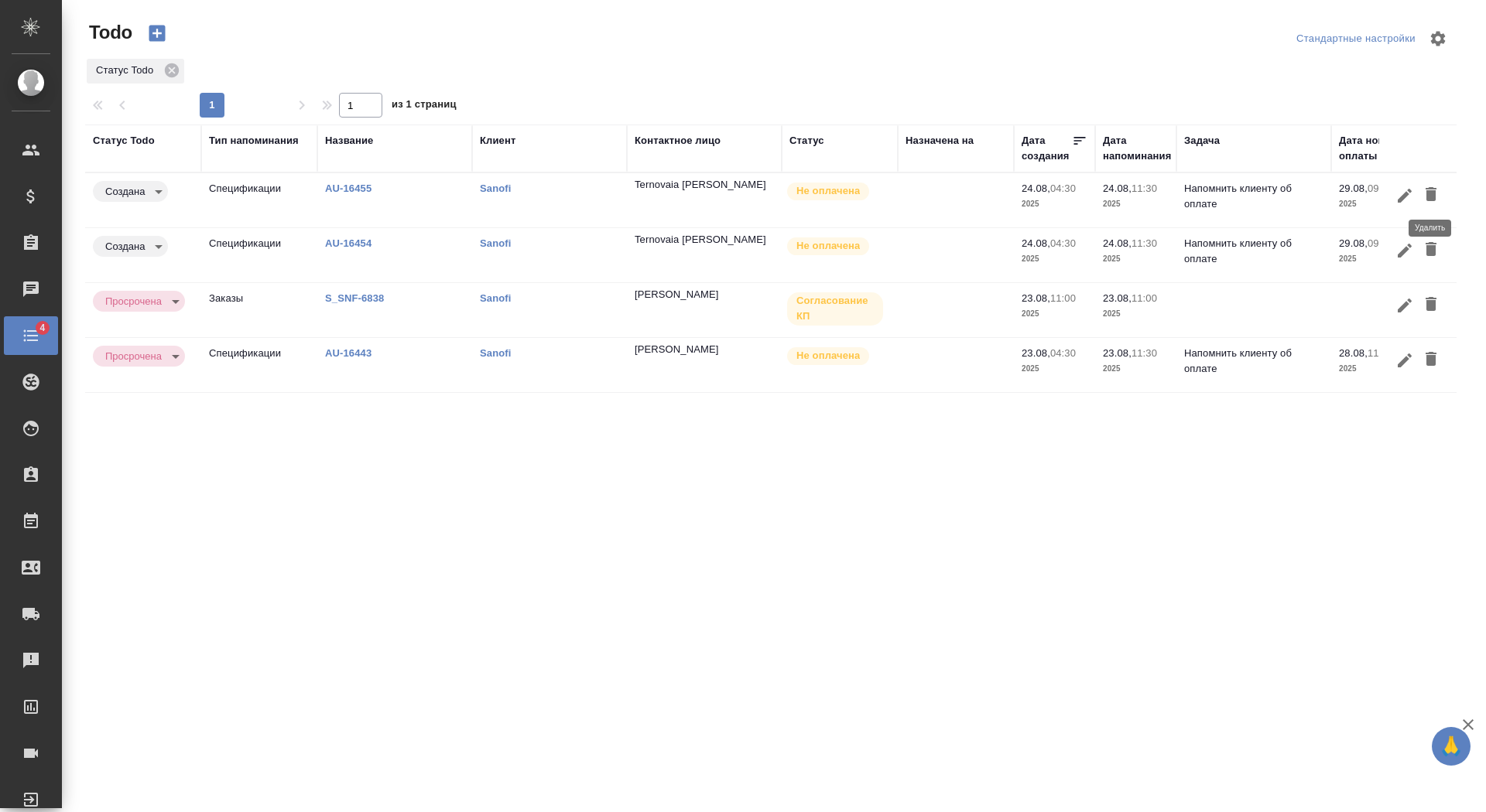
click at [1429, 183] on button "button" at bounding box center [1430, 196] width 27 height 29
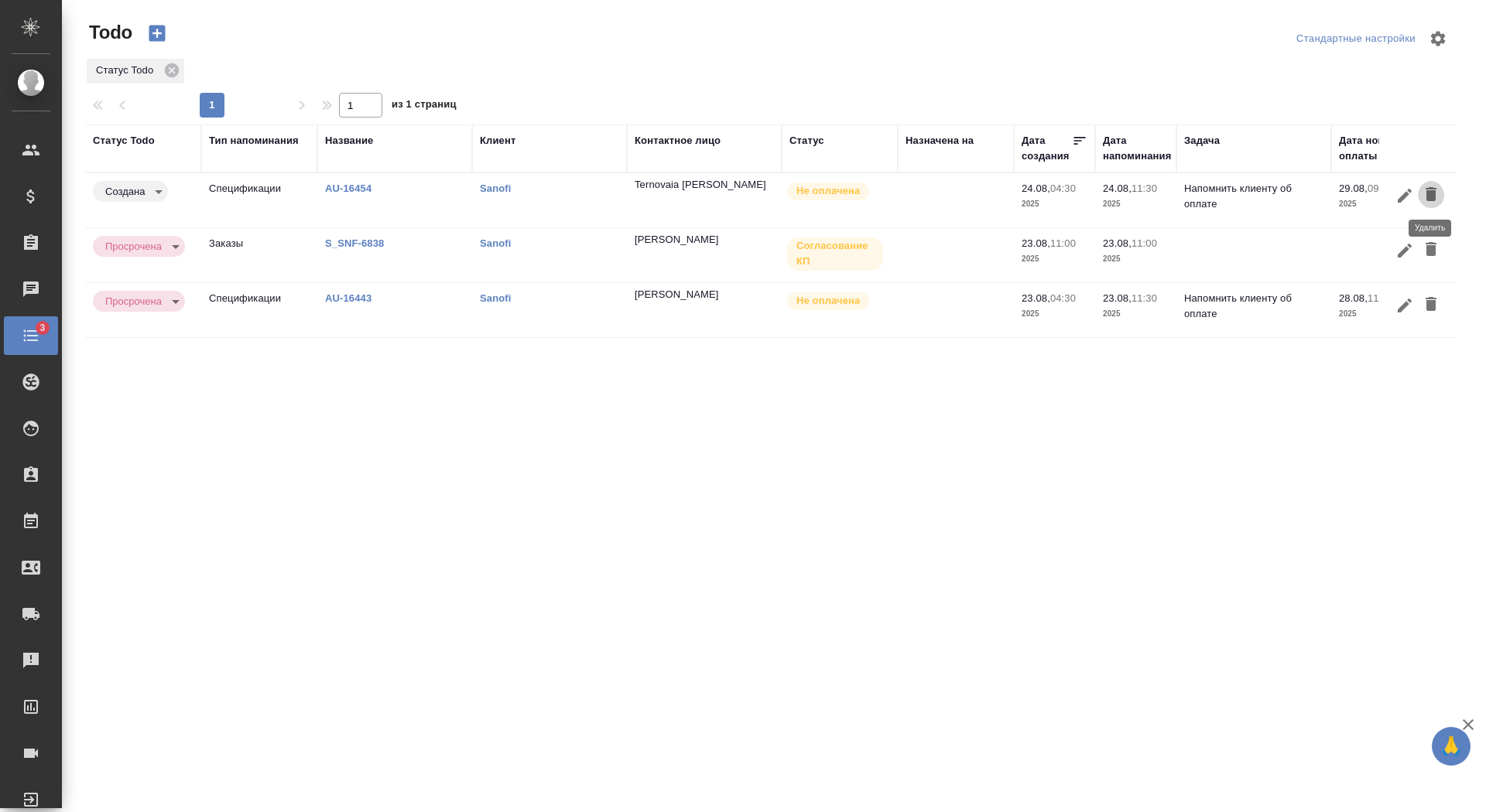
click at [1429, 183] on button "button" at bounding box center [1430, 196] width 27 height 29
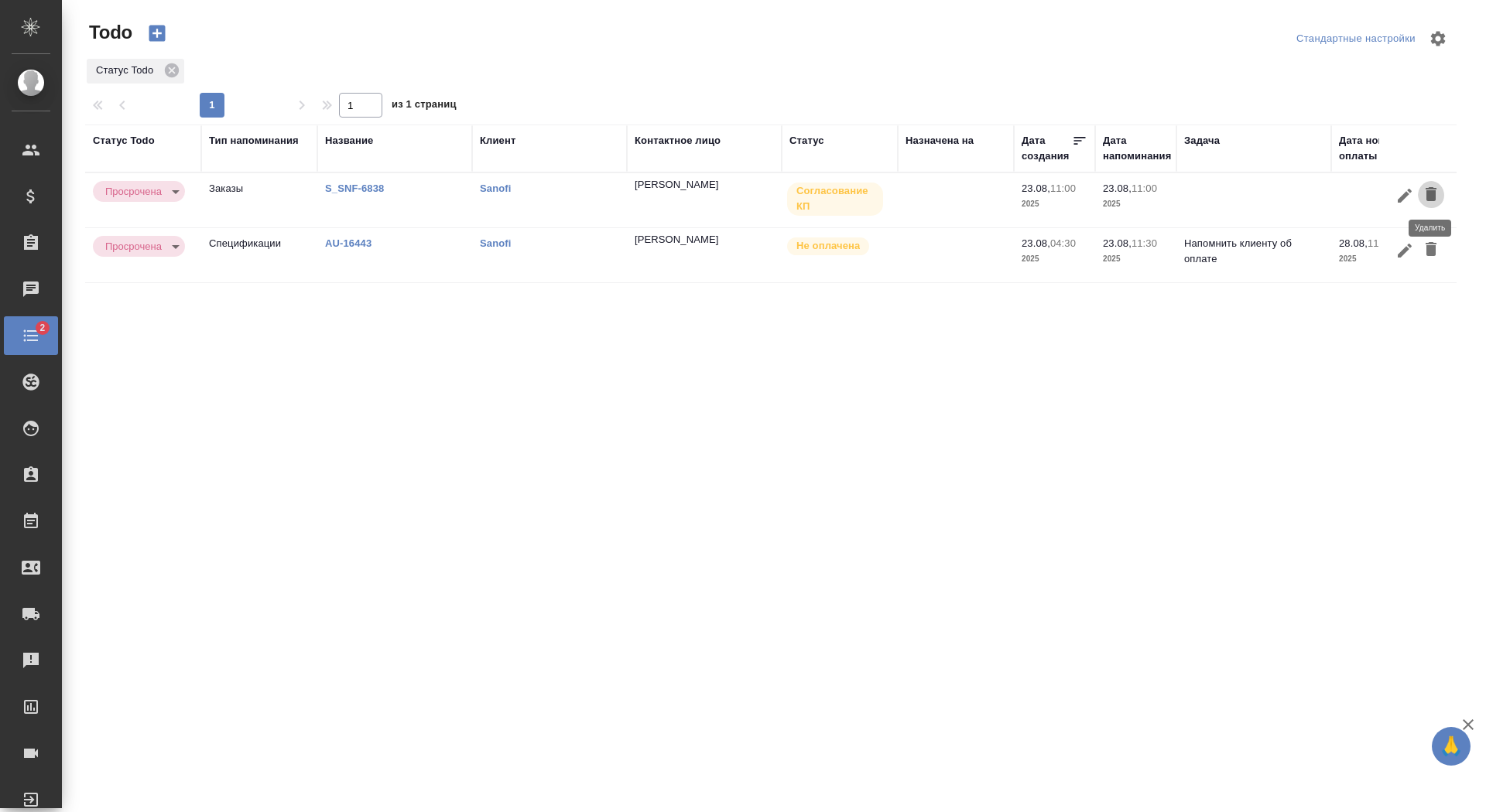
click at [1430, 189] on icon "button" at bounding box center [1430, 194] width 19 height 19
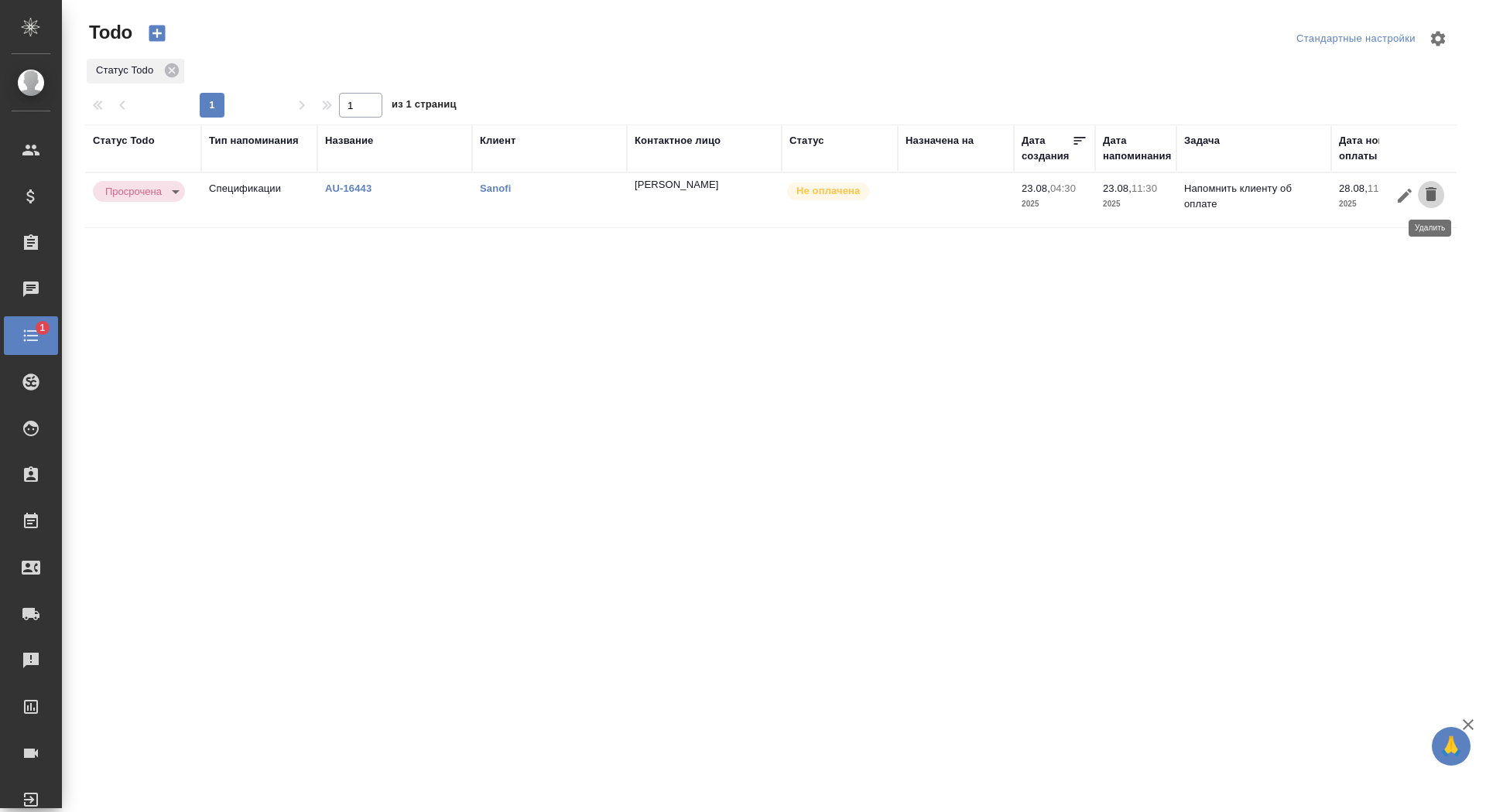
click at [1430, 190] on icon "button" at bounding box center [1430, 194] width 10 height 14
